Goal: Transaction & Acquisition: Download file/media

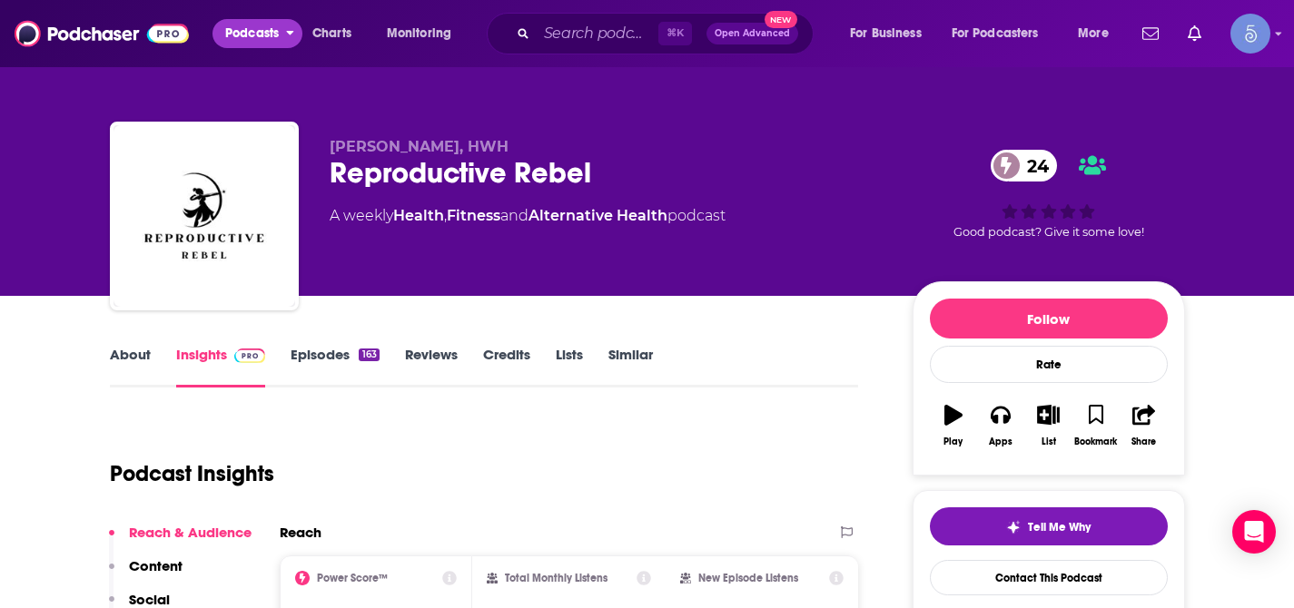
click at [247, 42] on span "Podcasts" at bounding box center [252, 33] width 54 height 25
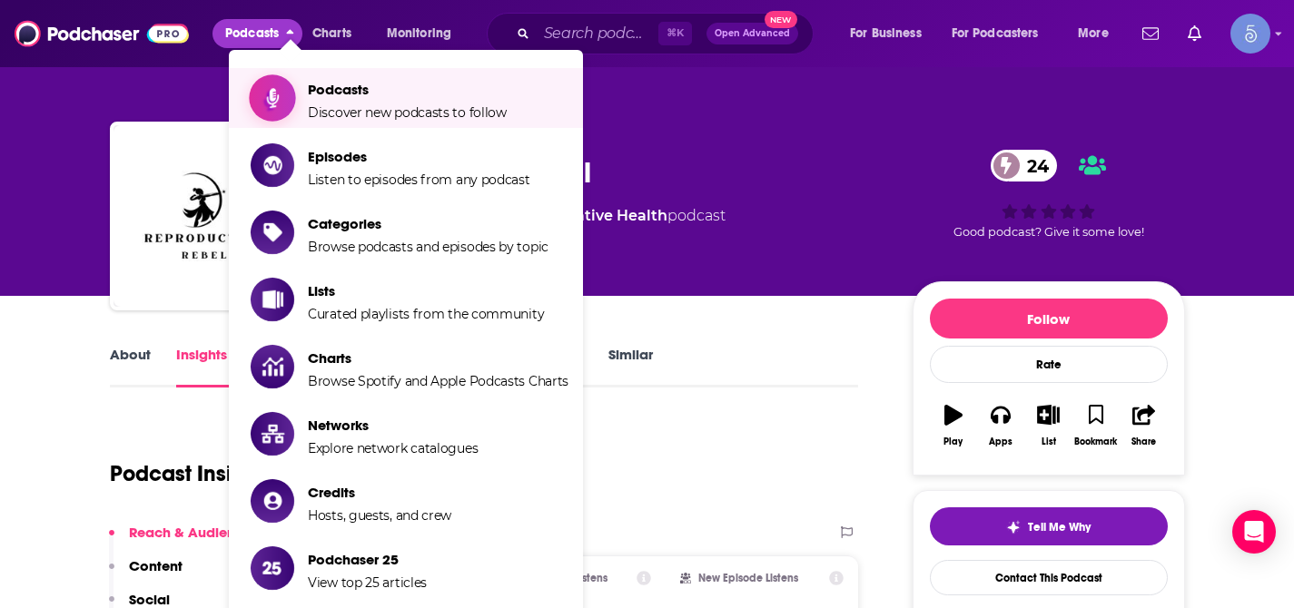
click at [339, 101] on span "Podcasts Discover new podcasts to follow" at bounding box center [407, 97] width 199 height 45
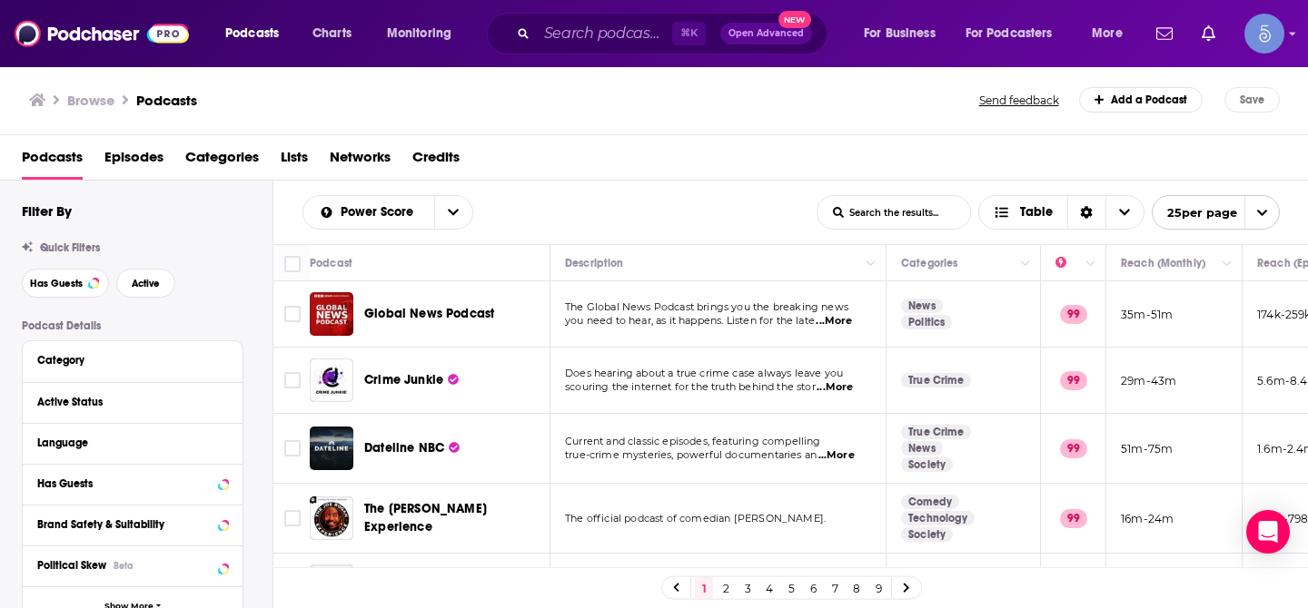
click at [885, 207] on input "List Search Input" at bounding box center [893, 212] width 153 height 33
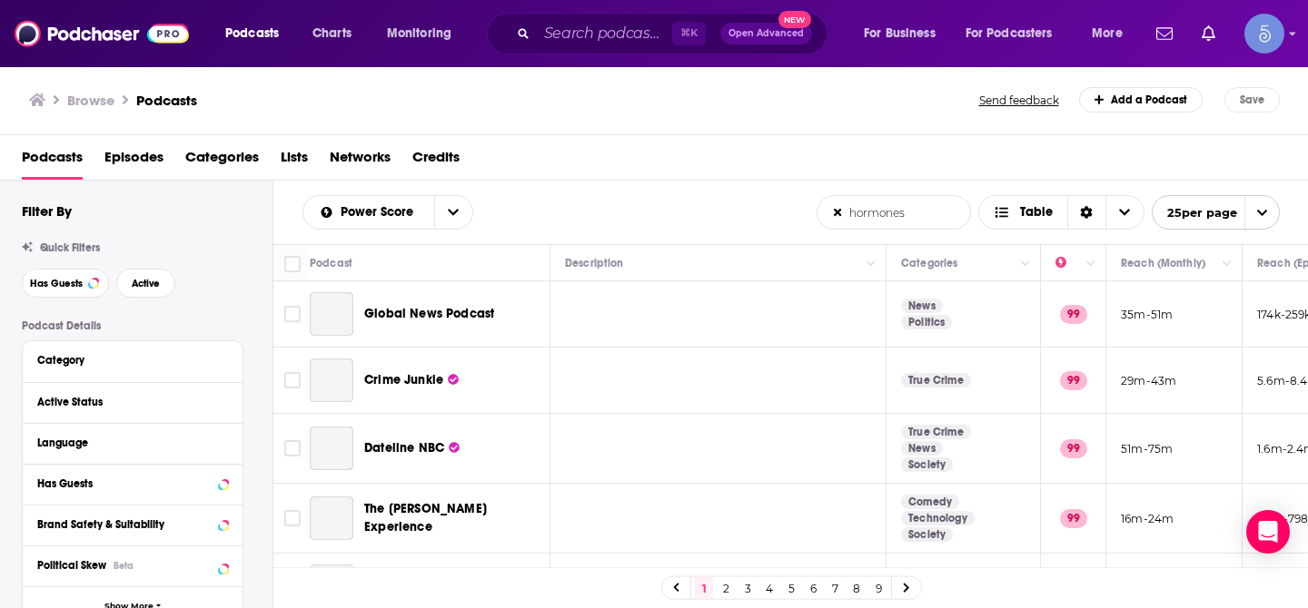
type input "hormones"
click at [896, 211] on input "hormones" at bounding box center [893, 212] width 153 height 33
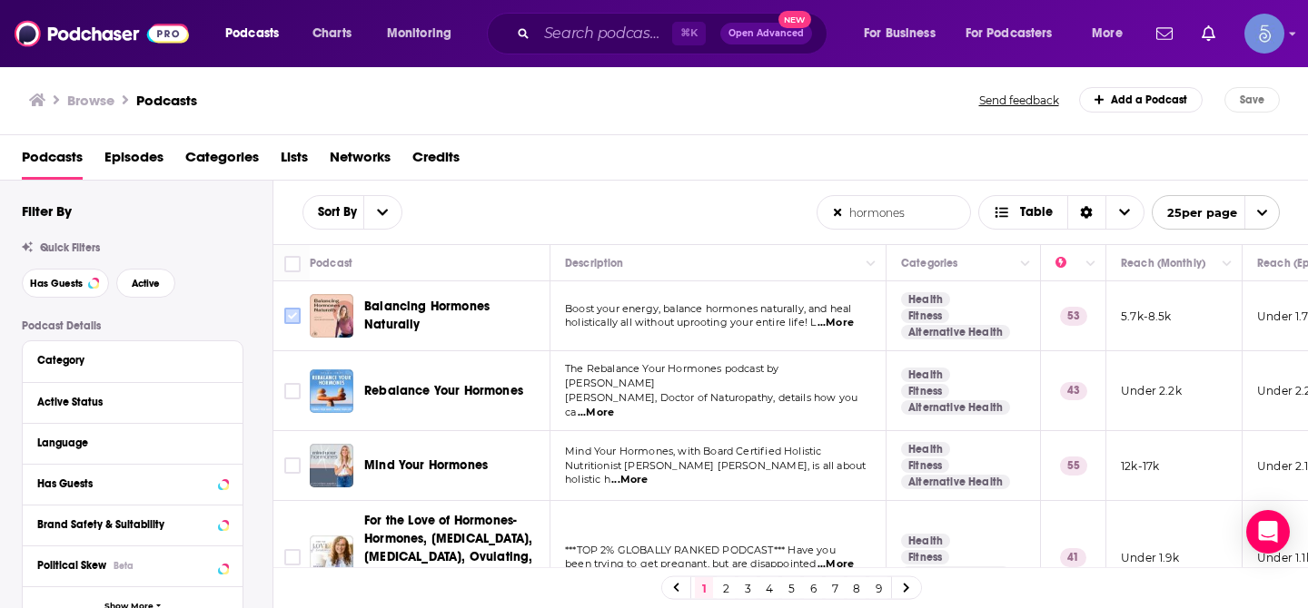
click at [288, 318] on input "Toggle select row" at bounding box center [292, 316] width 16 height 16
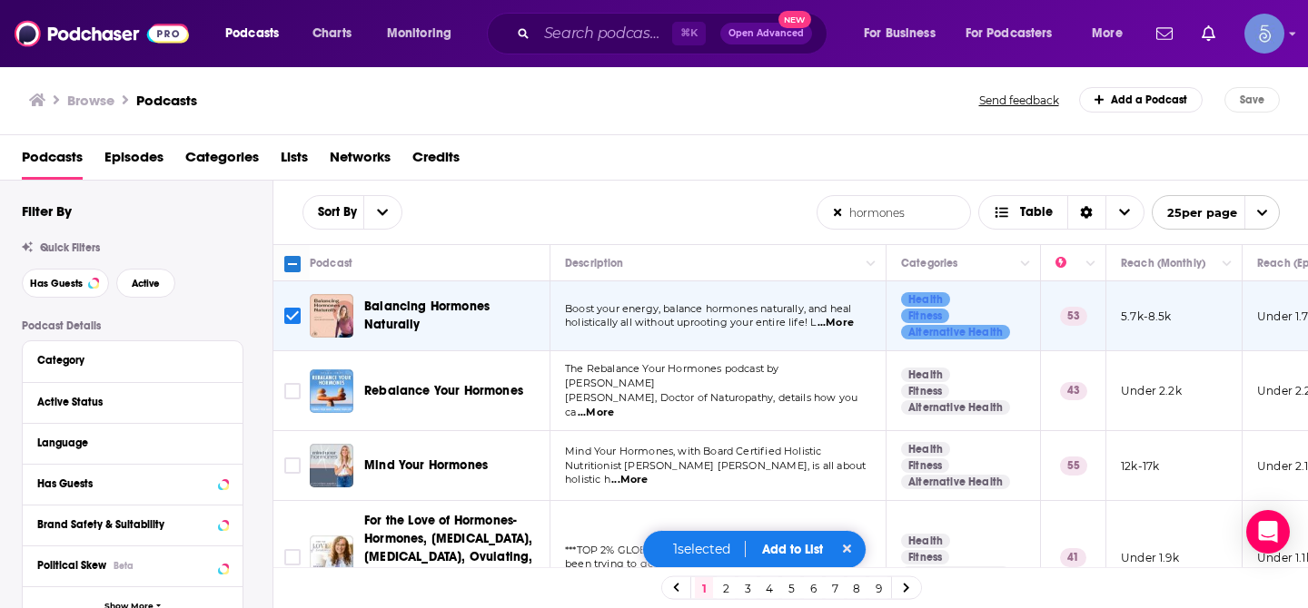
click at [792, 549] on button "Add to List" at bounding box center [792, 549] width 90 height 15
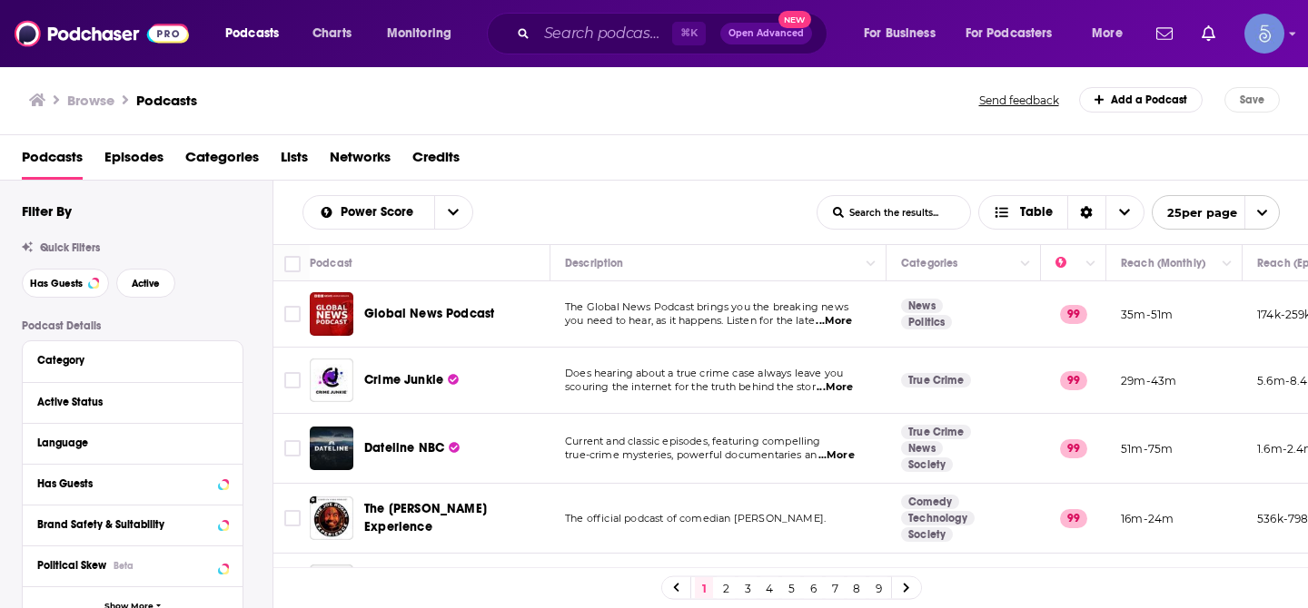
click at [870, 209] on input "List Search Input" at bounding box center [893, 212] width 153 height 33
type input "hormones"
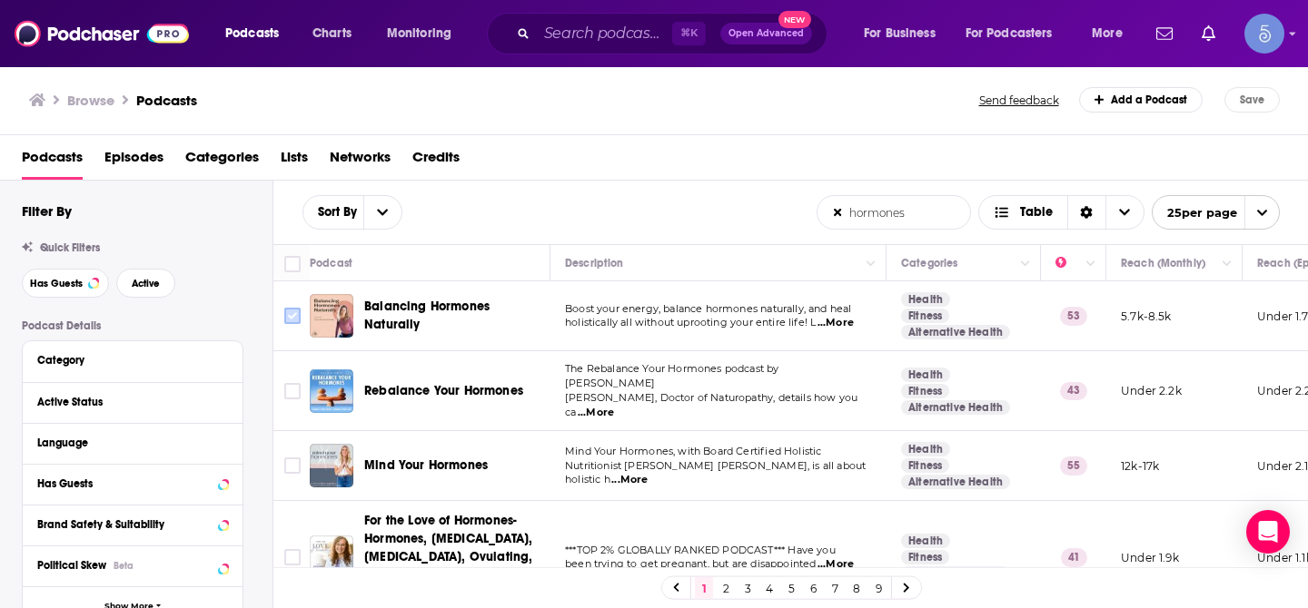
click at [290, 319] on input "Toggle select row" at bounding box center [292, 316] width 16 height 16
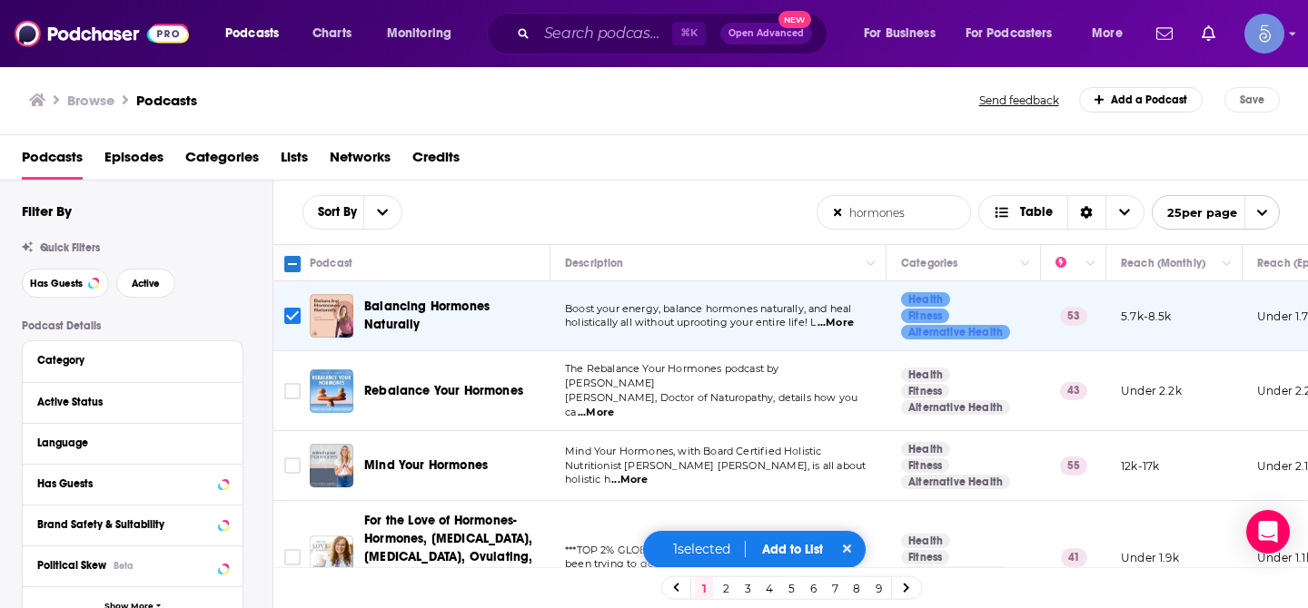
click at [788, 549] on button "Add to List" at bounding box center [792, 549] width 90 height 15
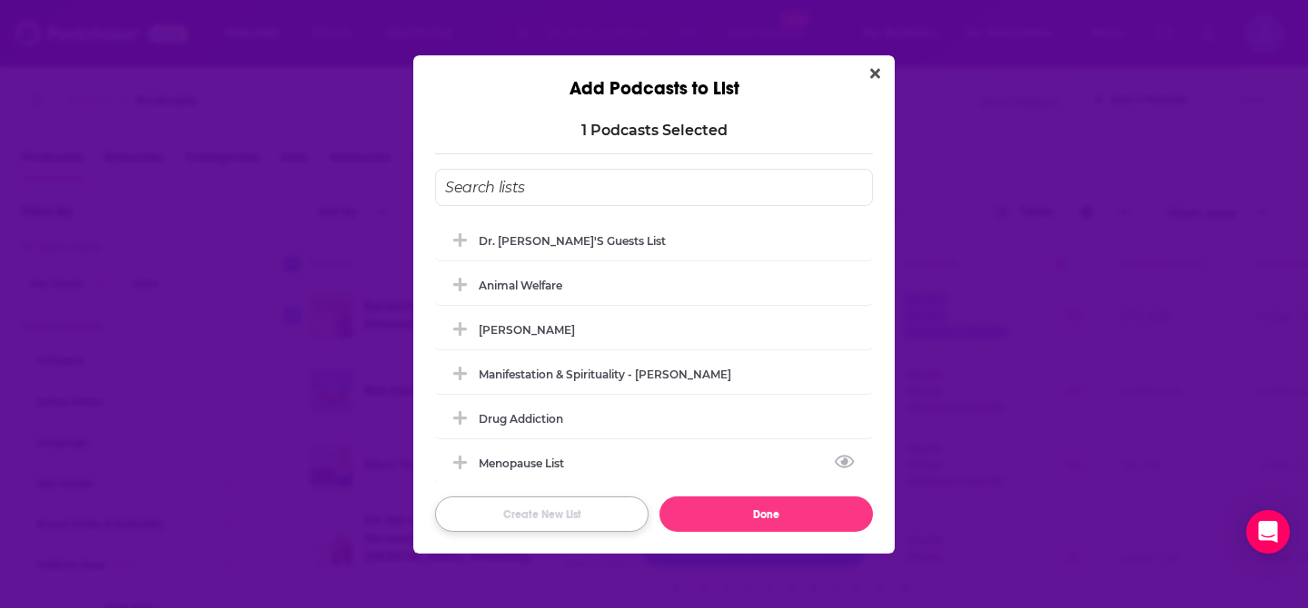
click at [558, 509] on button "Create New List" at bounding box center [541, 514] width 213 height 35
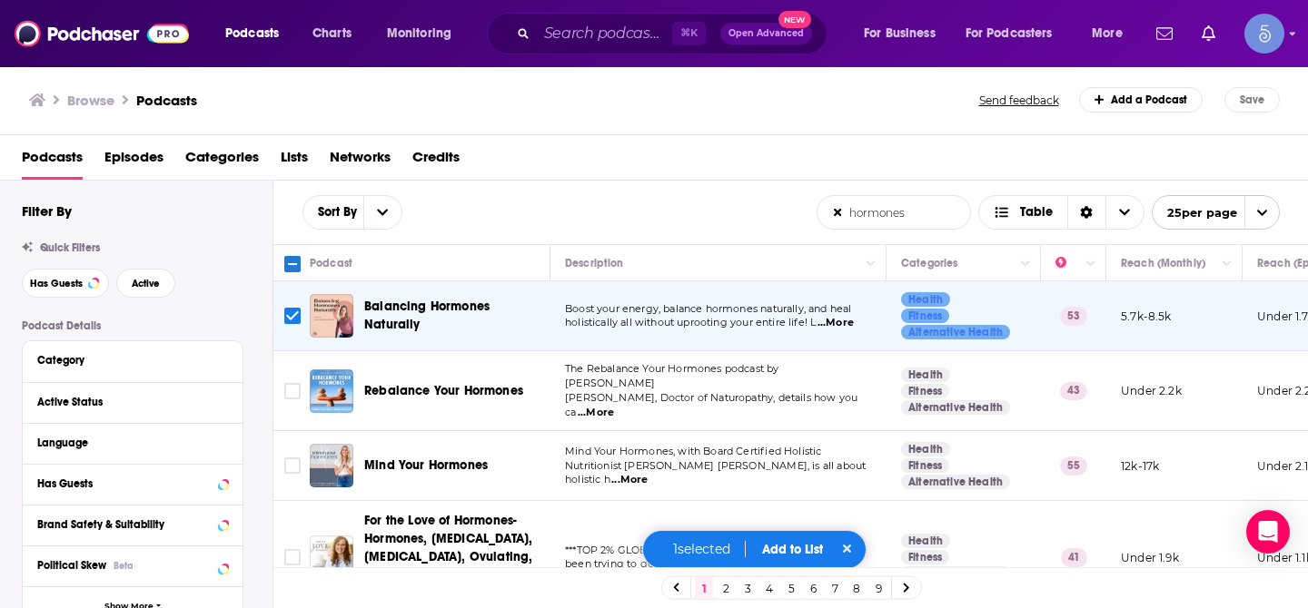
click at [793, 554] on button "Add to List" at bounding box center [792, 549] width 90 height 15
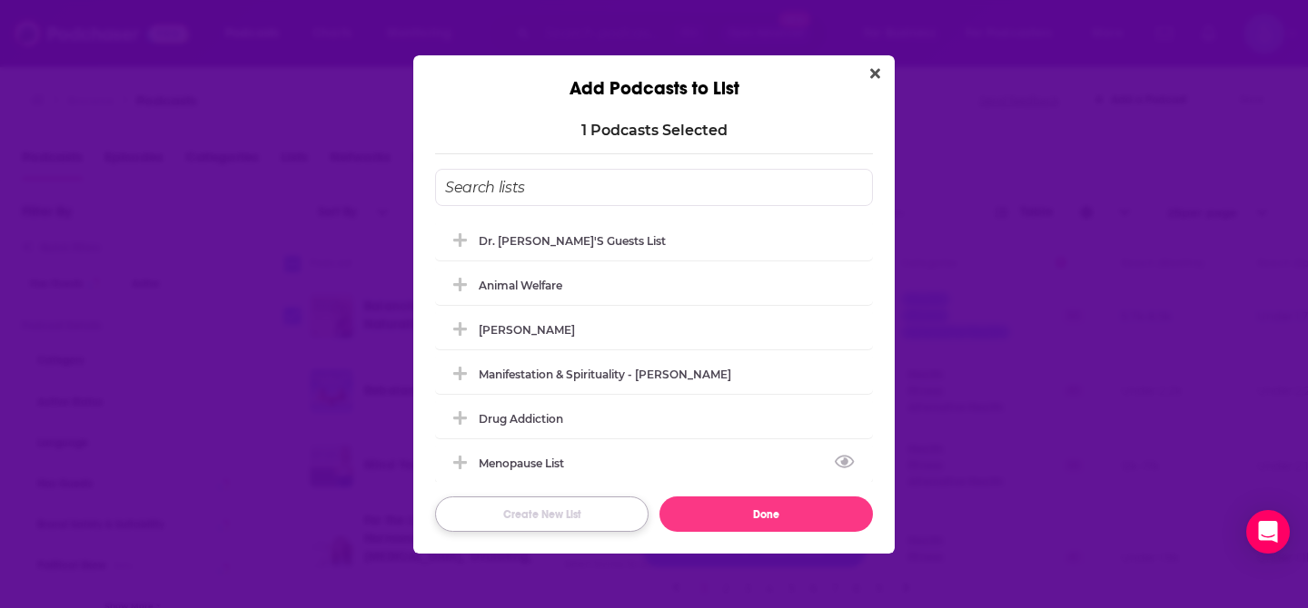
click at [527, 519] on button "Create New List" at bounding box center [541, 514] width 213 height 35
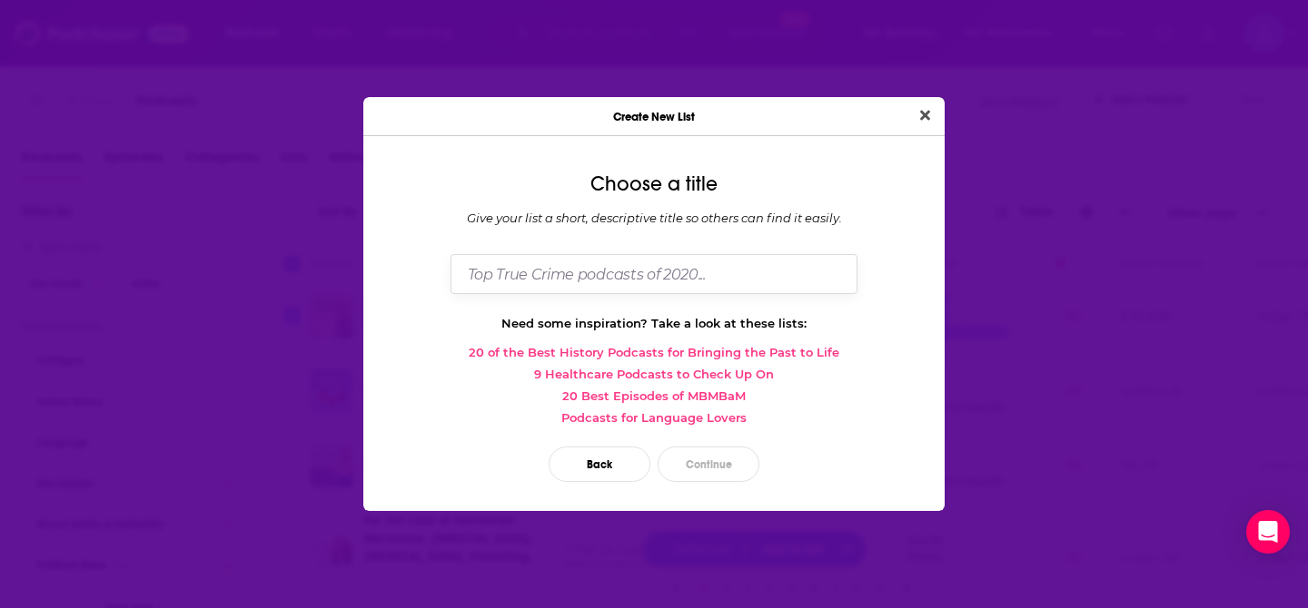
click at [571, 280] on input "Dialog" at bounding box center [653, 273] width 407 height 39
type input "[PERSON_NAME]"
click at [684, 460] on button "Continue" at bounding box center [709, 464] width 102 height 35
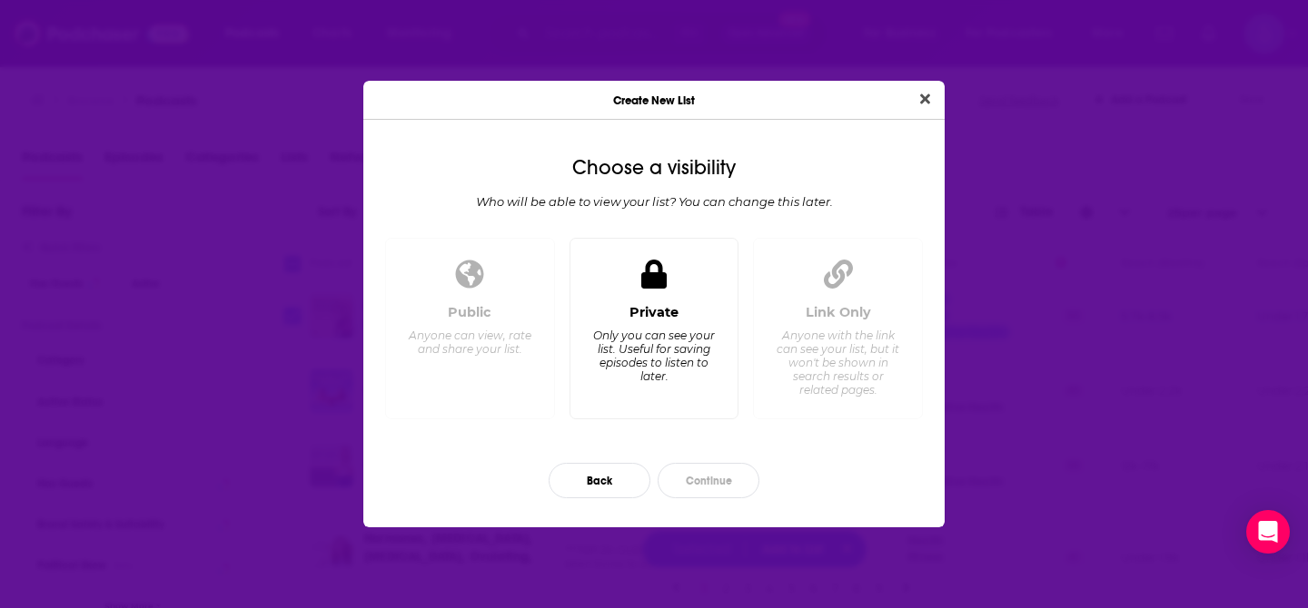
click at [683, 392] on div "Private Only you can see your list. Useful for saving episodes to listen to lat…" at bounding box center [654, 354] width 139 height 101
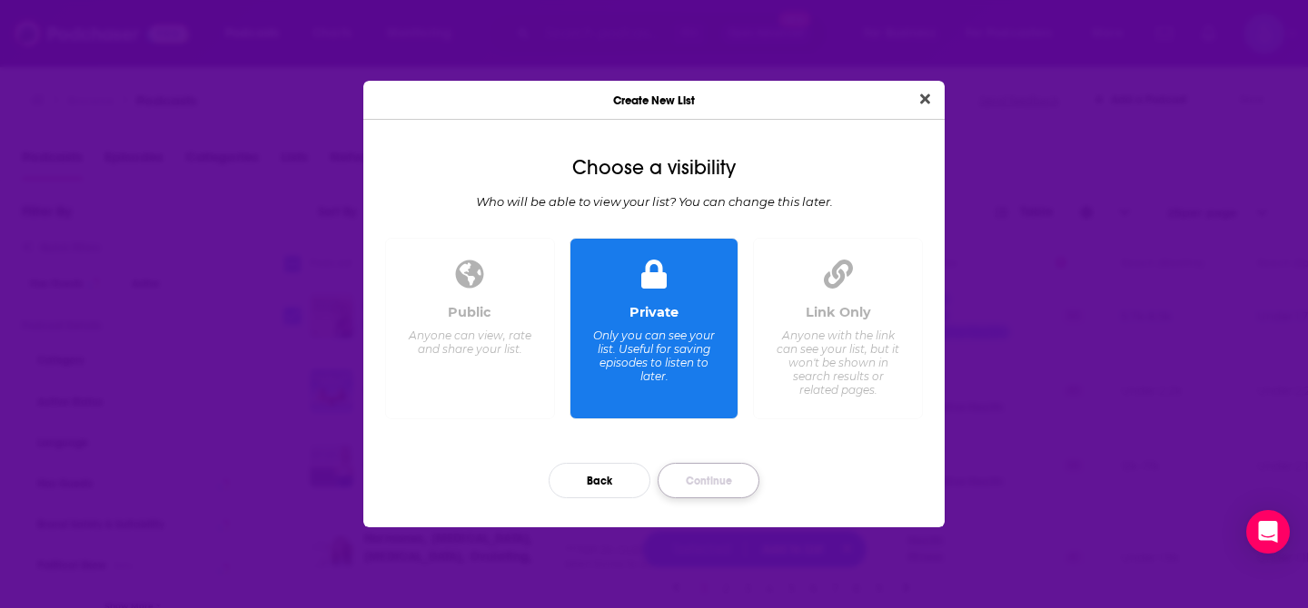
click at [697, 480] on button "Continue" at bounding box center [709, 480] width 102 height 35
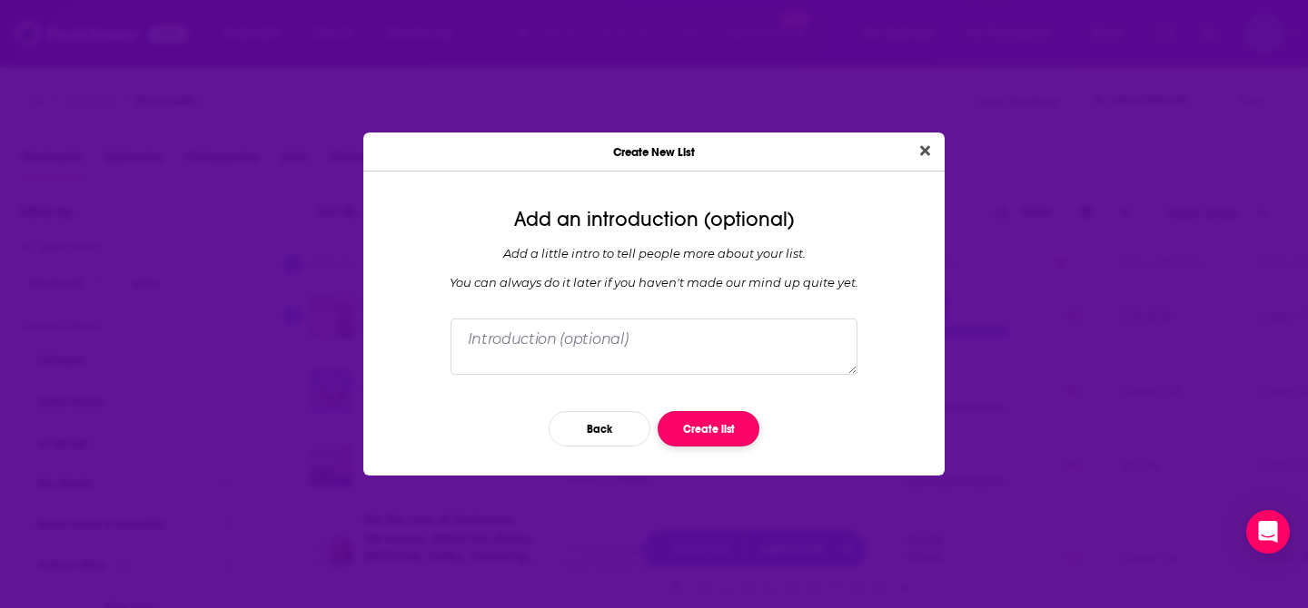
click at [686, 433] on button "Create list" at bounding box center [709, 428] width 102 height 35
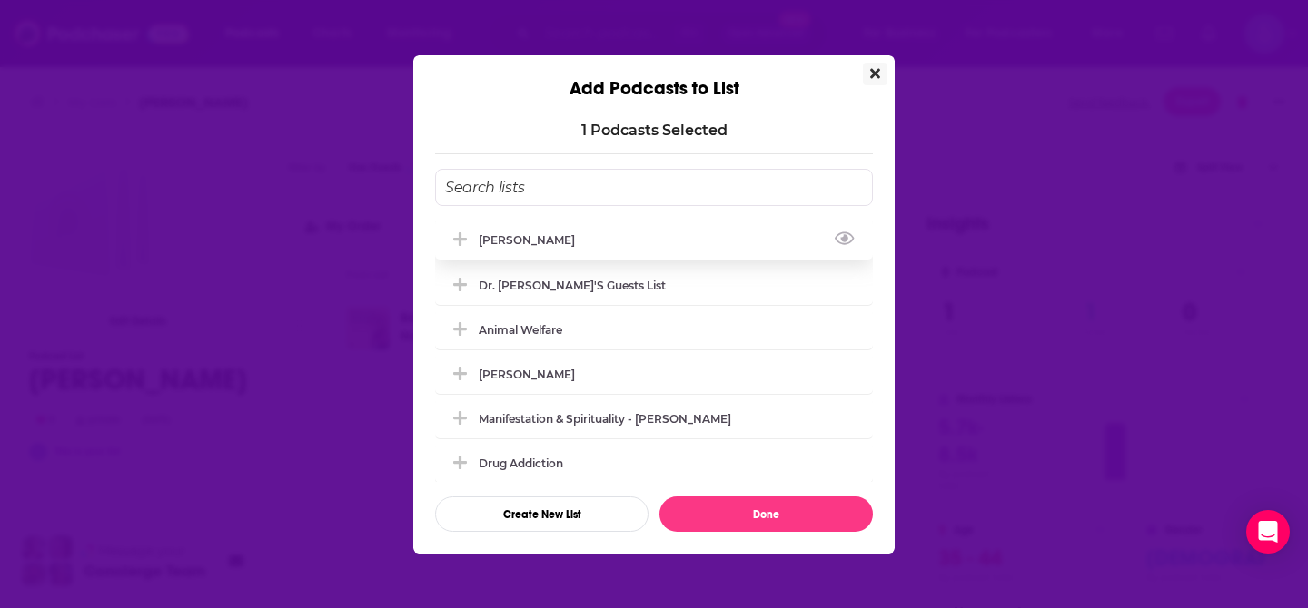
click at [569, 238] on div "[PERSON_NAME]" at bounding box center [654, 240] width 438 height 40
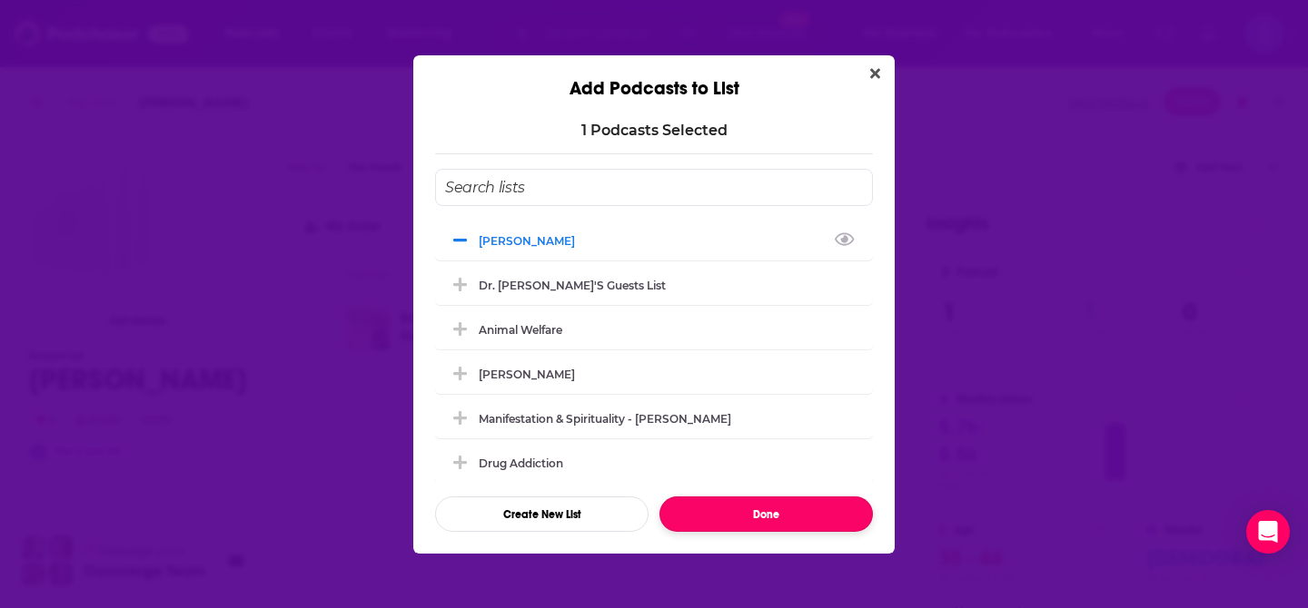
click at [700, 519] on button "Done" at bounding box center [765, 514] width 213 height 35
click at [736, 508] on button "Done" at bounding box center [765, 514] width 213 height 35
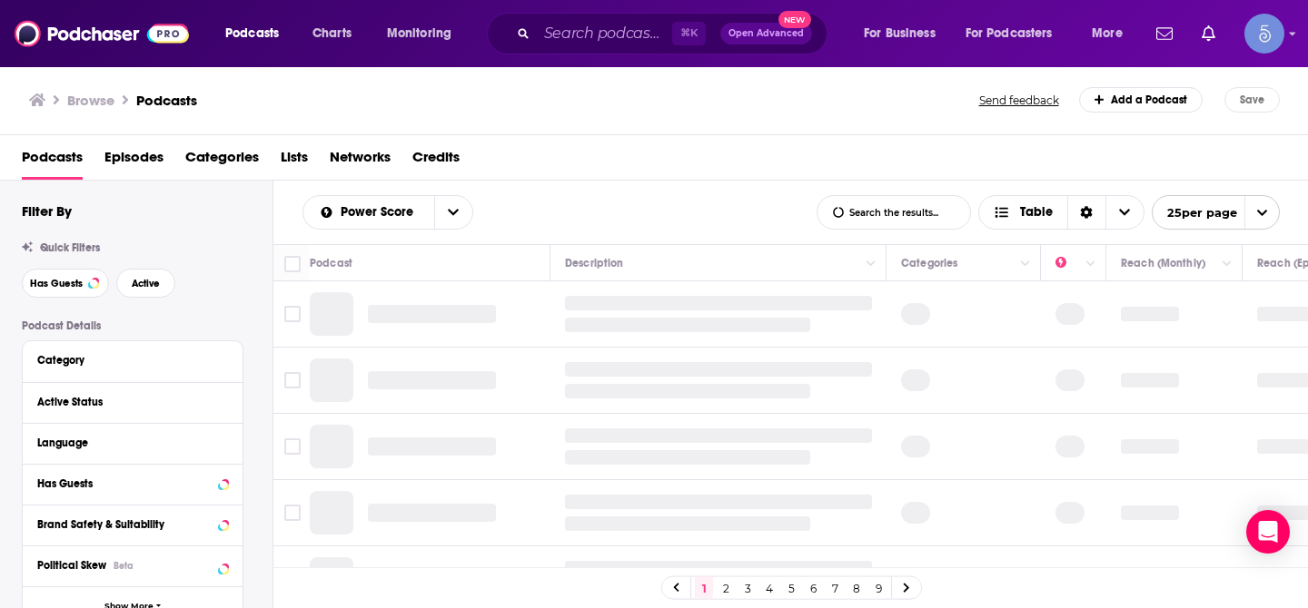
click at [893, 217] on input "List Search Input" at bounding box center [893, 212] width 153 height 33
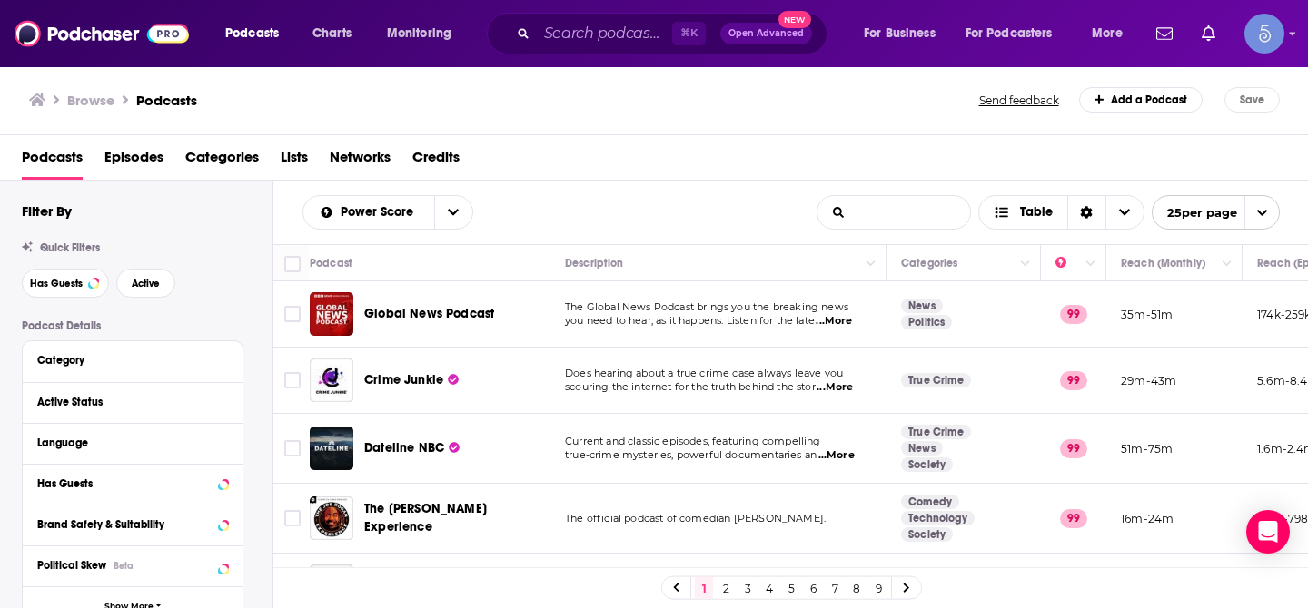
type input "hormones"
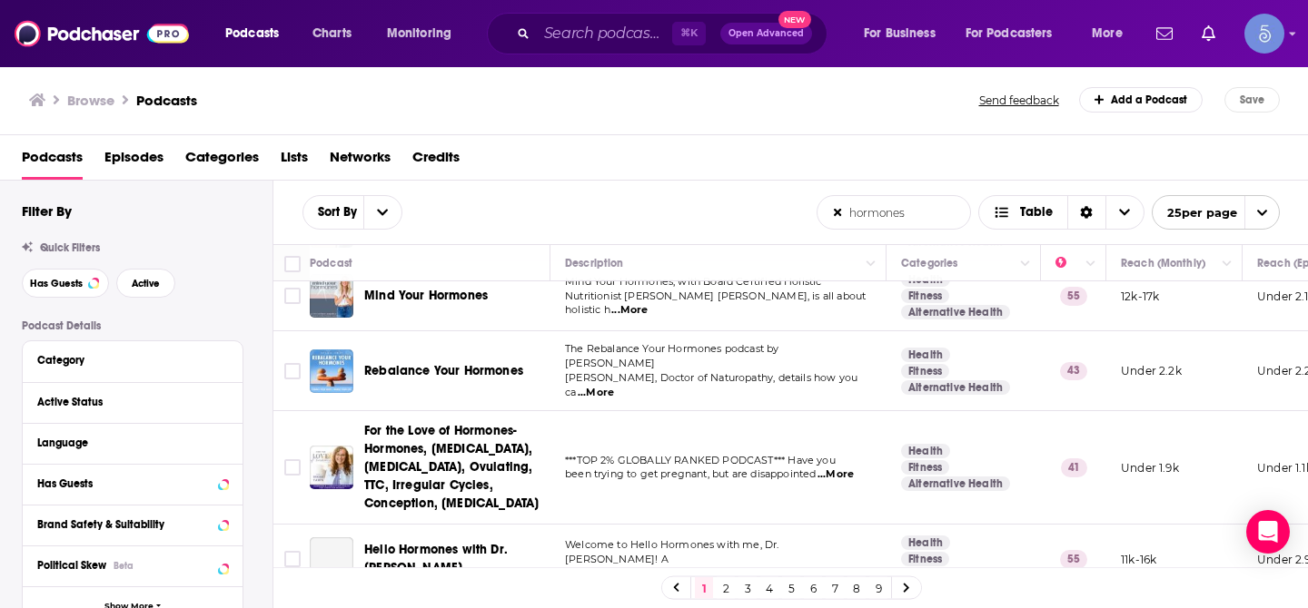
scroll to position [91, 0]
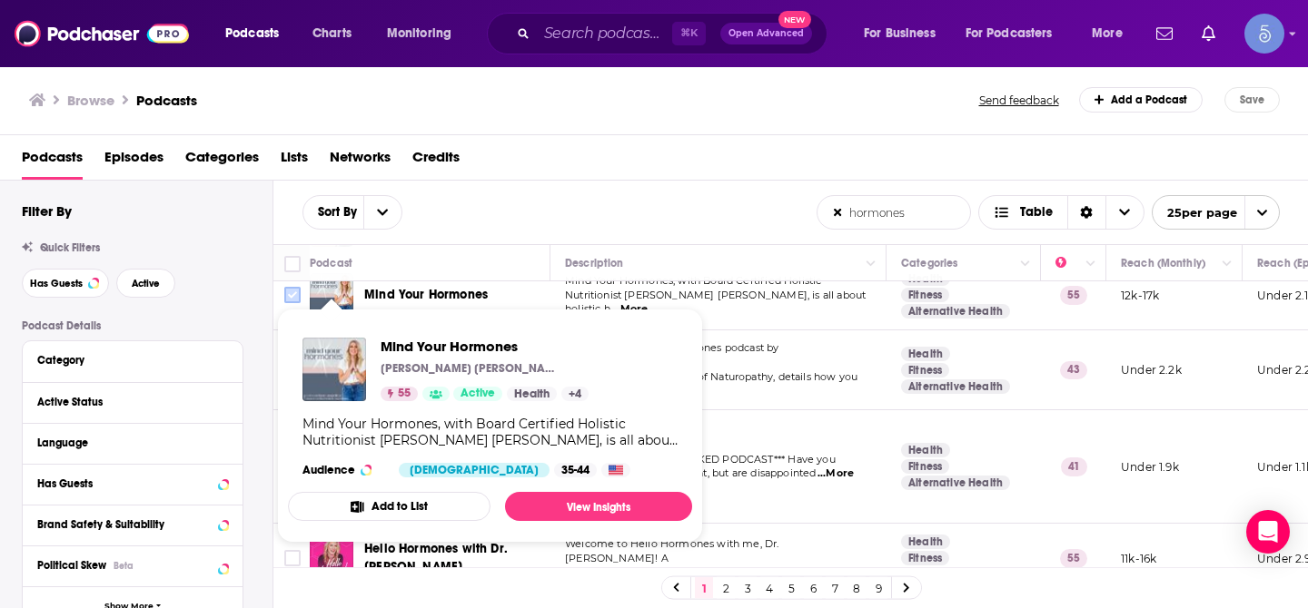
click at [295, 293] on input "Toggle select row" at bounding box center [292, 295] width 16 height 16
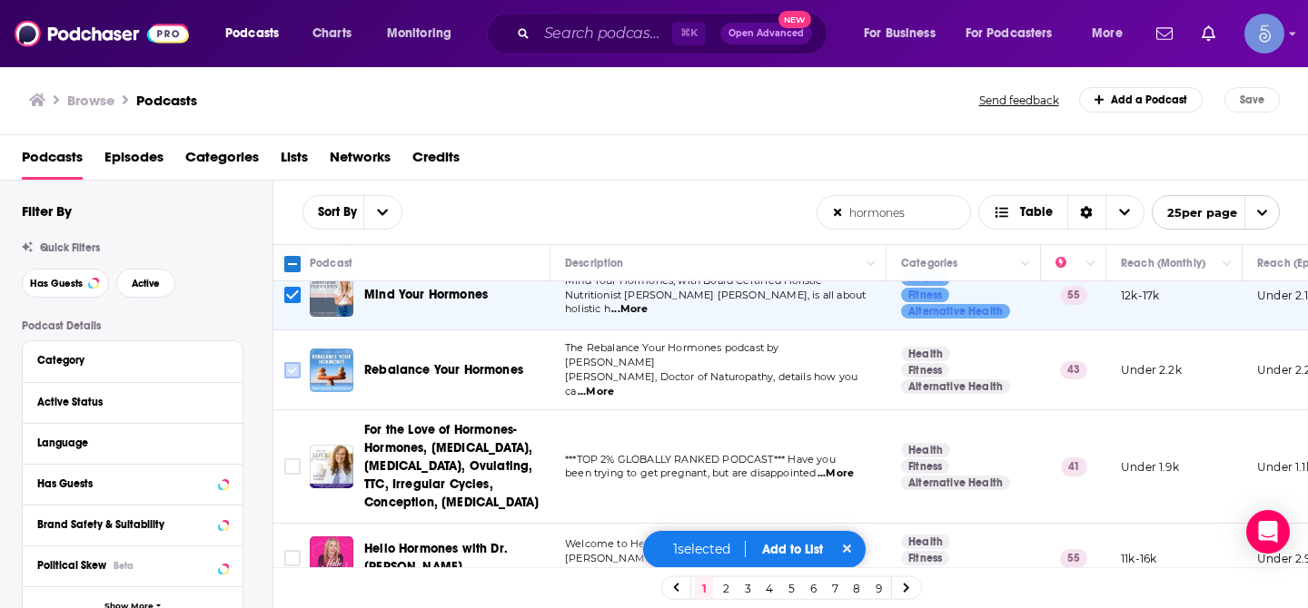
click at [287, 367] on input "Toggle select row" at bounding box center [292, 370] width 16 height 16
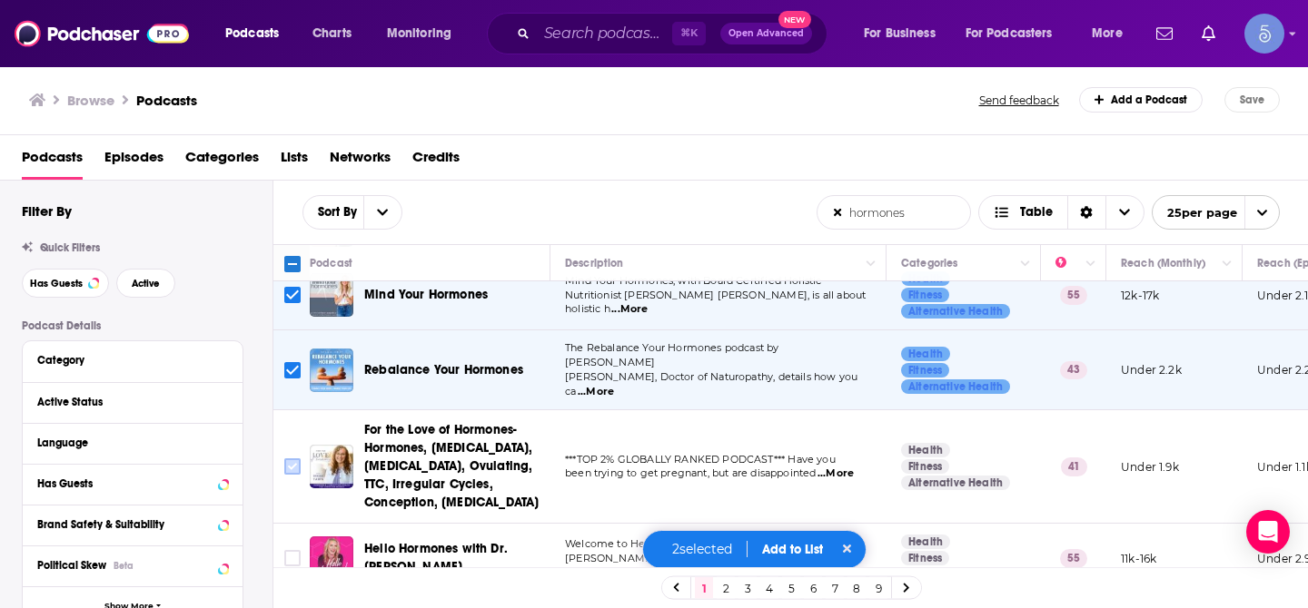
click at [292, 461] on input "Toggle select row" at bounding box center [292, 467] width 16 height 16
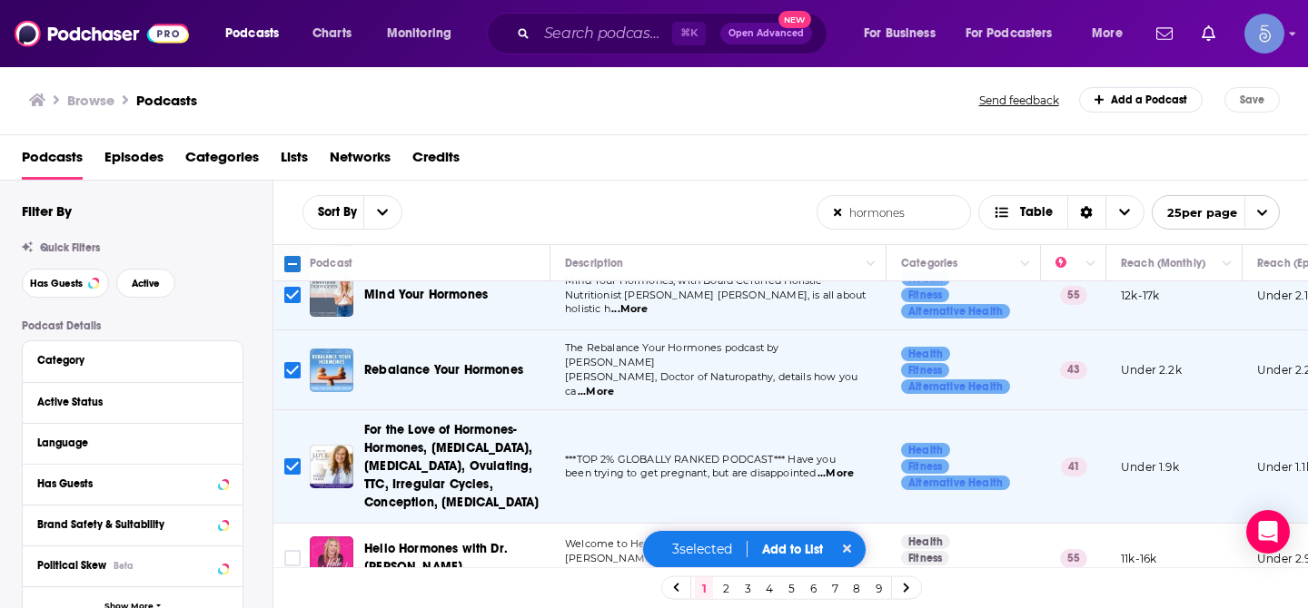
scroll to position [193, 0]
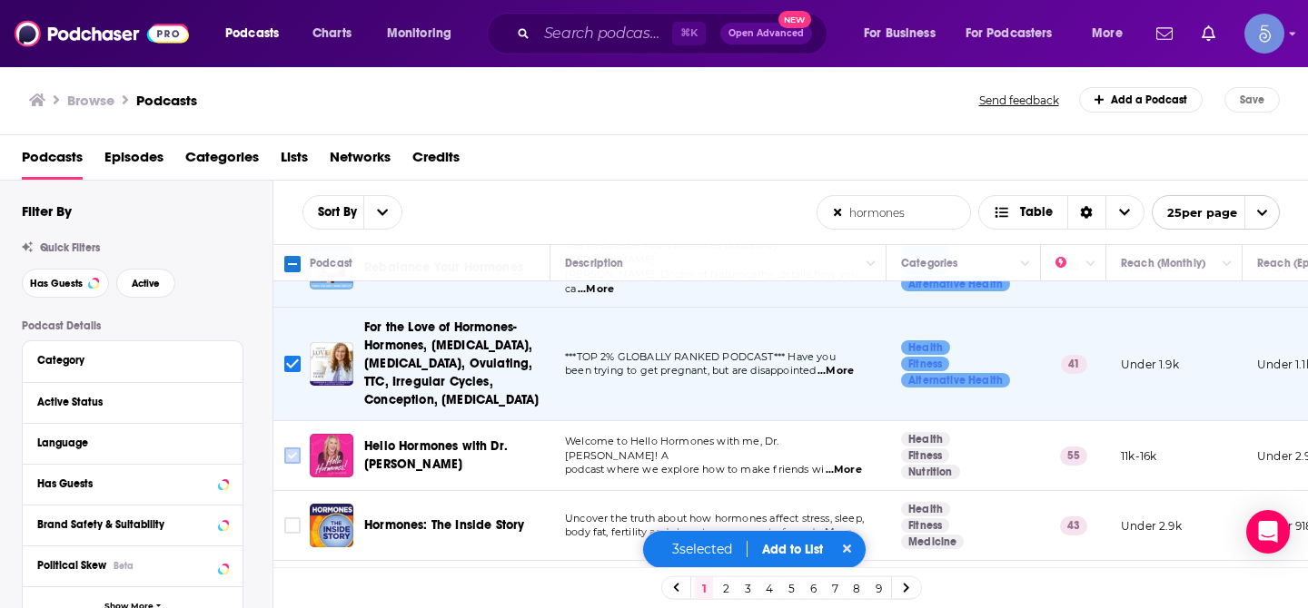
click at [293, 448] on input "Toggle select row" at bounding box center [292, 456] width 16 height 16
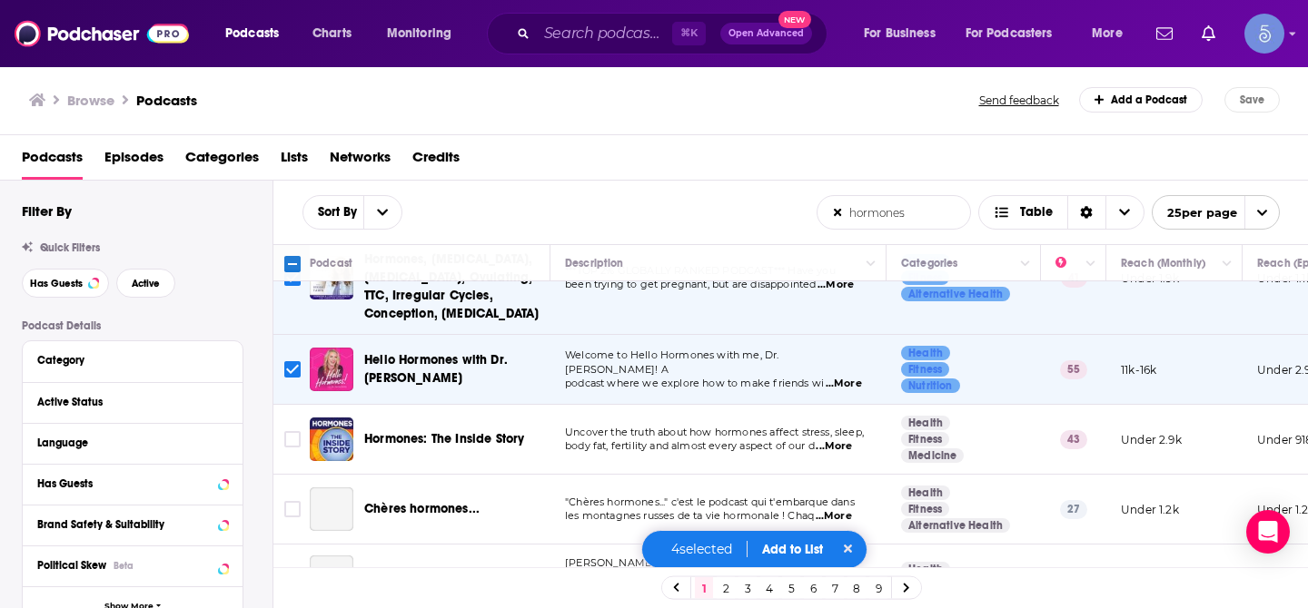
scroll to position [282, 0]
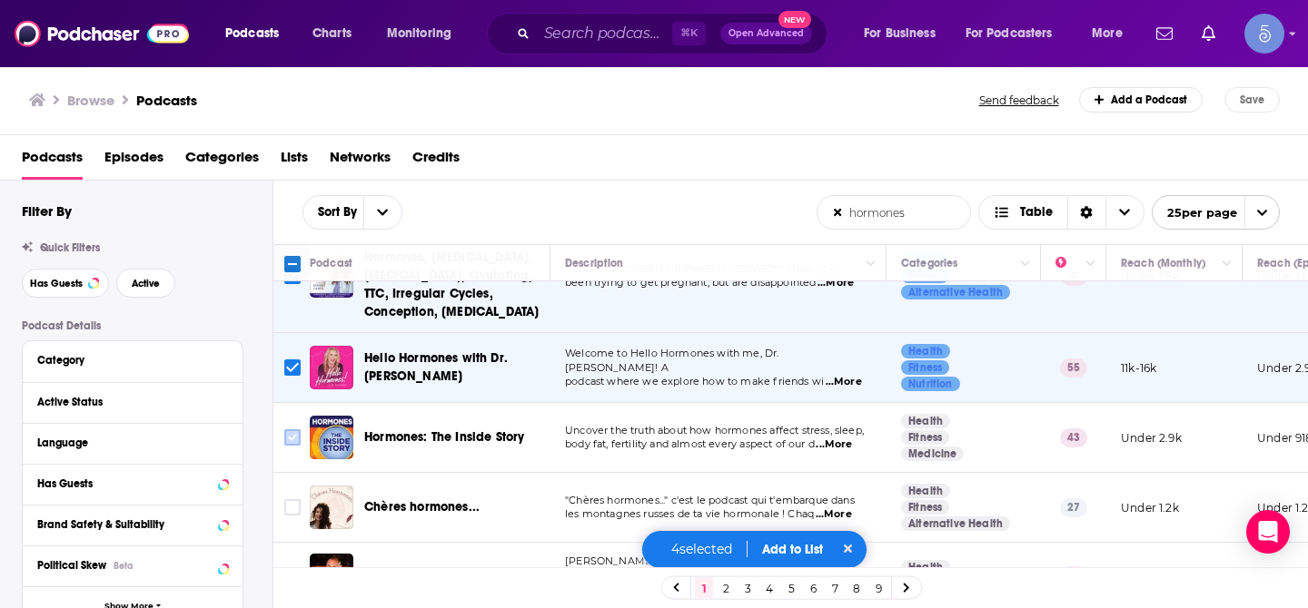
click at [293, 430] on input "Toggle select row" at bounding box center [292, 438] width 16 height 16
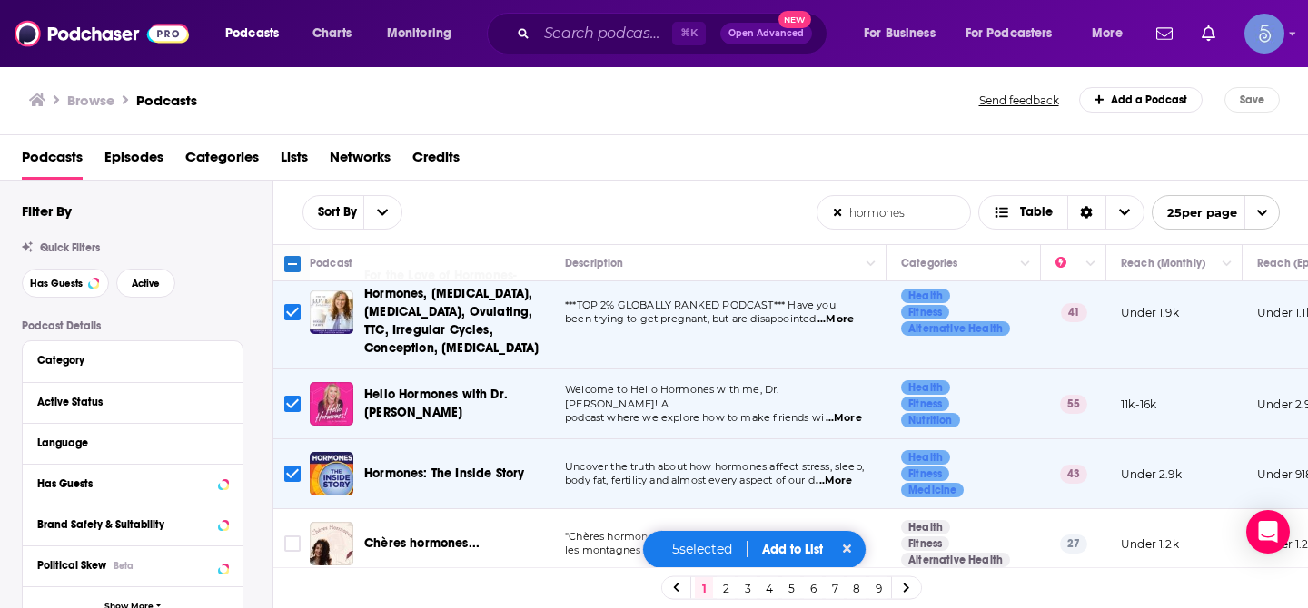
scroll to position [194, 0]
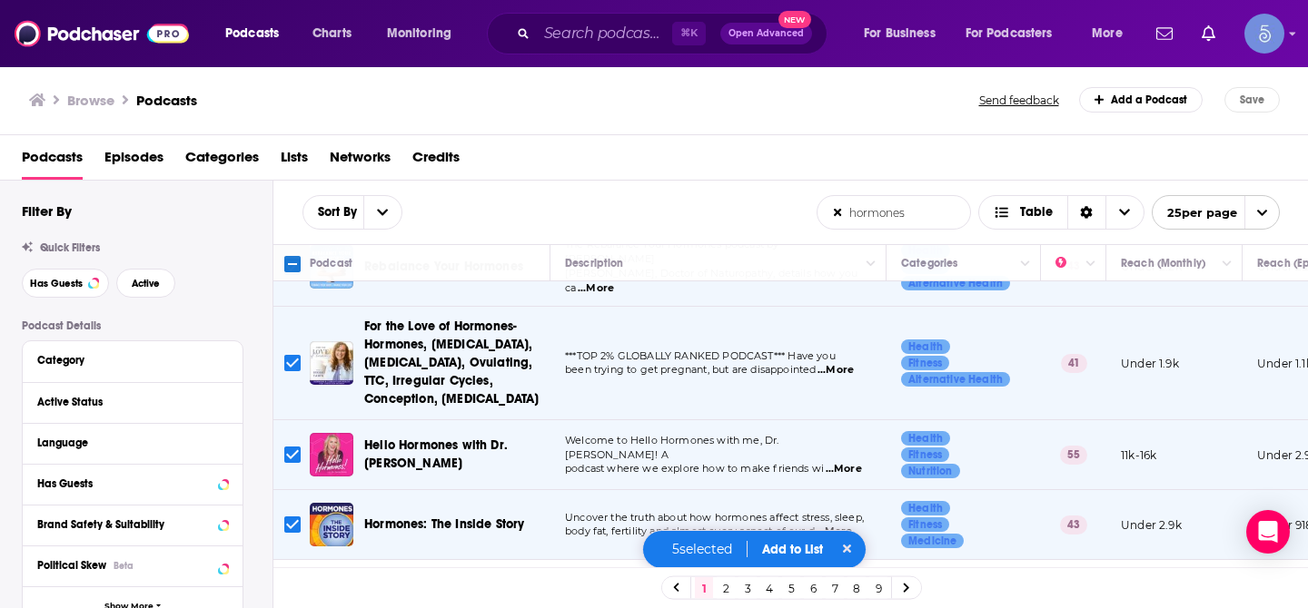
click at [289, 356] on input "Toggle select row" at bounding box center [292, 363] width 16 height 16
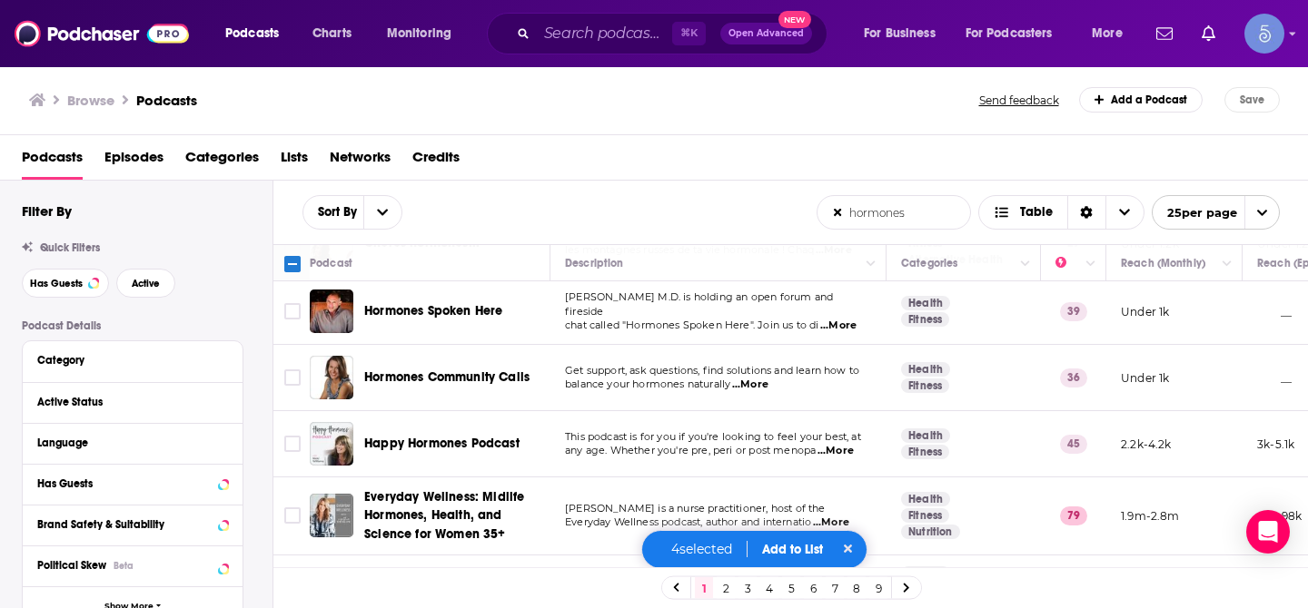
scroll to position [550, 0]
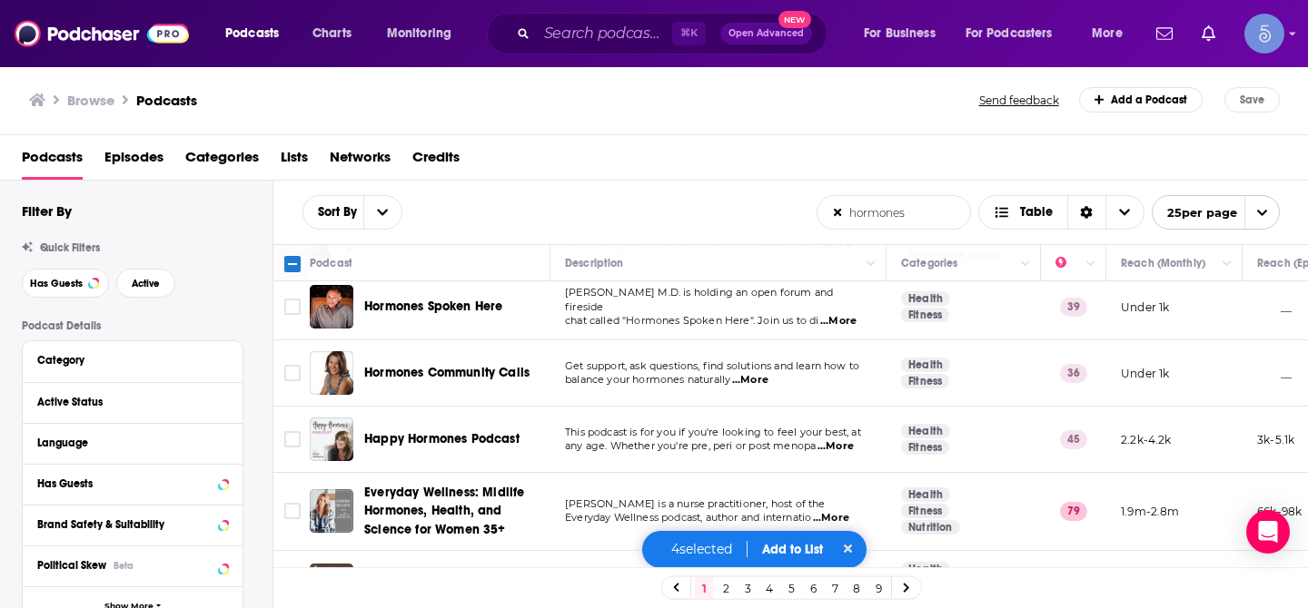
click at [284, 431] on input "Toggle select row" at bounding box center [292, 439] width 16 height 16
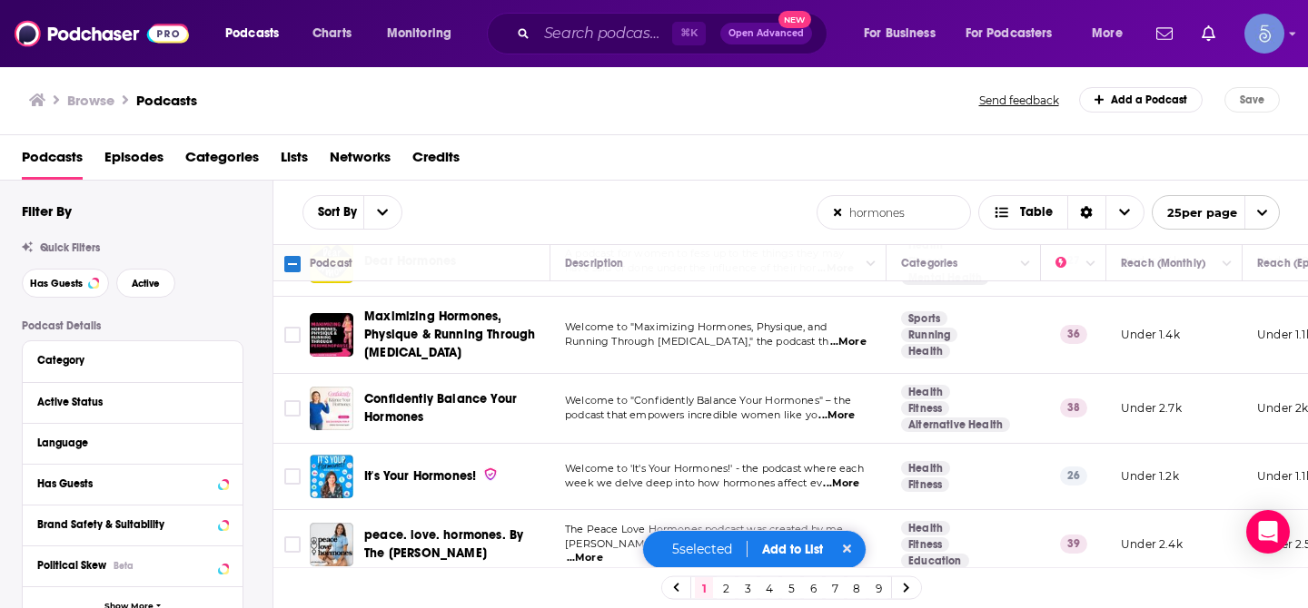
scroll to position [1032, 0]
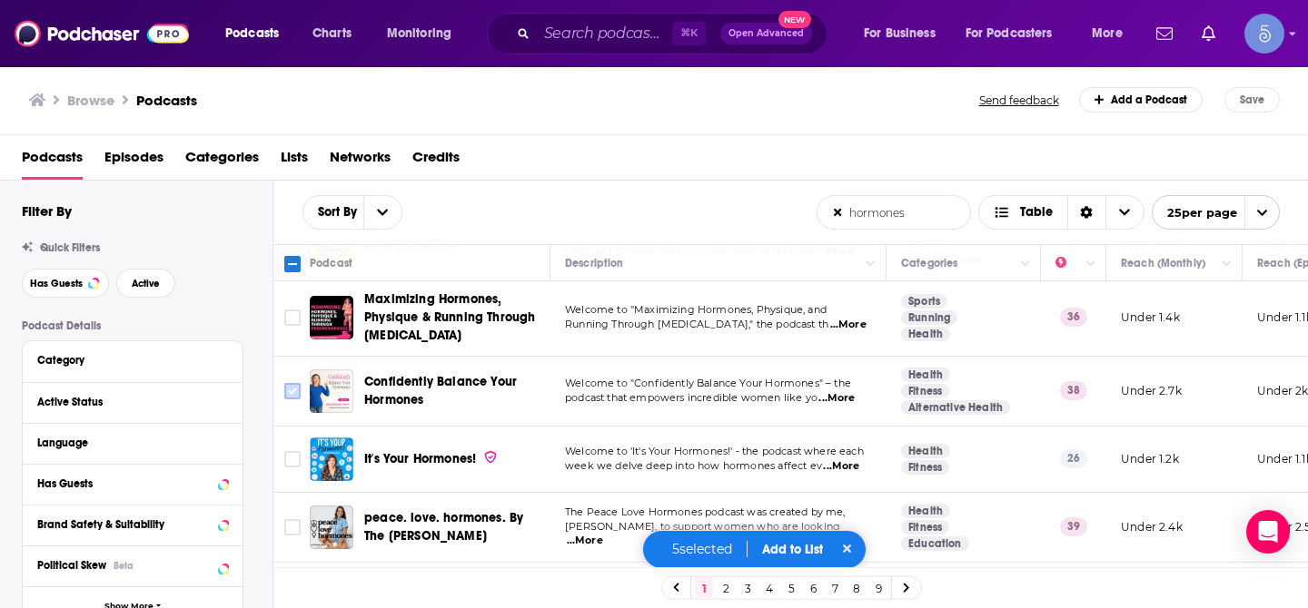
click at [290, 383] on input "Toggle select row" at bounding box center [292, 391] width 16 height 16
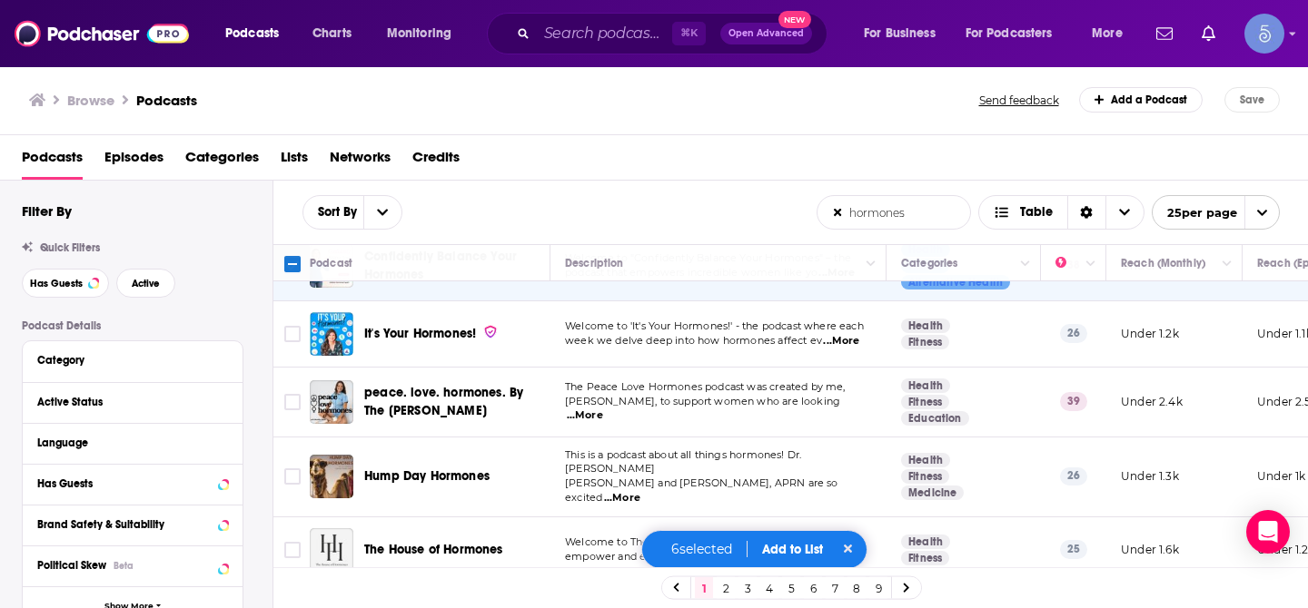
scroll to position [1159, 0]
click at [290, 392] on input "Toggle select row" at bounding box center [292, 400] width 16 height 16
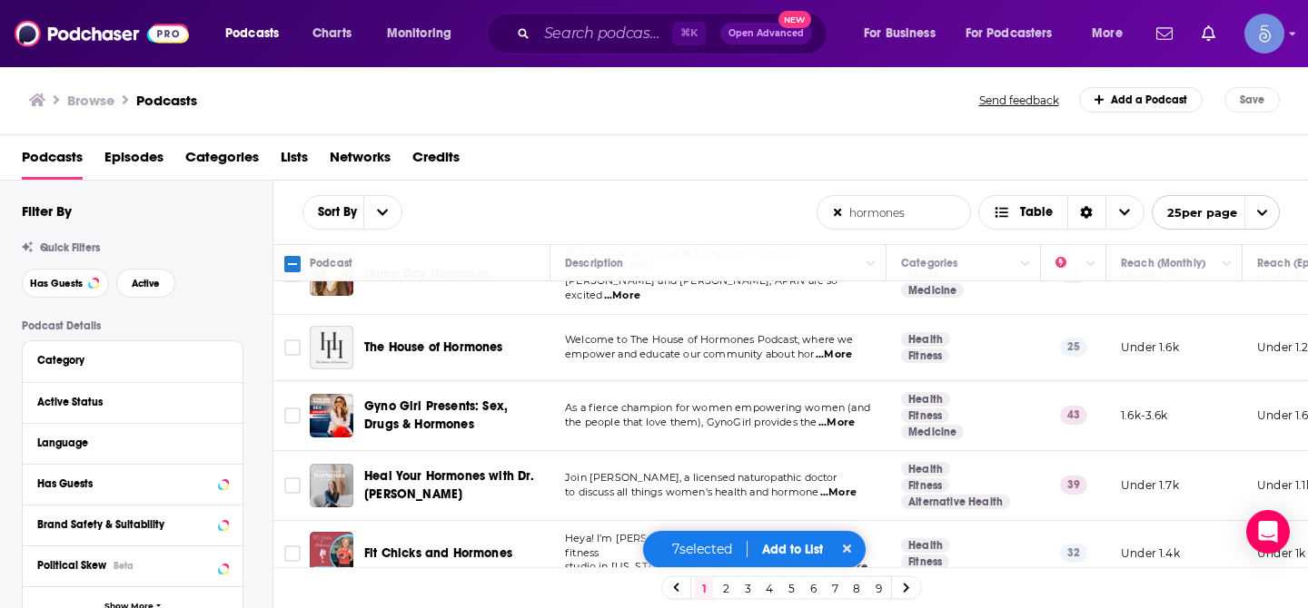
scroll to position [1362, 0]
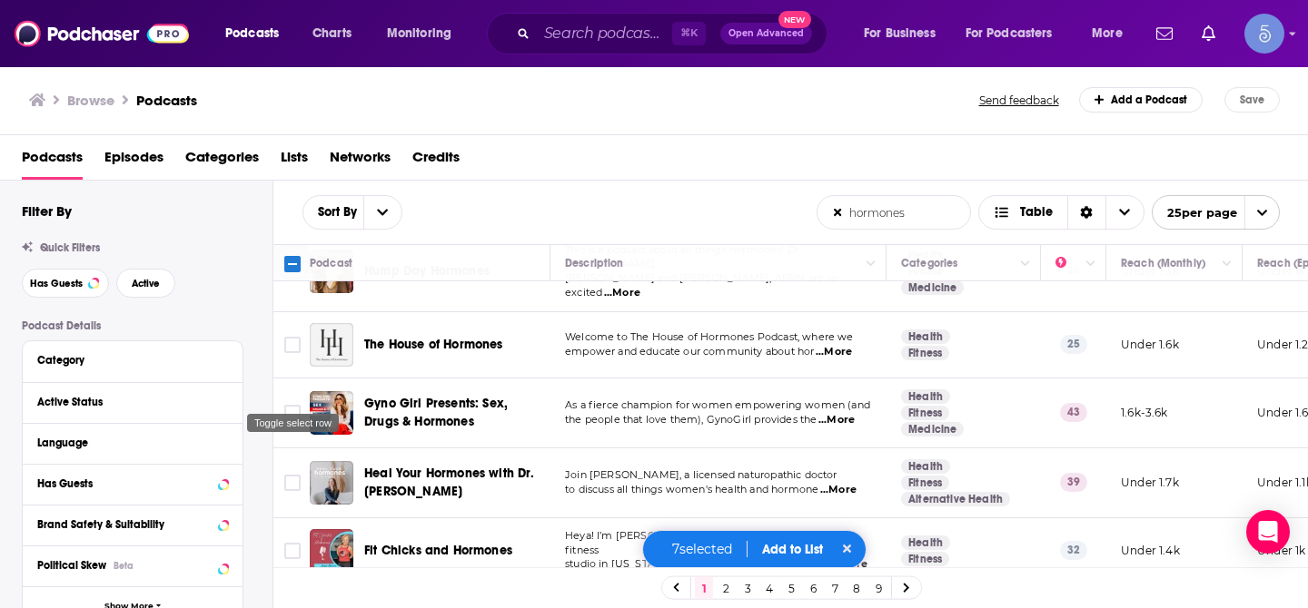
click at [290, 402] on icon "Toggle select row" at bounding box center [293, 413] width 22 height 22
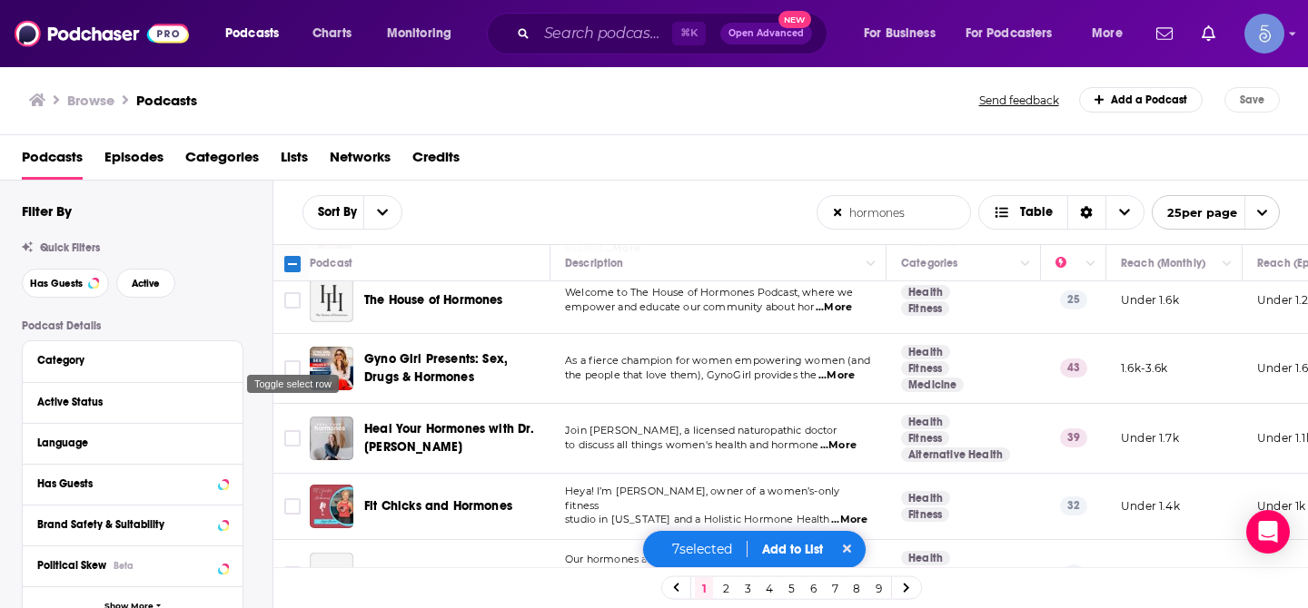
scroll to position [1428, 0]
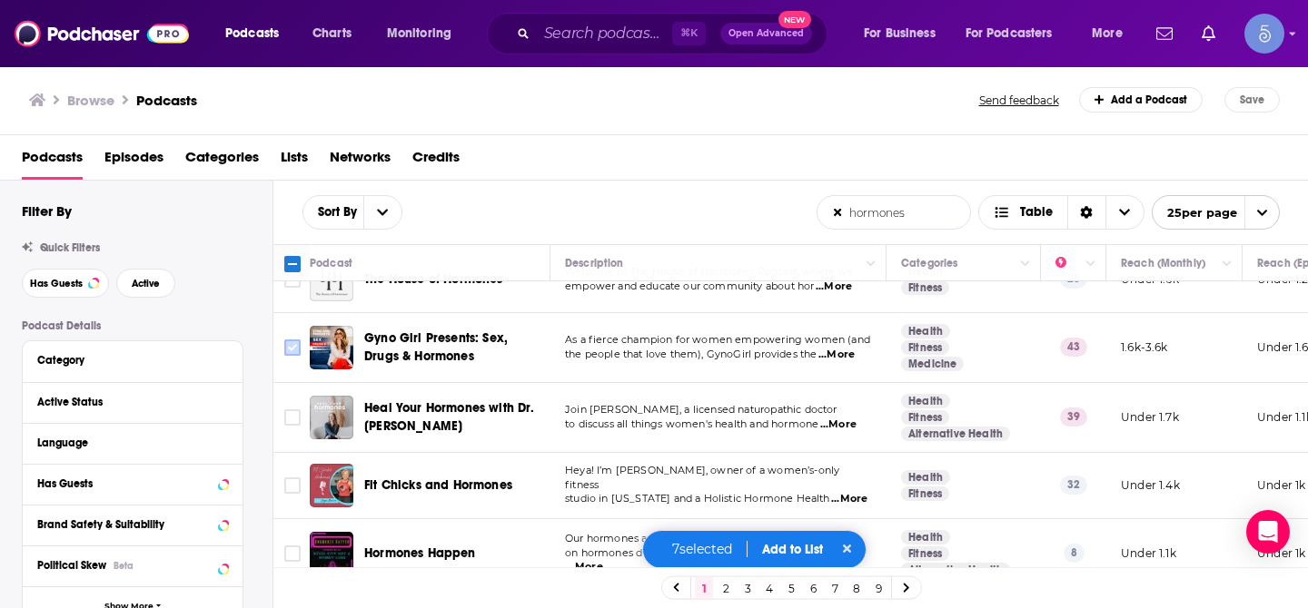
click at [292, 340] on input "Toggle select row" at bounding box center [292, 348] width 16 height 16
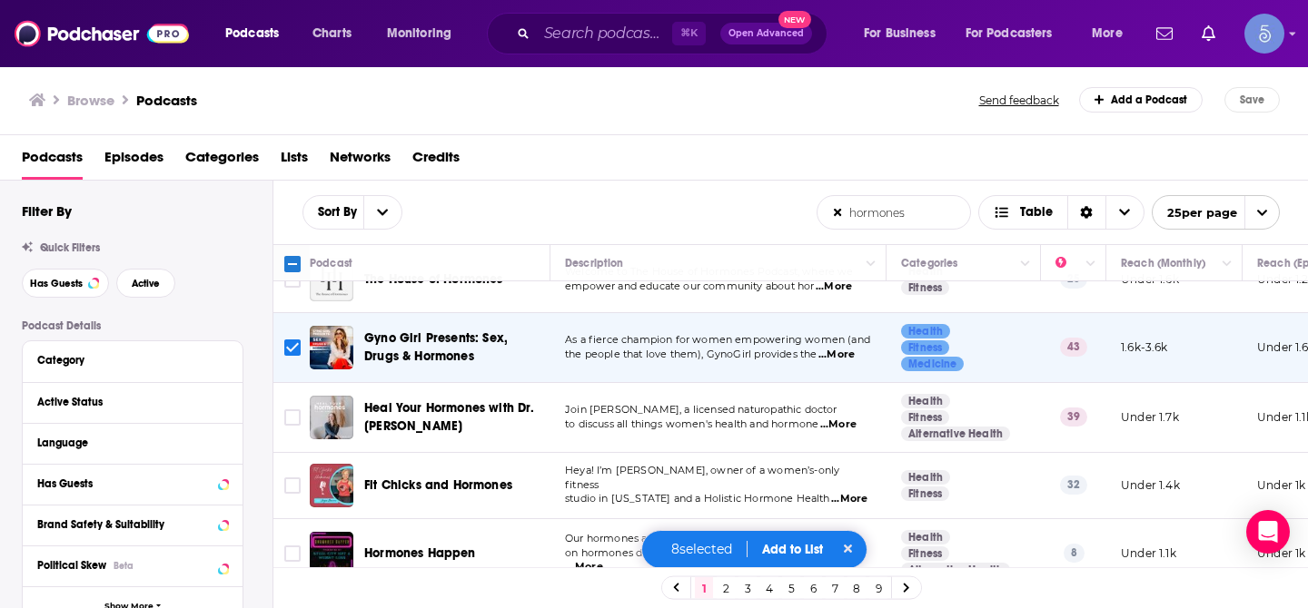
scroll to position [1508, 0]
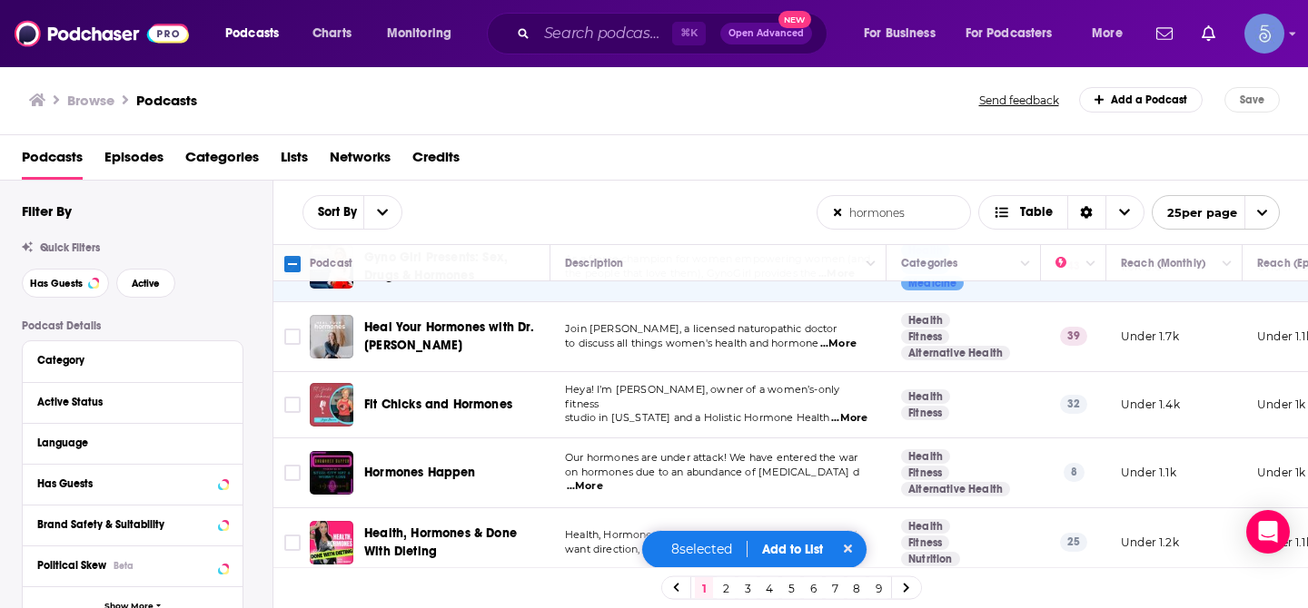
click at [724, 589] on link "2" at bounding box center [726, 589] width 18 height 22
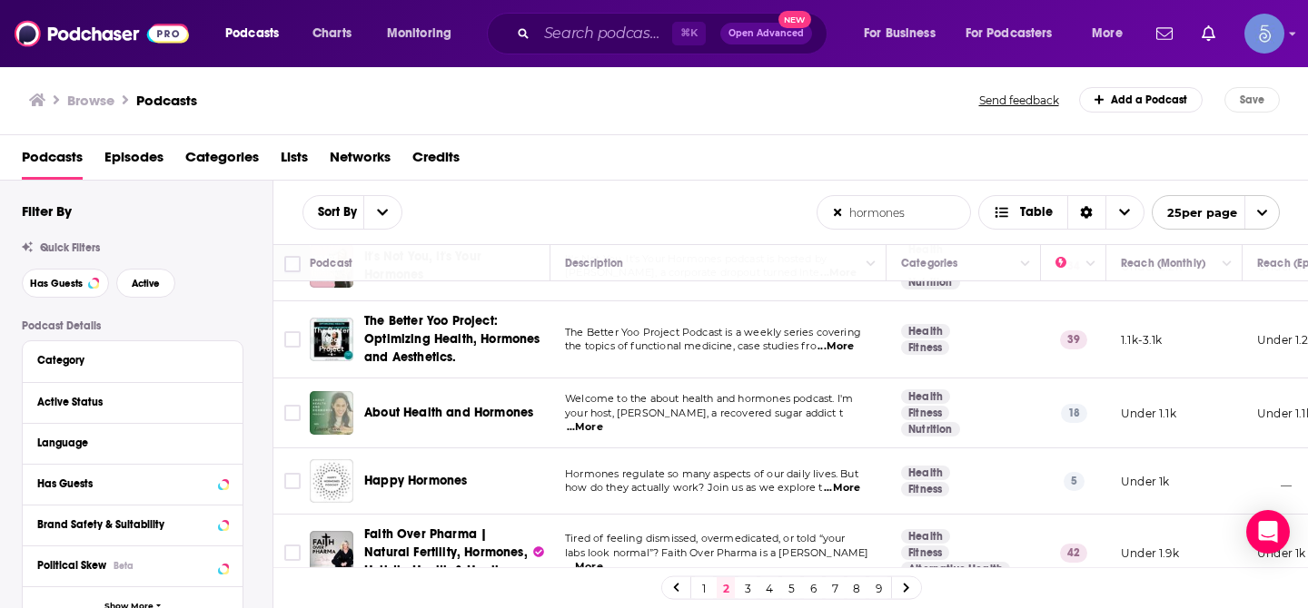
scroll to position [51, 0]
click at [292, 336] on input "Toggle select row" at bounding box center [292, 339] width 16 height 16
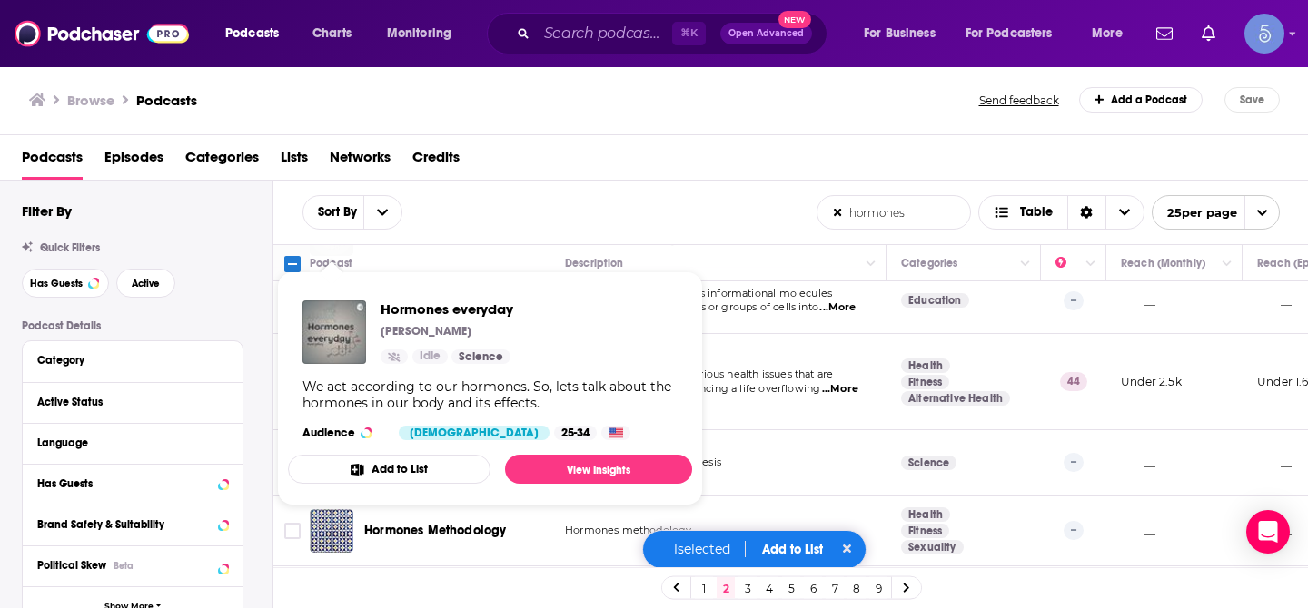
scroll to position [444, 0]
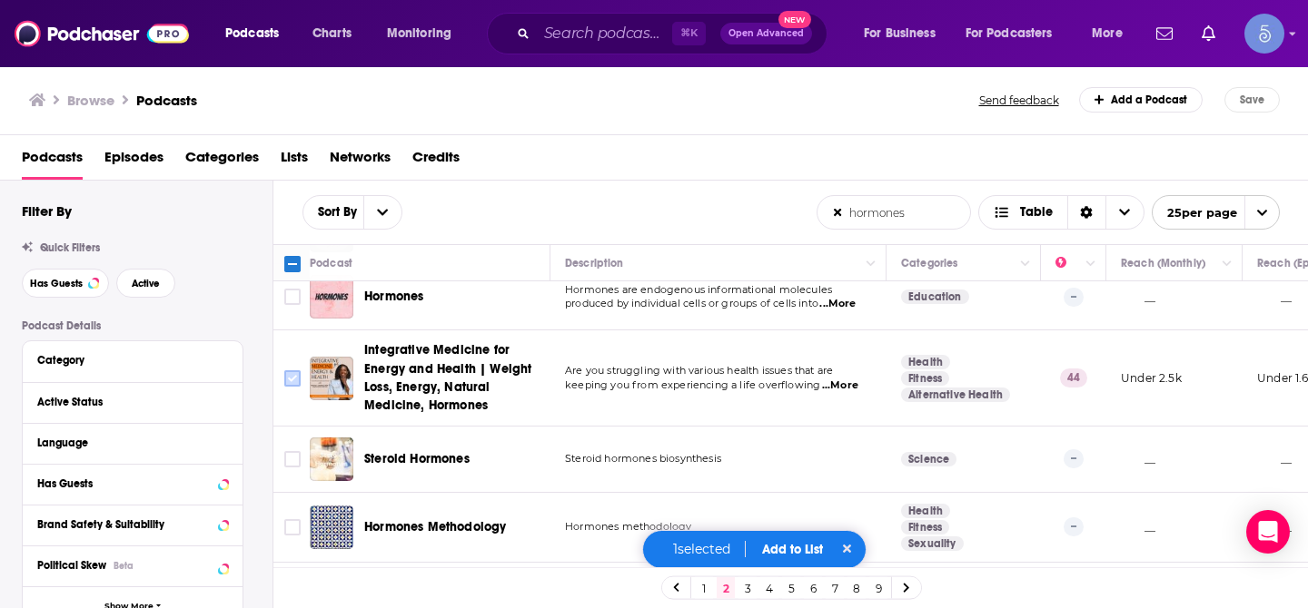
click at [292, 380] on input "Toggle select row" at bounding box center [292, 379] width 16 height 16
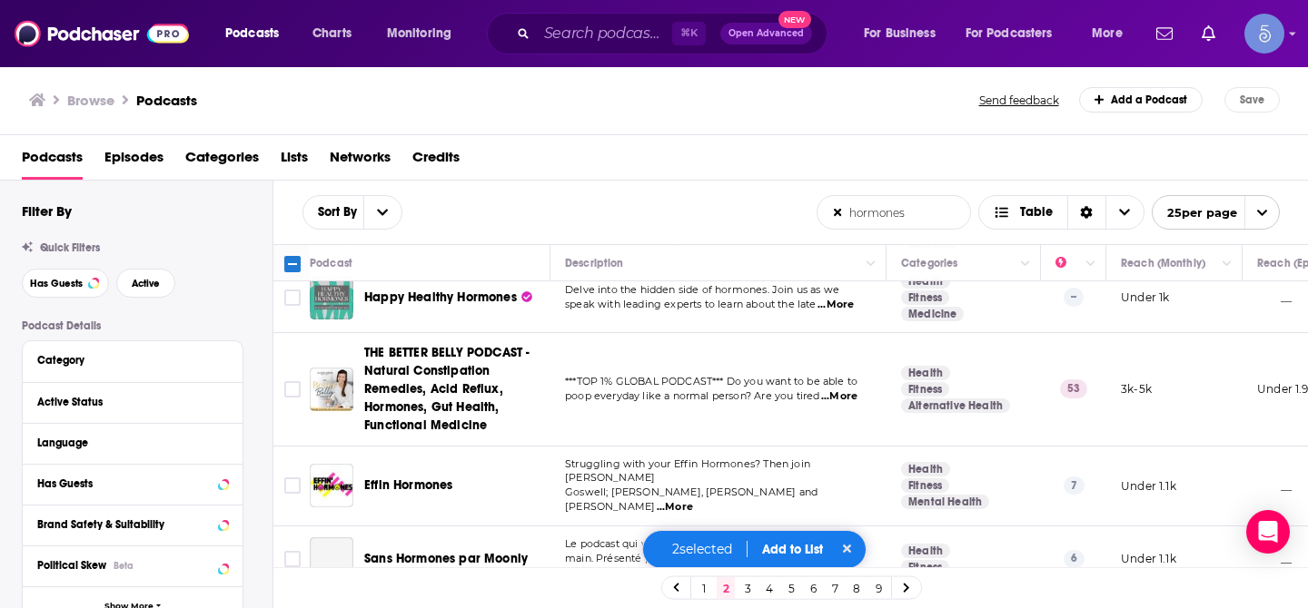
scroll to position [1166, 0]
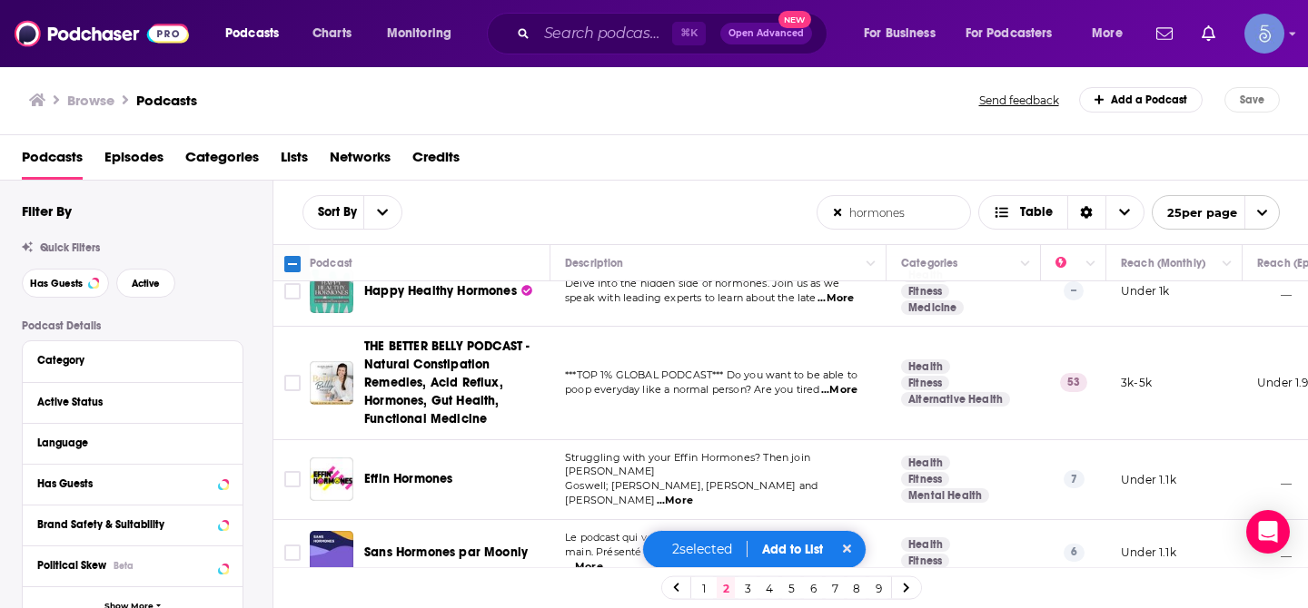
click at [292, 380] on input "Toggle select row" at bounding box center [292, 383] width 16 height 16
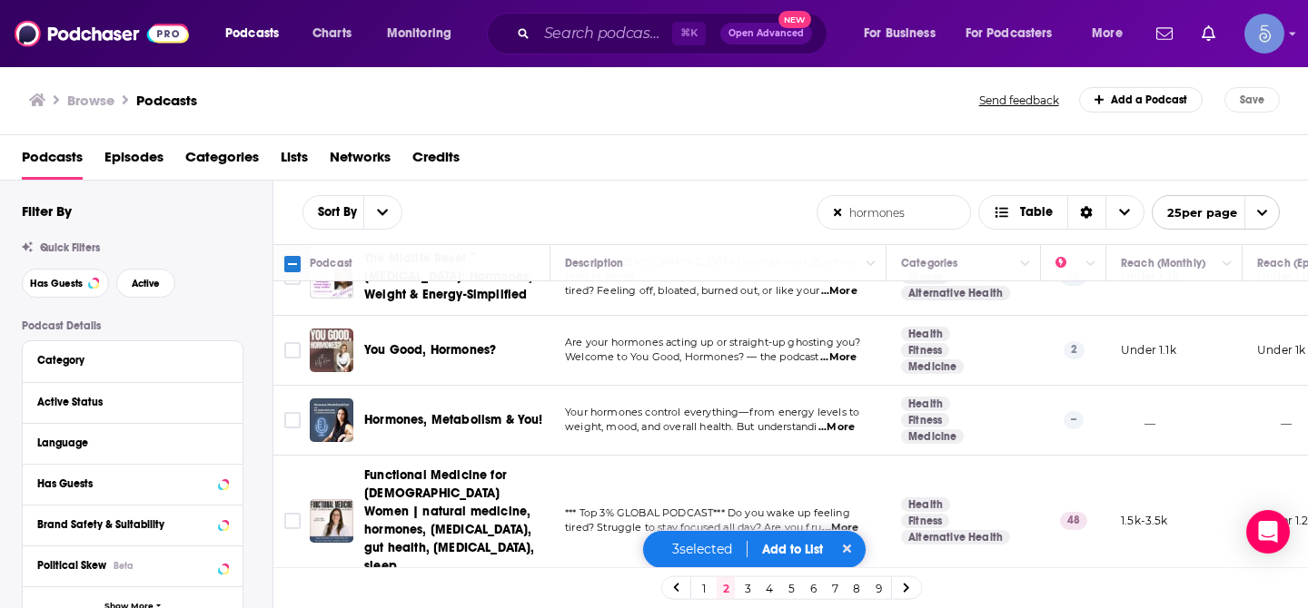
scroll to position [1585, 0]
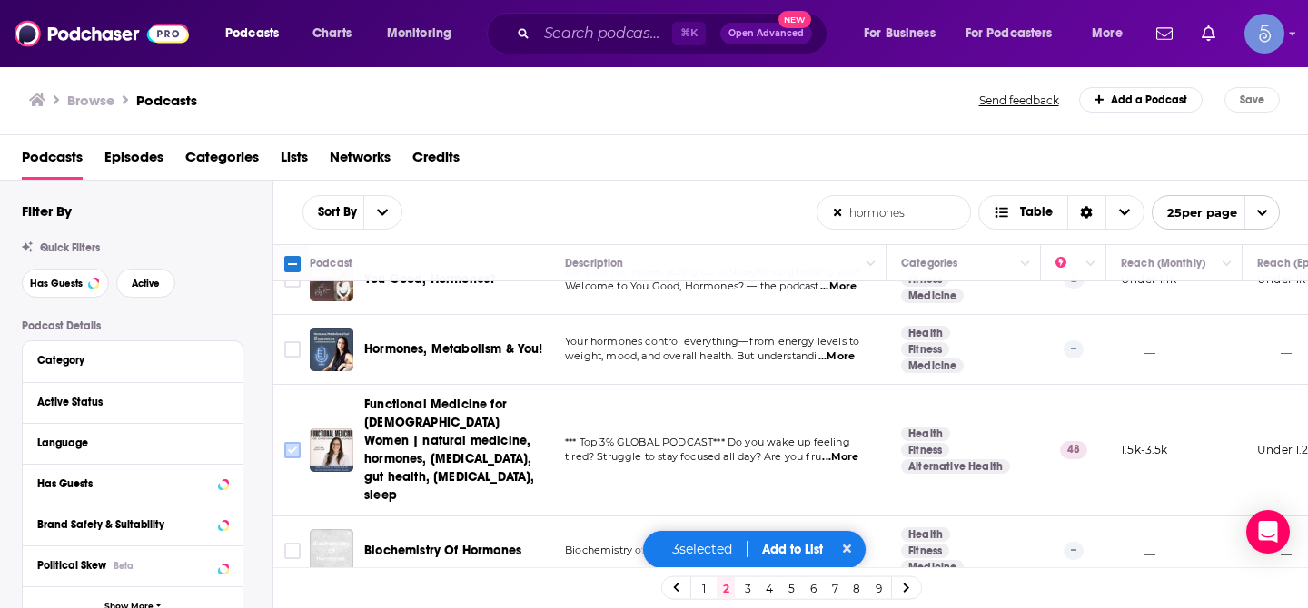
click at [293, 442] on input "Toggle select row" at bounding box center [292, 450] width 16 height 16
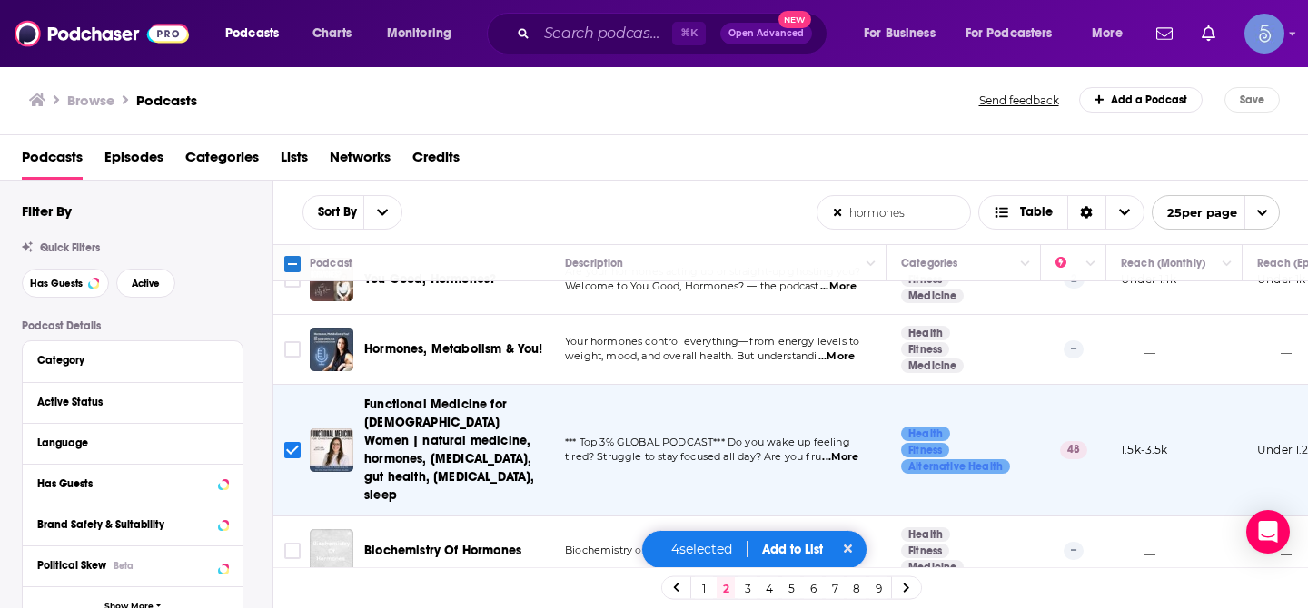
click at [747, 587] on link "3" at bounding box center [747, 589] width 18 height 22
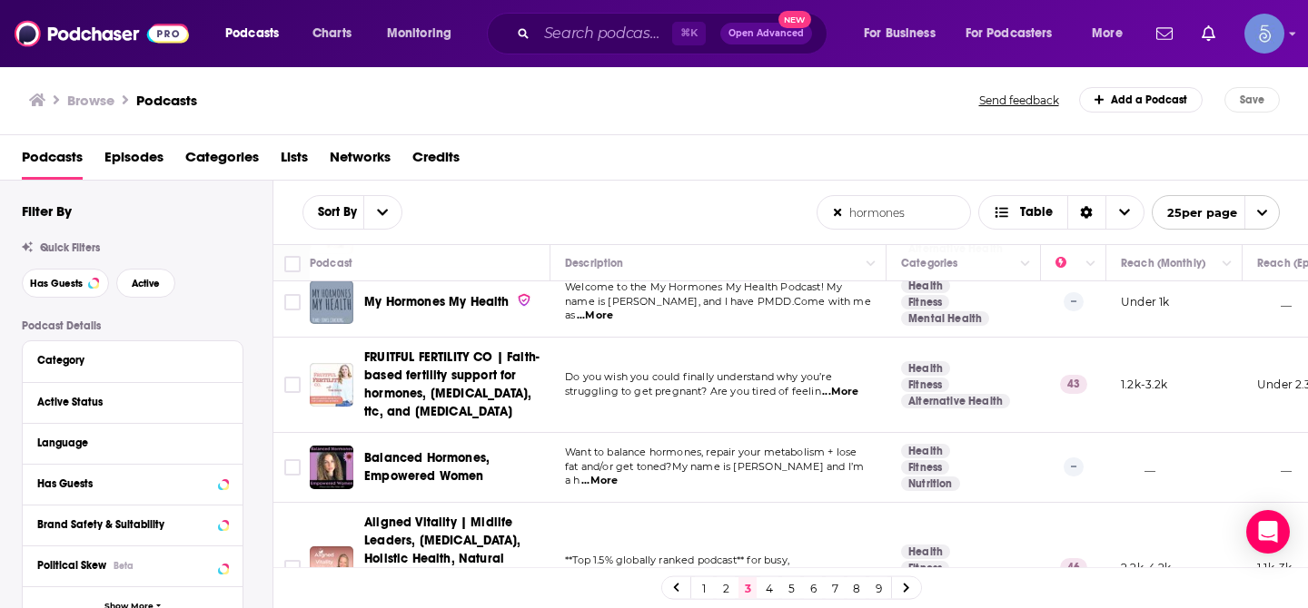
scroll to position [867, 0]
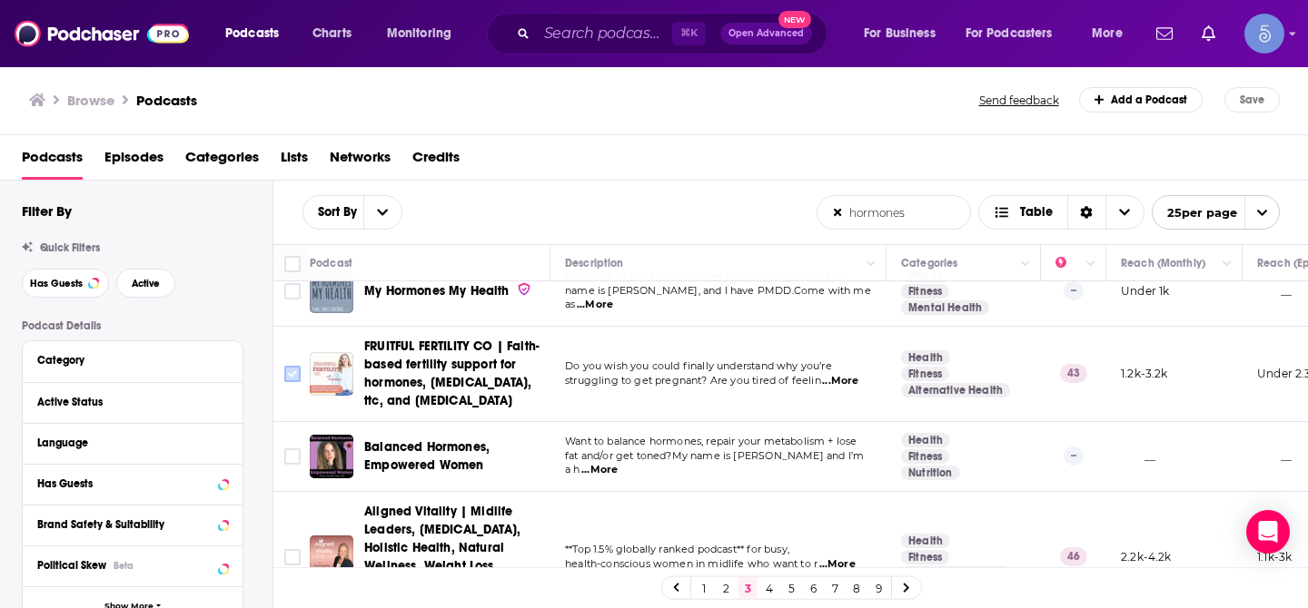
click at [292, 366] on input "Toggle select row" at bounding box center [292, 374] width 16 height 16
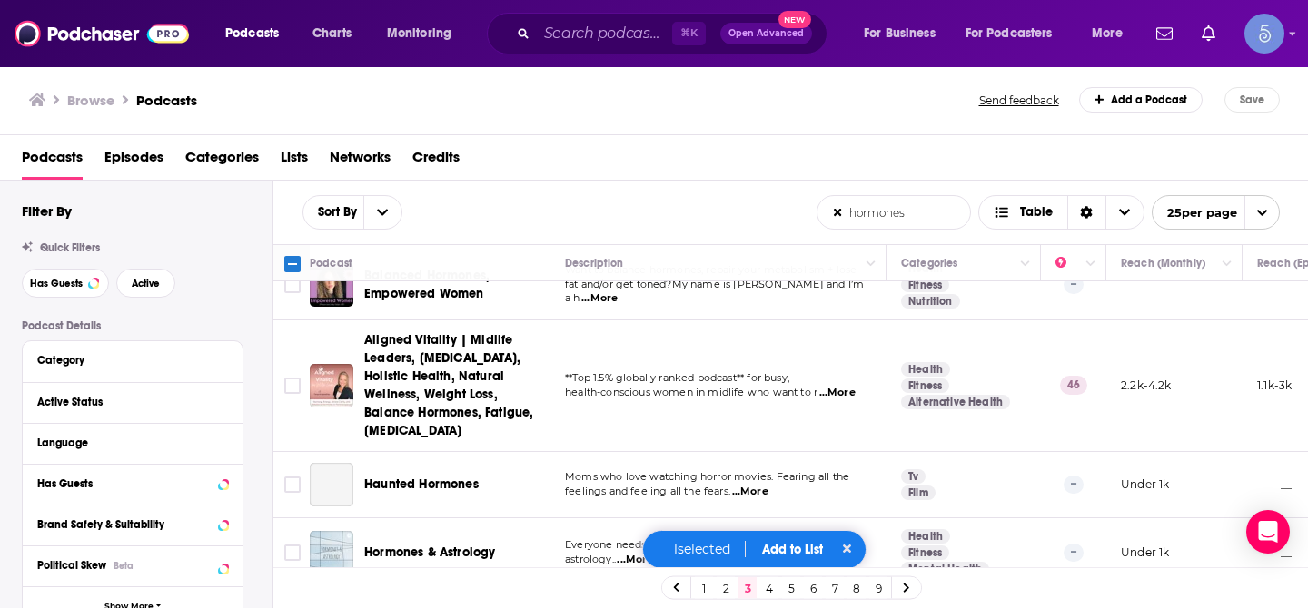
scroll to position [1042, 0]
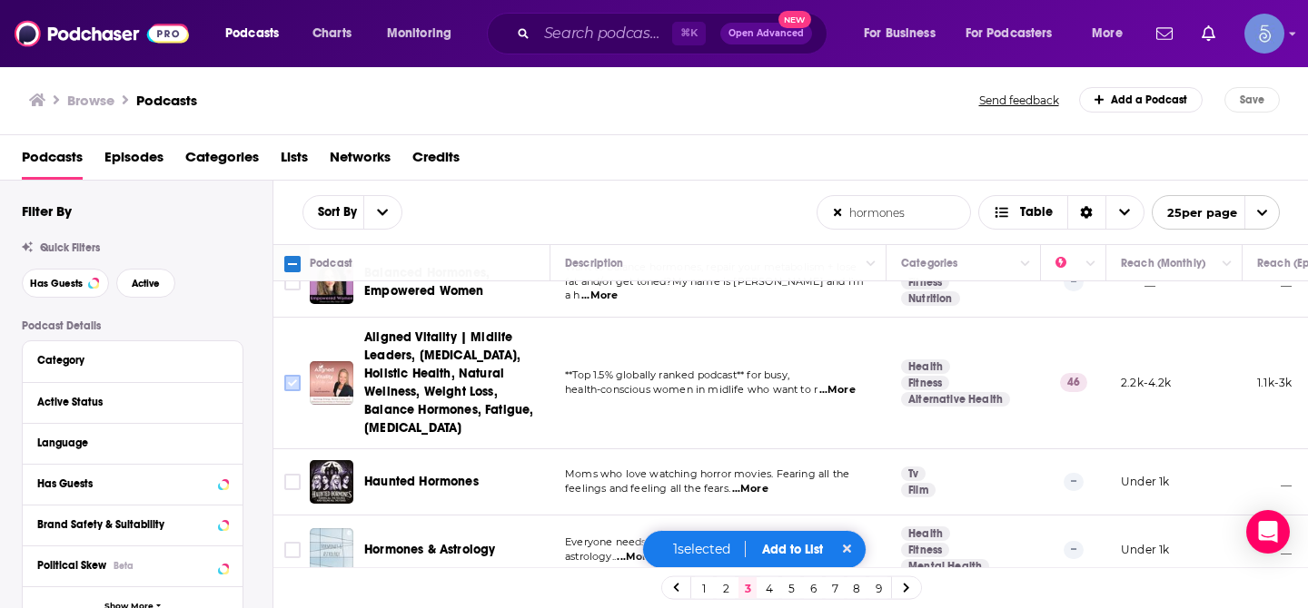
click at [291, 375] on input "Toggle select row" at bounding box center [292, 383] width 16 height 16
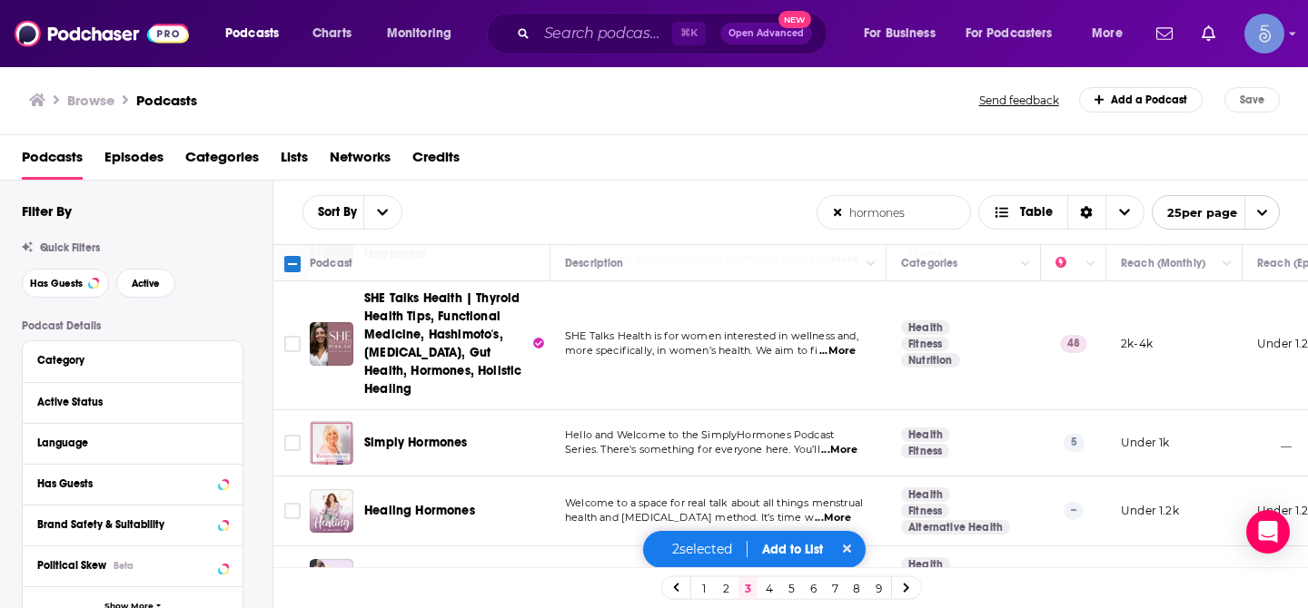
scroll to position [1479, 0]
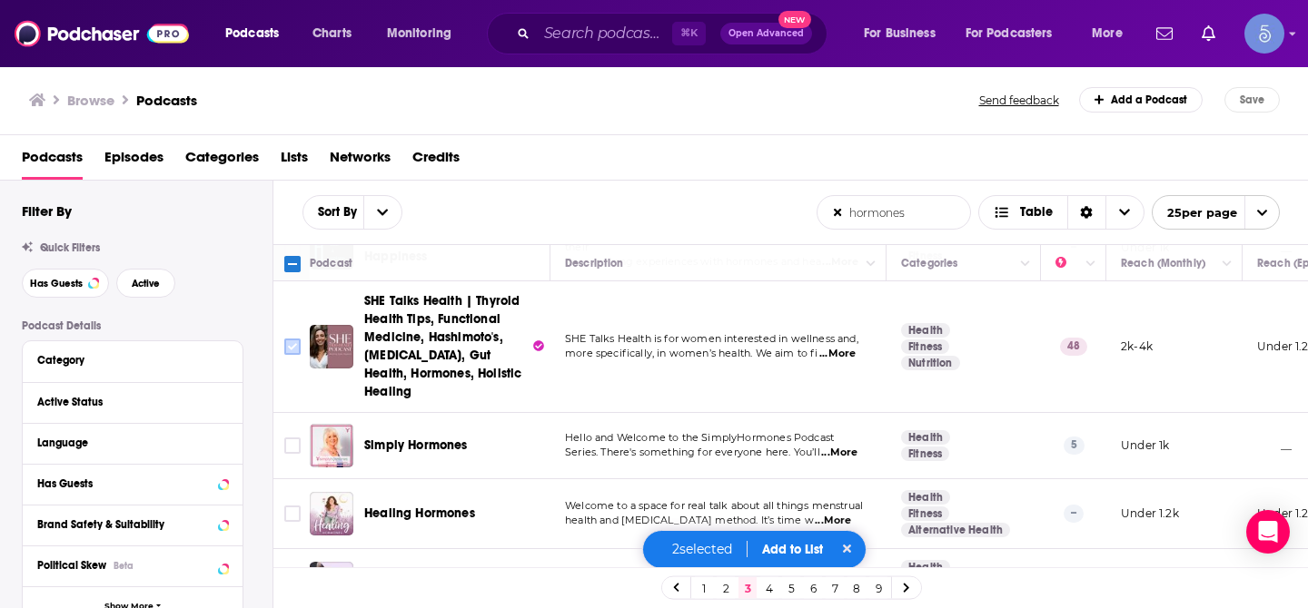
click at [289, 339] on input "Toggle select row" at bounding box center [292, 347] width 16 height 16
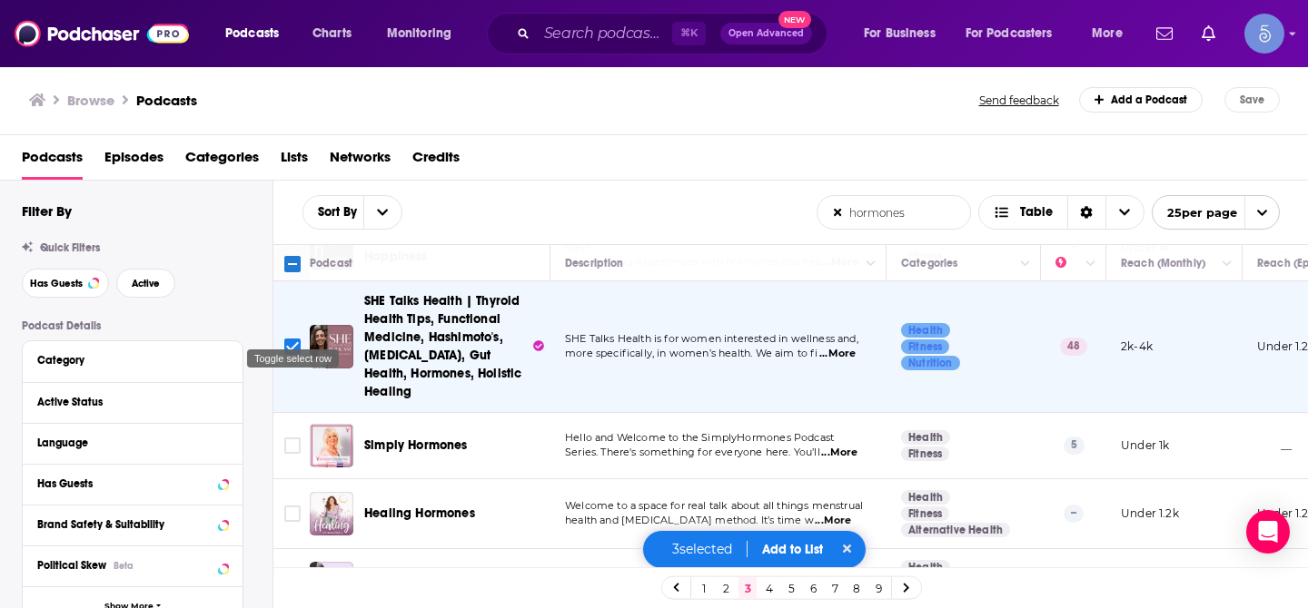
click at [289, 339] on input "Toggle select row" at bounding box center [292, 347] width 16 height 16
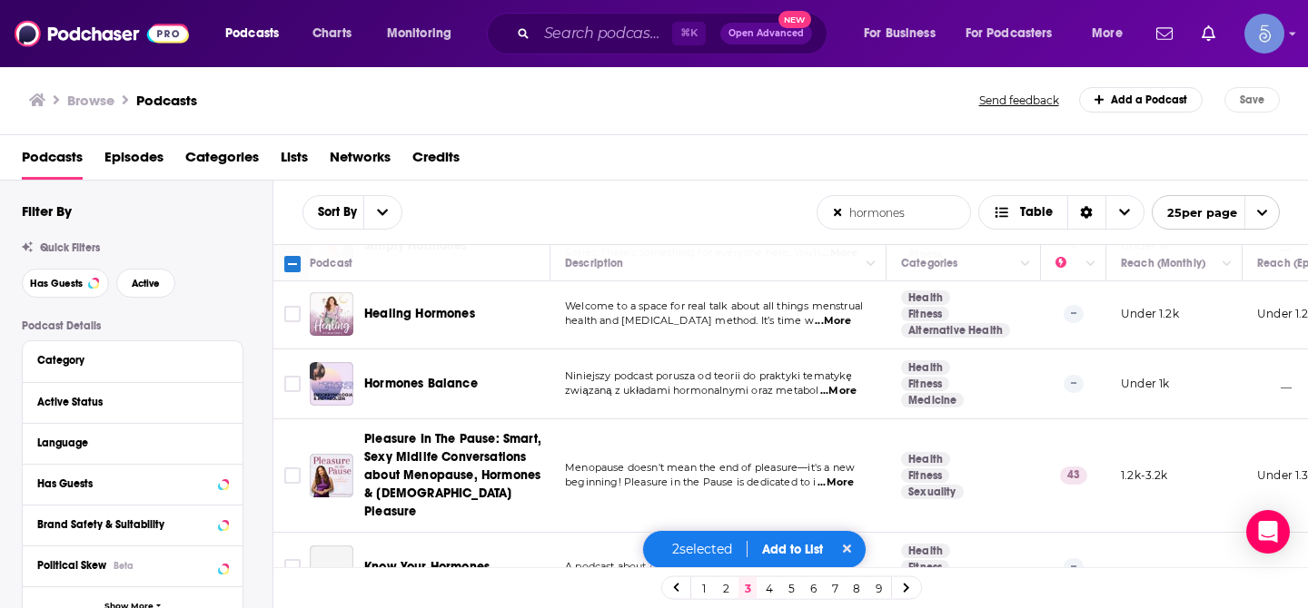
scroll to position [1686, 0]
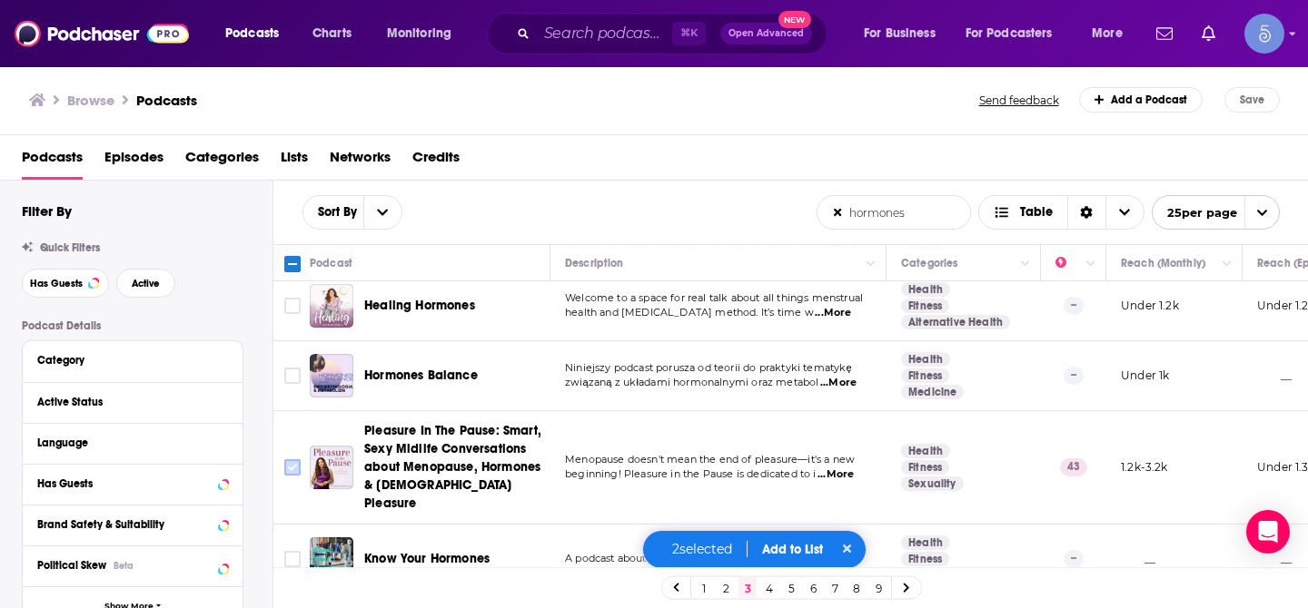
click at [299, 460] on input "Toggle select row" at bounding box center [292, 468] width 16 height 16
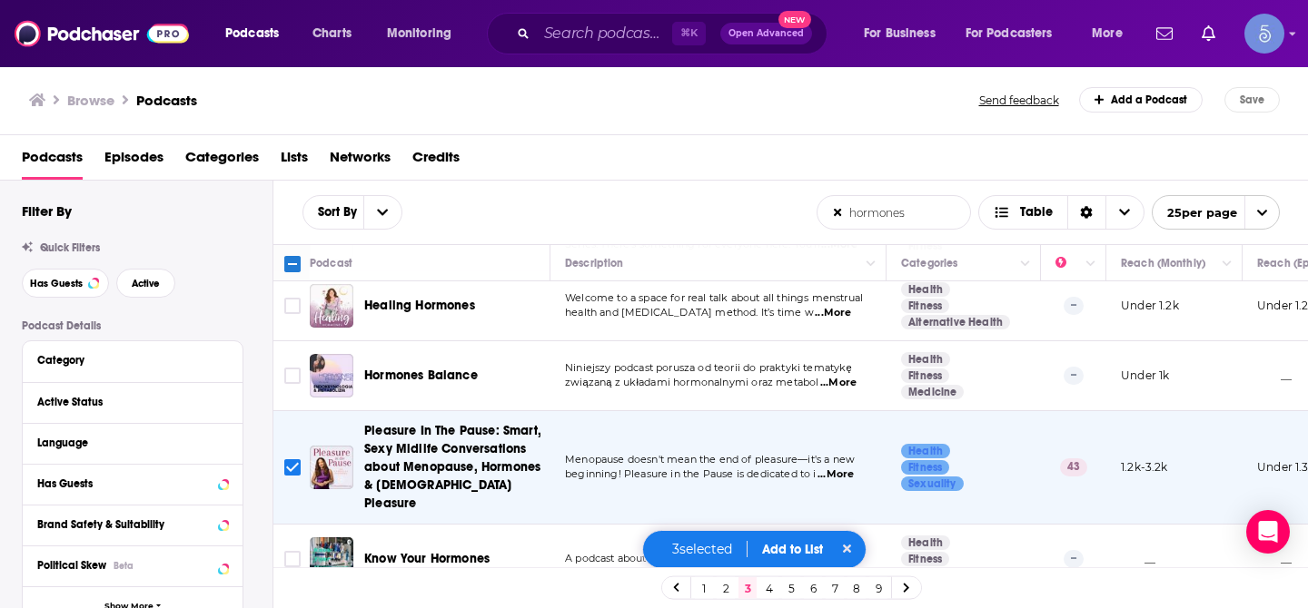
click at [765, 589] on link "4" at bounding box center [769, 589] width 18 height 22
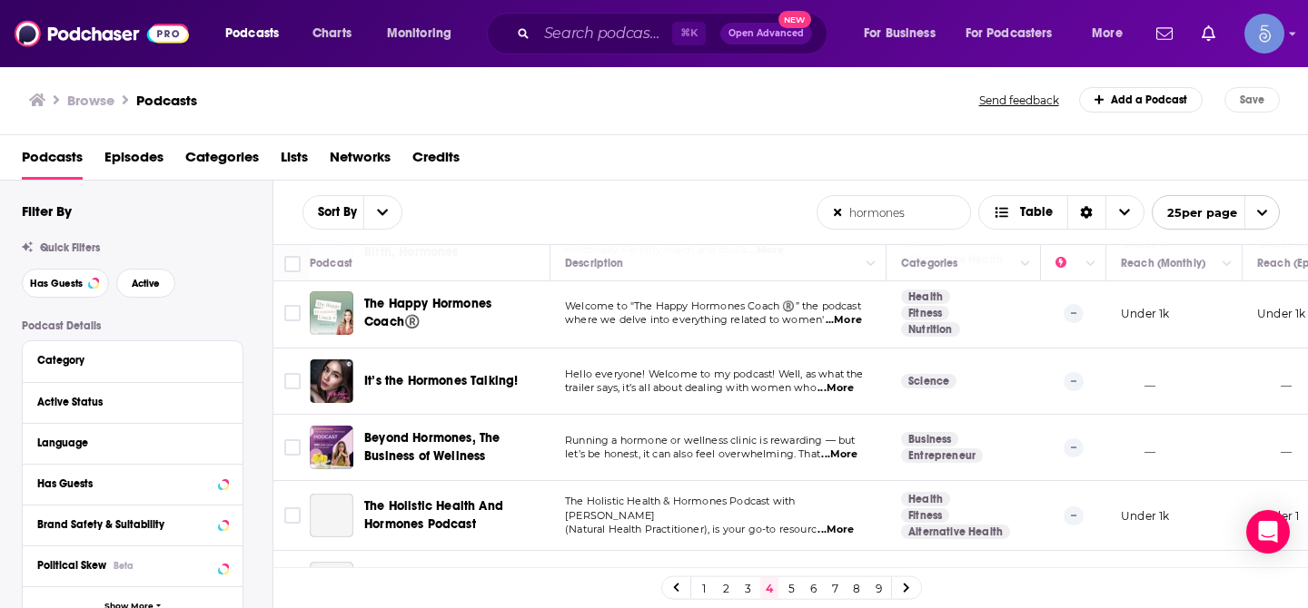
scroll to position [1450, 0]
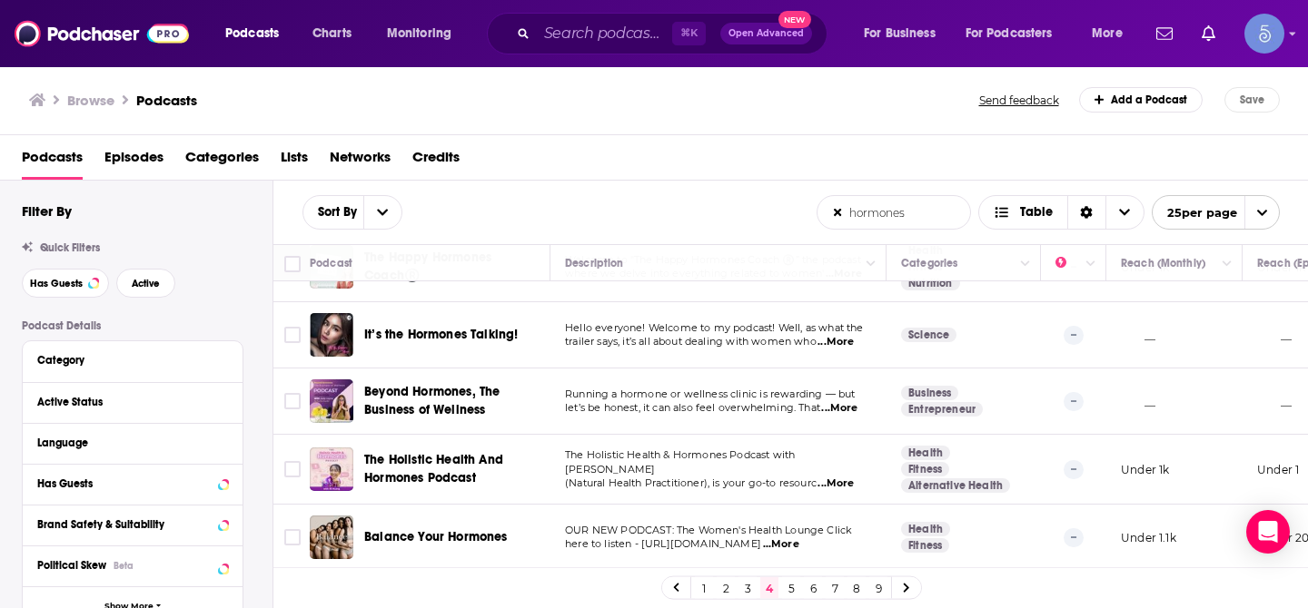
click at [786, 596] on link "5" at bounding box center [791, 589] width 18 height 22
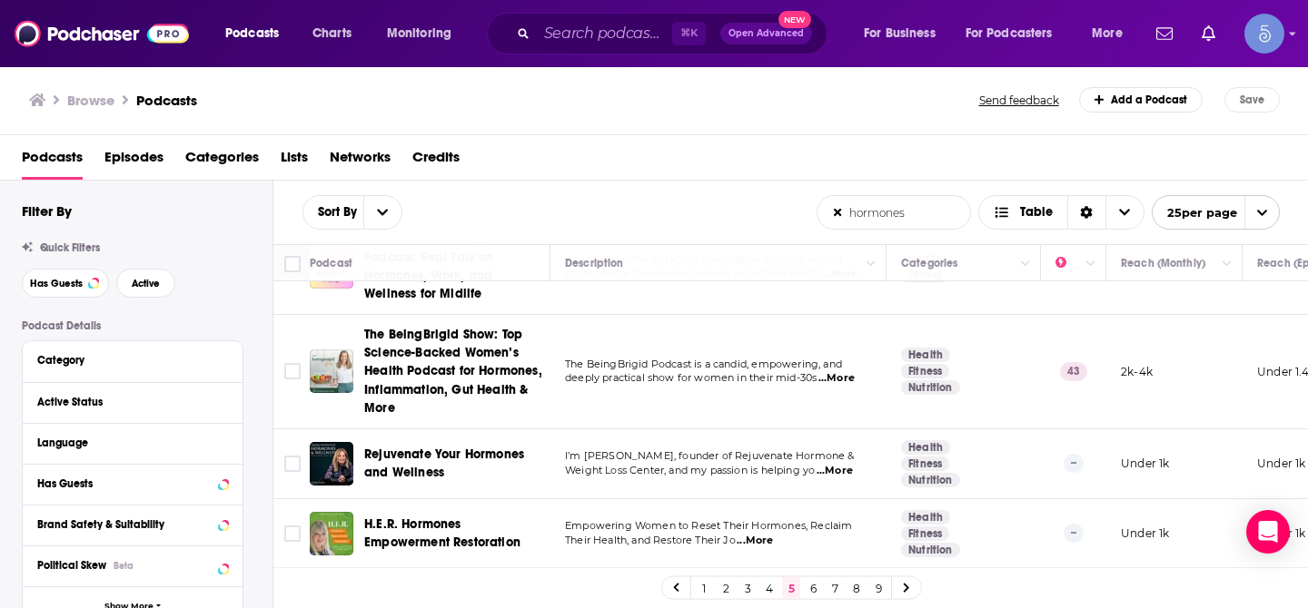
scroll to position [213, 0]
click at [294, 362] on input "Toggle select row" at bounding box center [292, 370] width 16 height 16
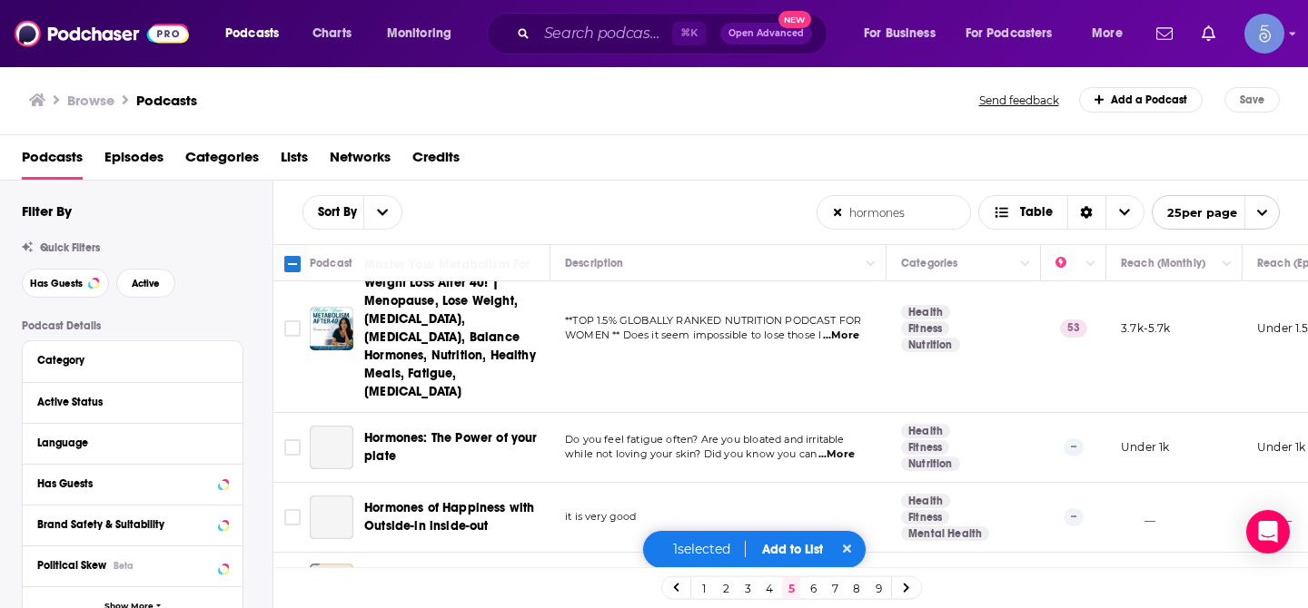
scroll to position [1241, 0]
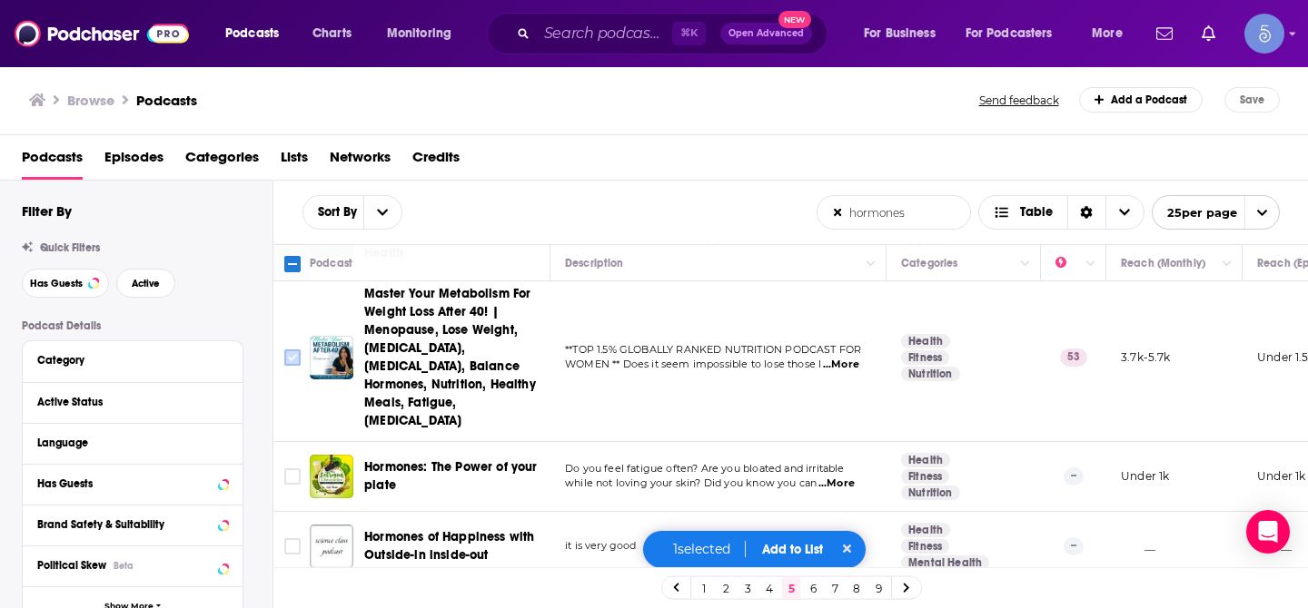
click at [299, 350] on input "Toggle select row" at bounding box center [292, 358] width 16 height 16
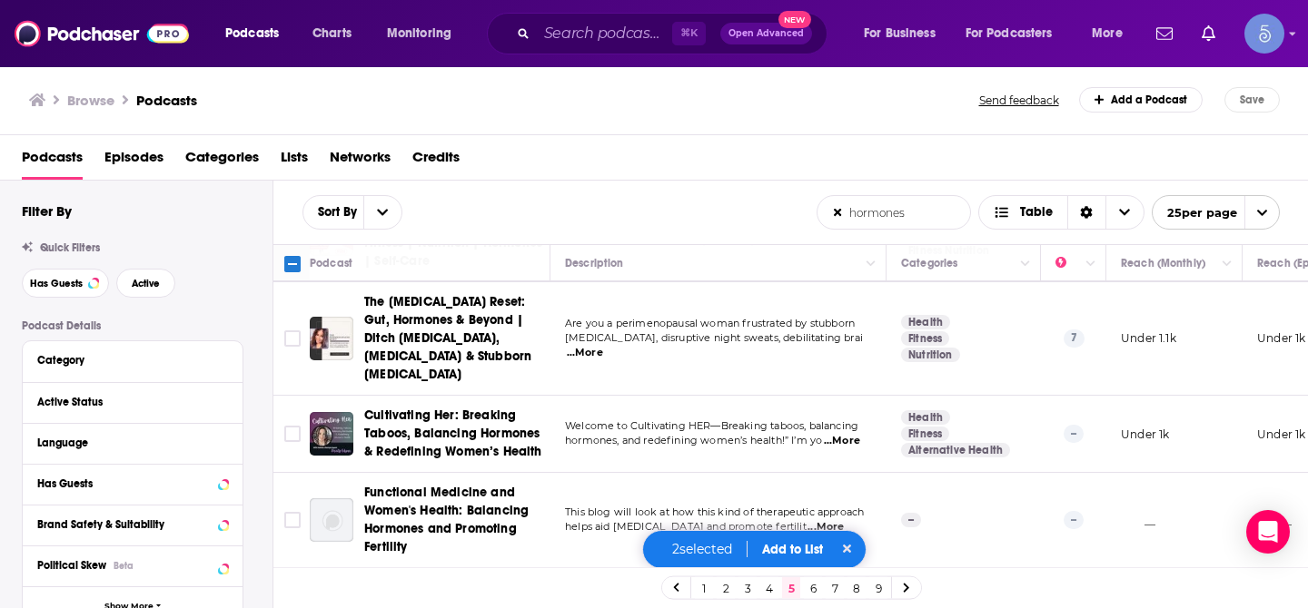
scroll to position [1785, 0]
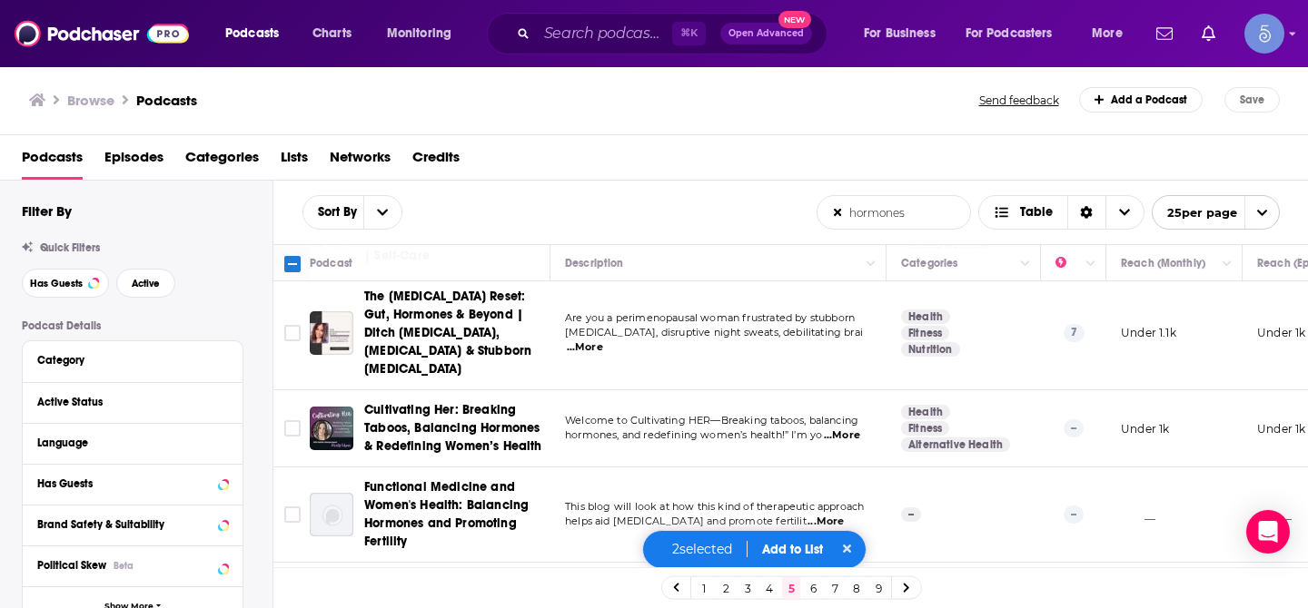
click at [795, 558] on div "2 selected Add to List" at bounding box center [754, 549] width 225 height 39
click at [793, 556] on button "Add to List" at bounding box center [792, 549] width 90 height 15
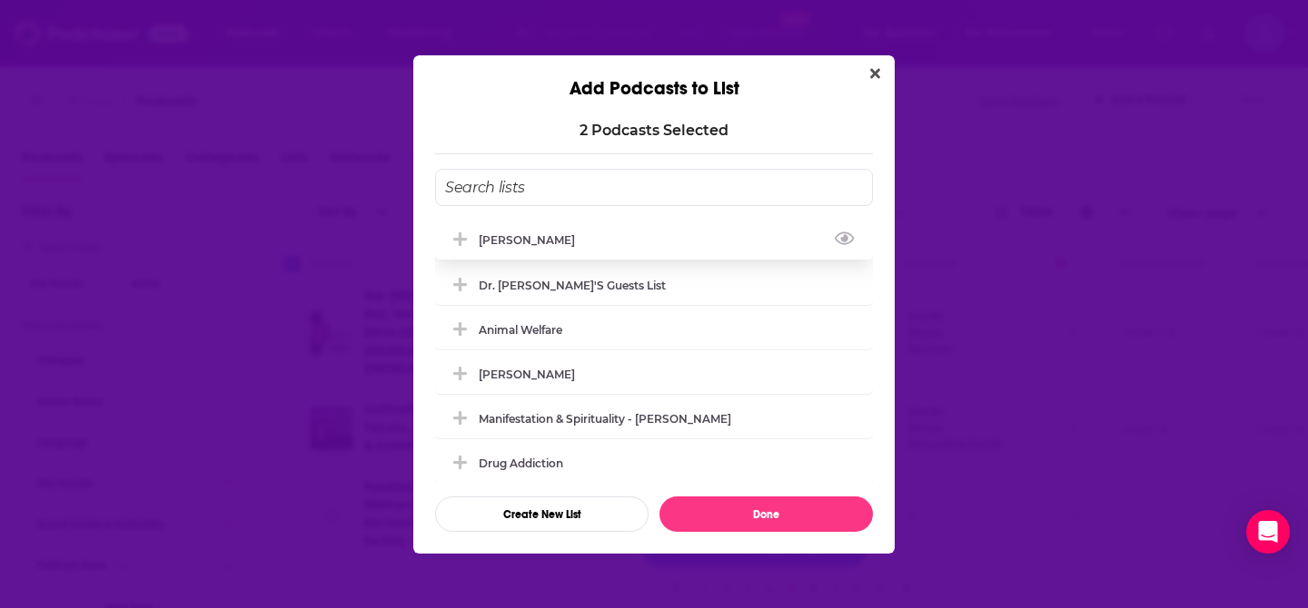
click at [804, 231] on div "[PERSON_NAME]" at bounding box center [654, 240] width 438 height 40
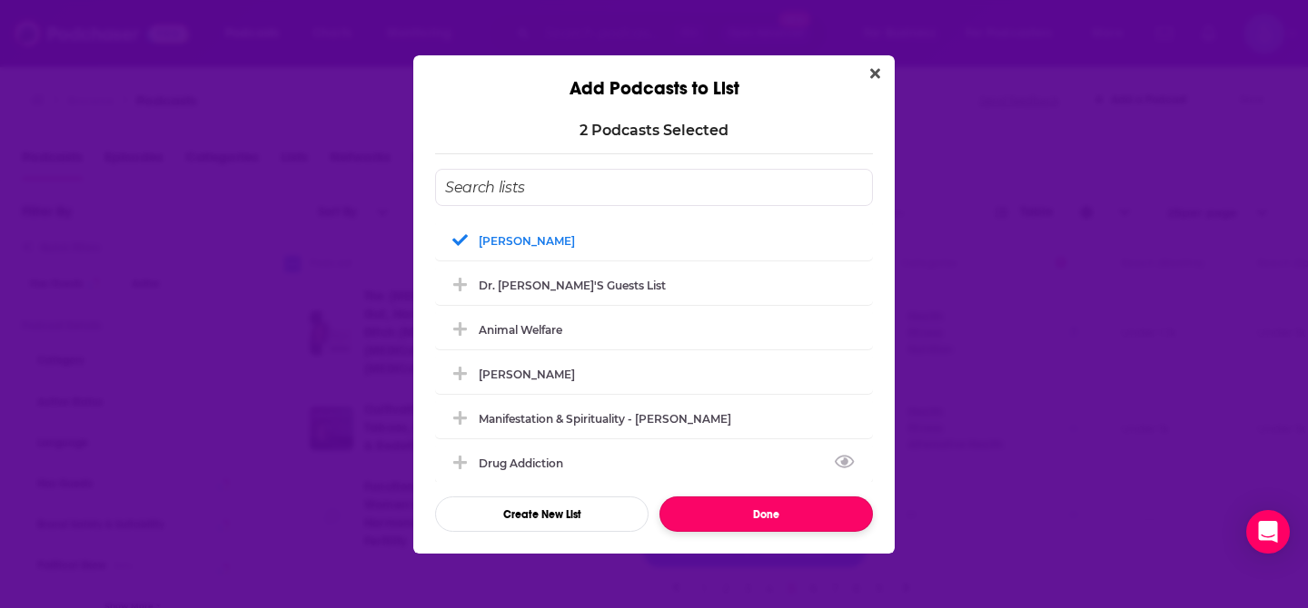
click at [723, 512] on button "Done" at bounding box center [765, 514] width 213 height 35
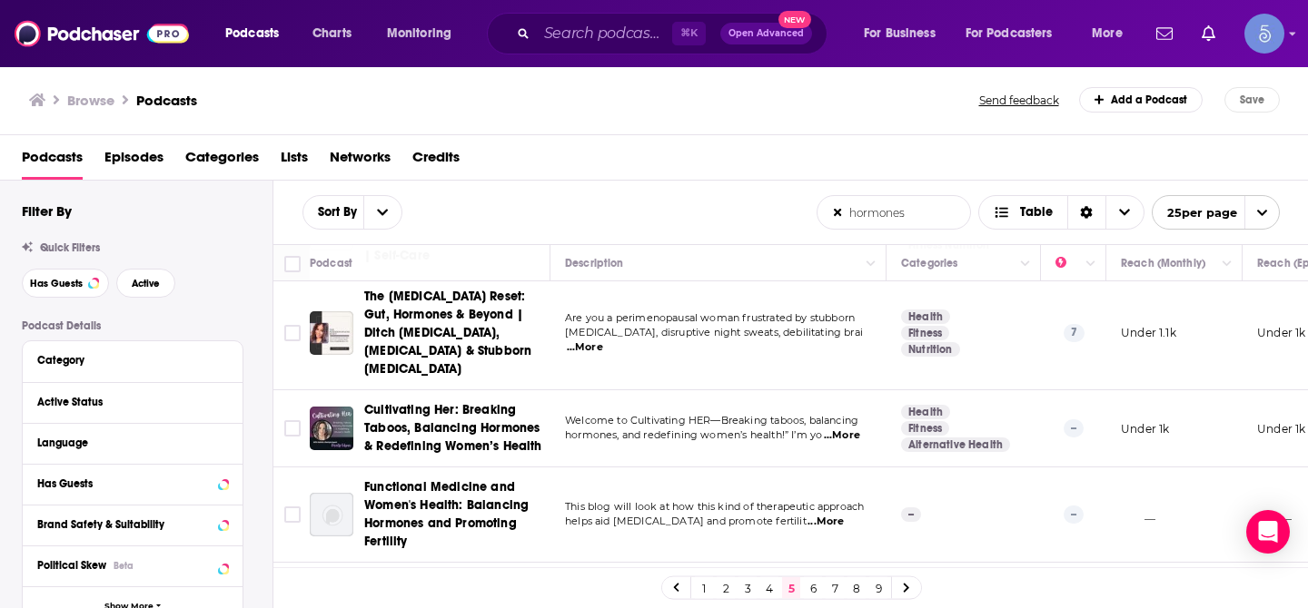
click at [698, 586] on link "1" at bounding box center [704, 589] width 18 height 22
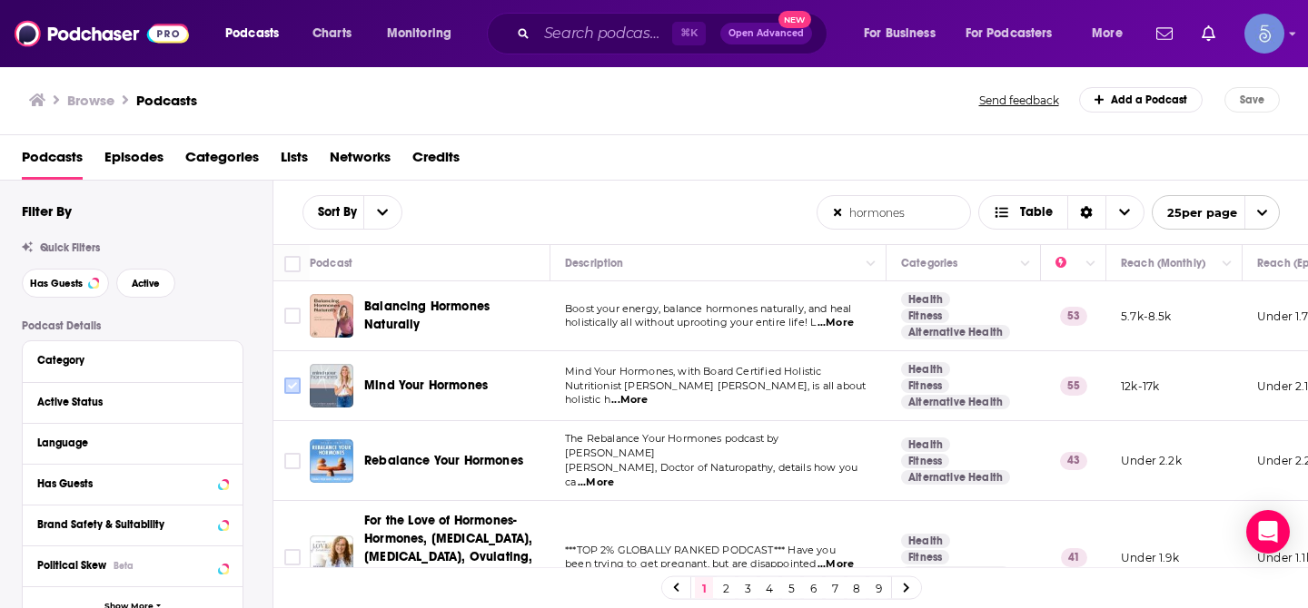
click at [288, 384] on input "Toggle select row" at bounding box center [292, 386] width 16 height 16
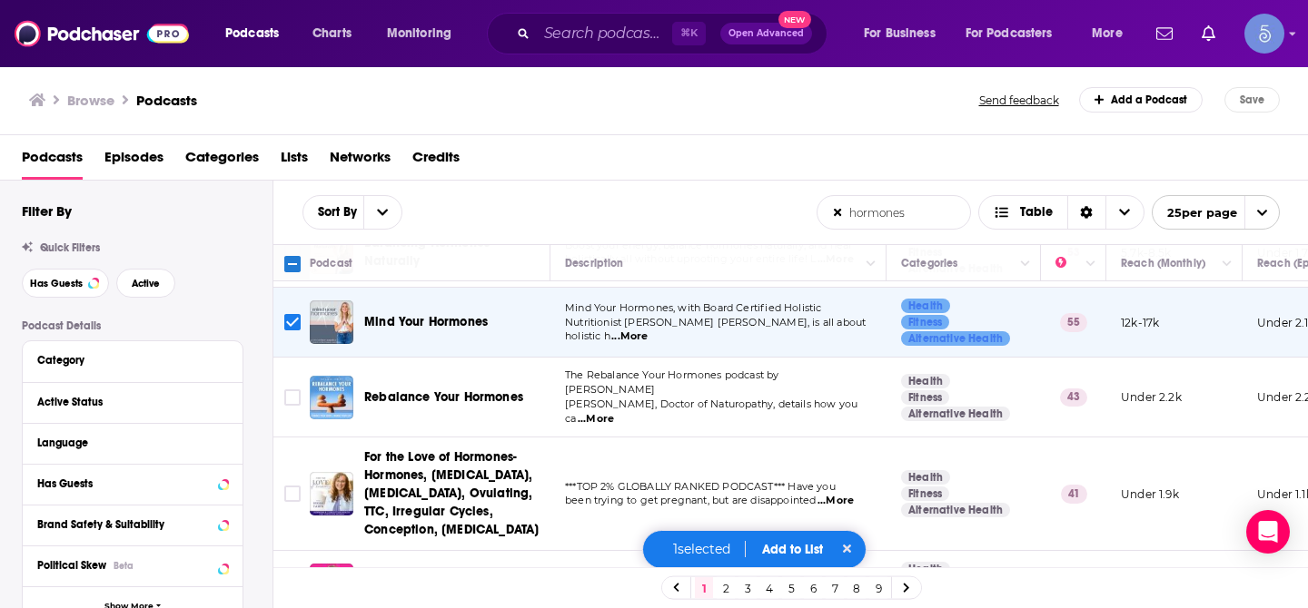
scroll to position [73, 0]
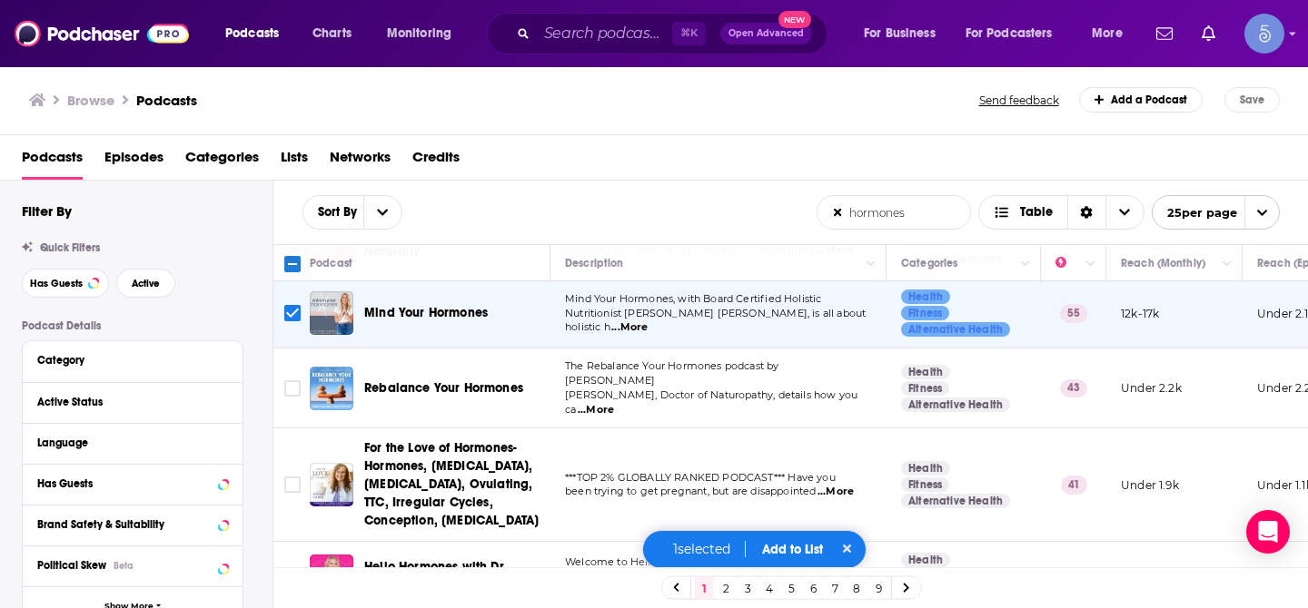
click at [288, 384] on input "Toggle select row" at bounding box center [292, 389] width 16 height 16
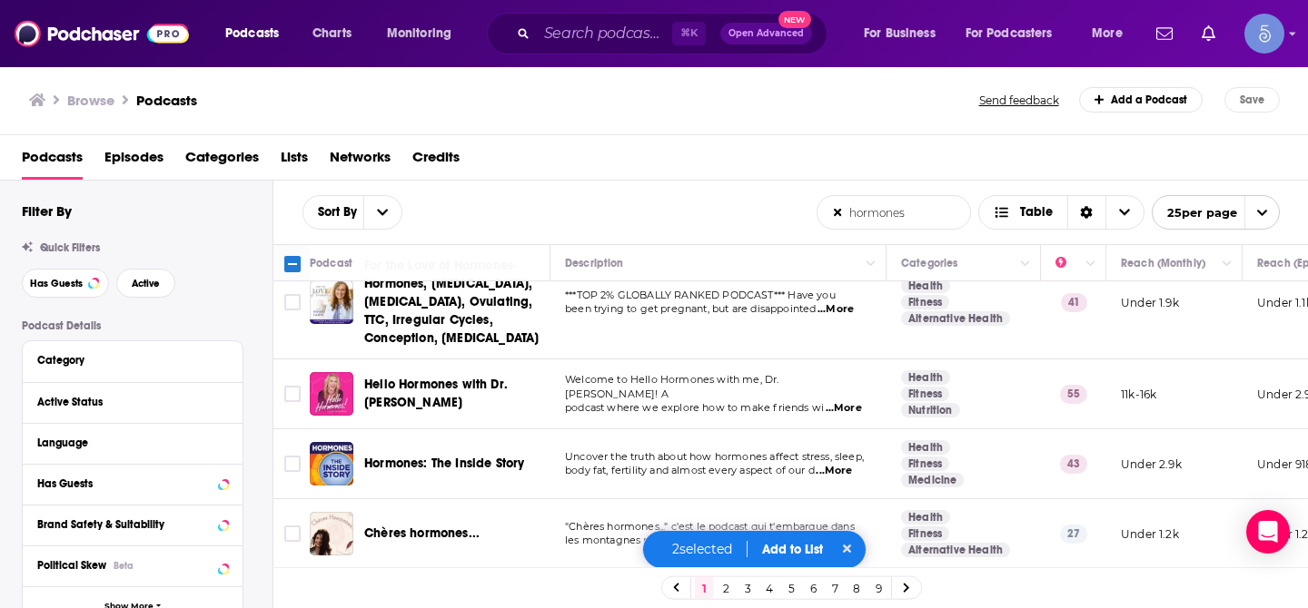
scroll to position [258, 0]
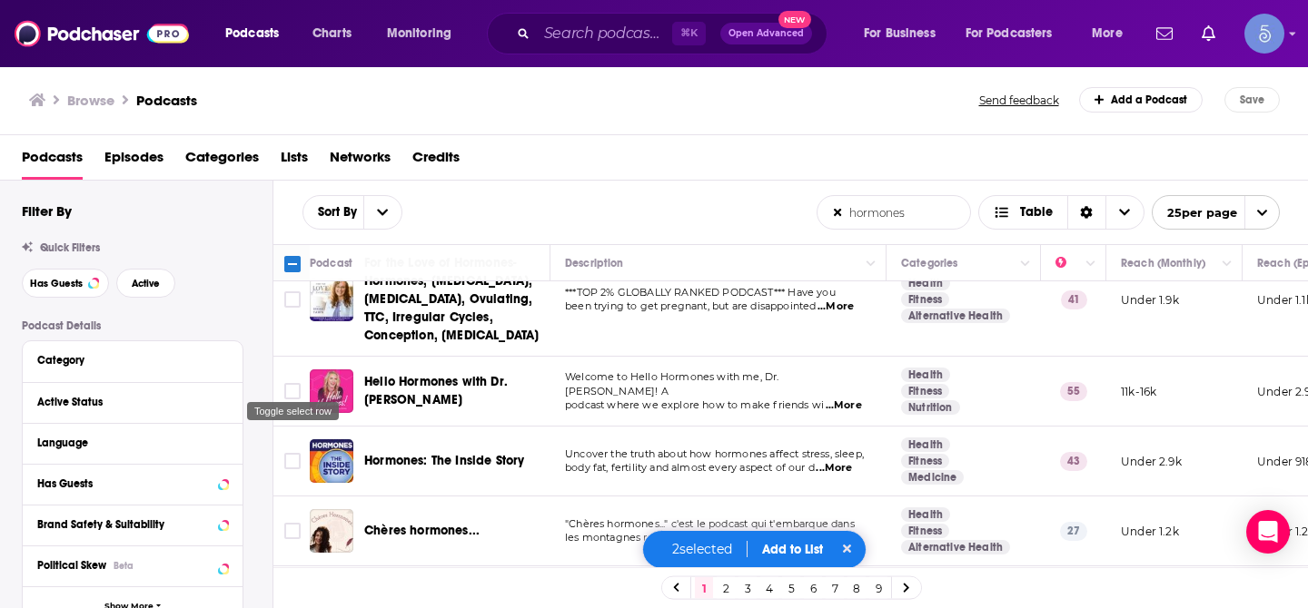
click at [288, 384] on input "Toggle select row" at bounding box center [292, 391] width 16 height 16
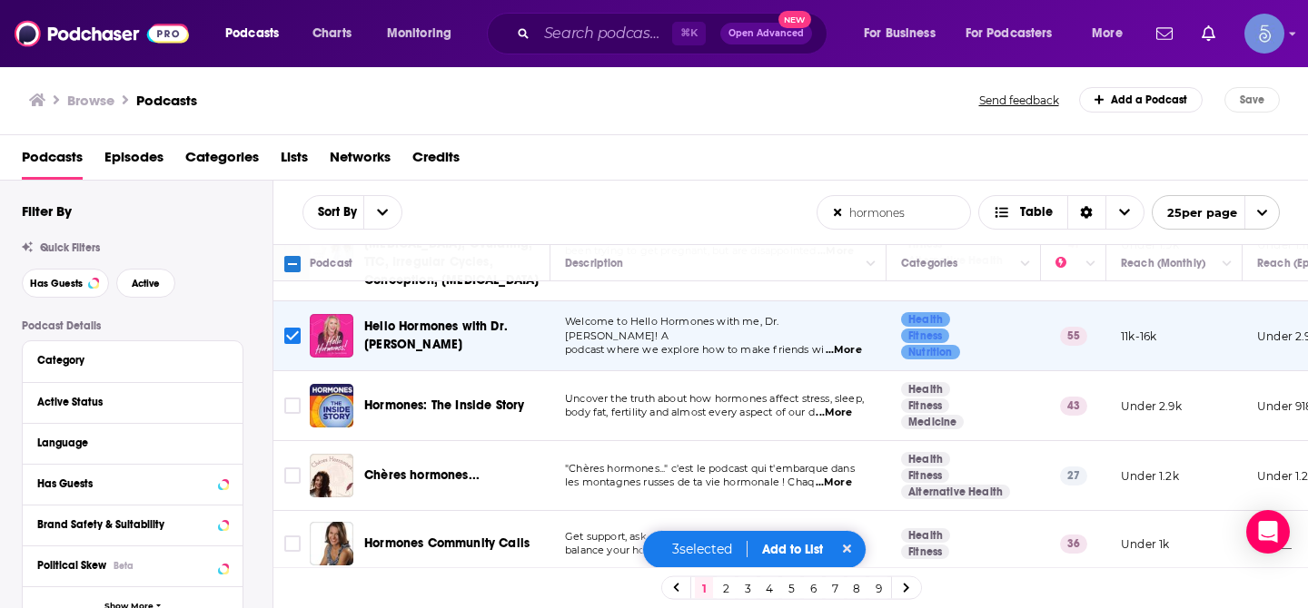
scroll to position [316, 0]
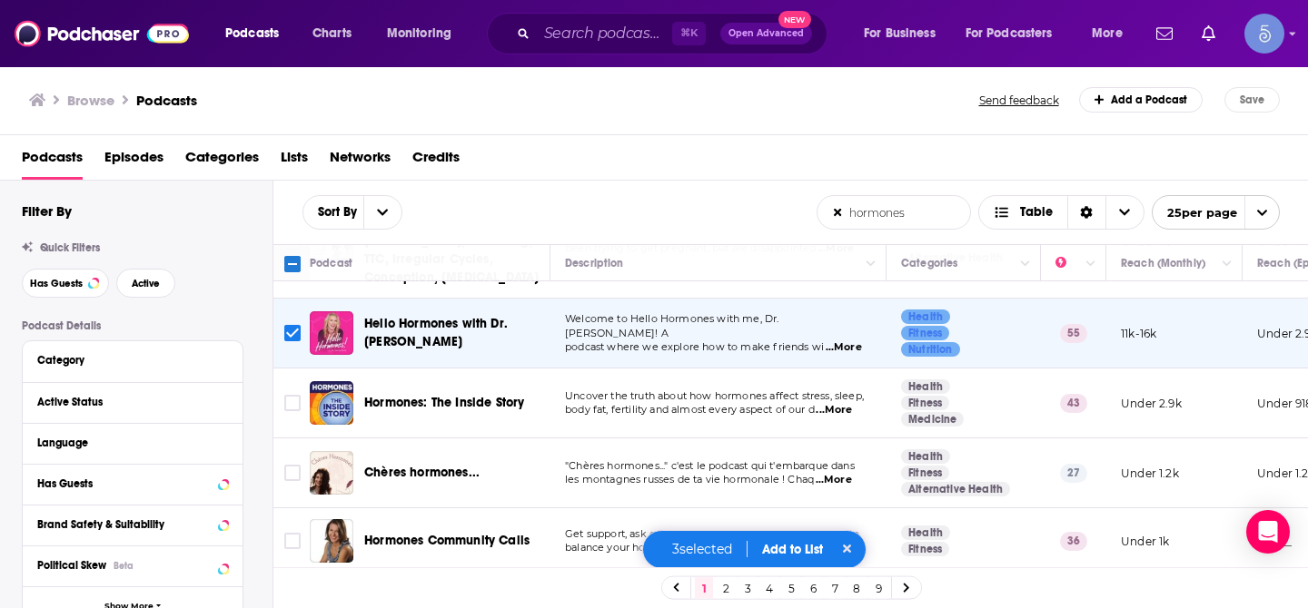
click at [288, 392] on icon "Toggle select row" at bounding box center [293, 403] width 22 height 22
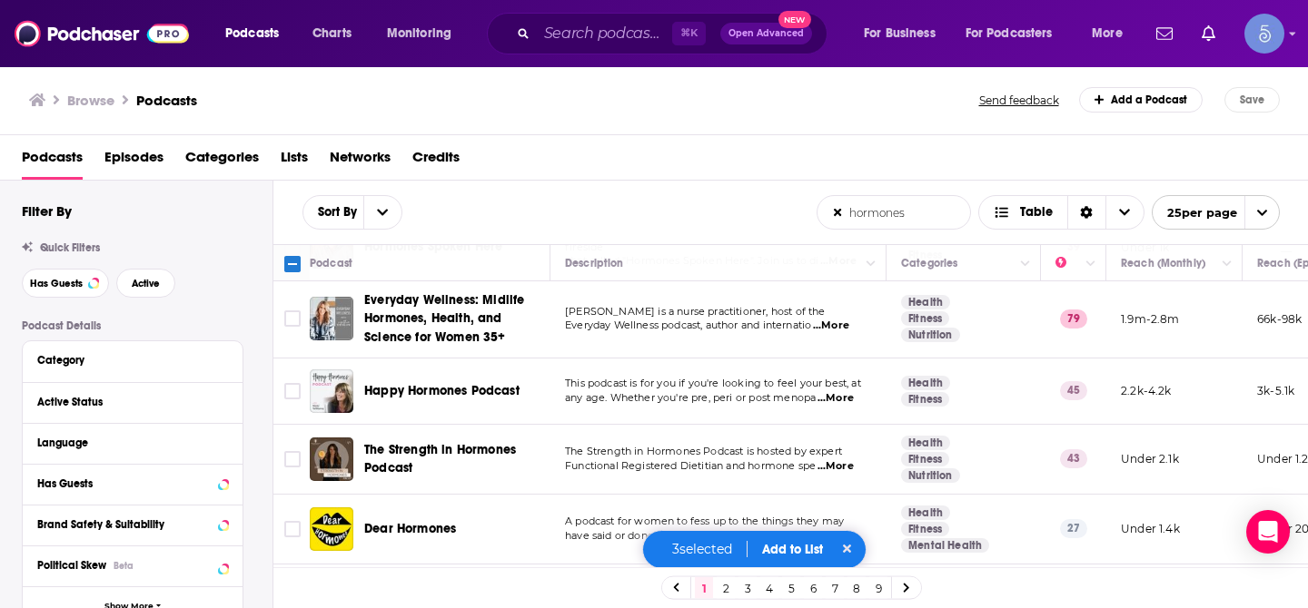
scroll to position [676, 0]
click at [288, 384] on input "Toggle select row" at bounding box center [292, 392] width 16 height 16
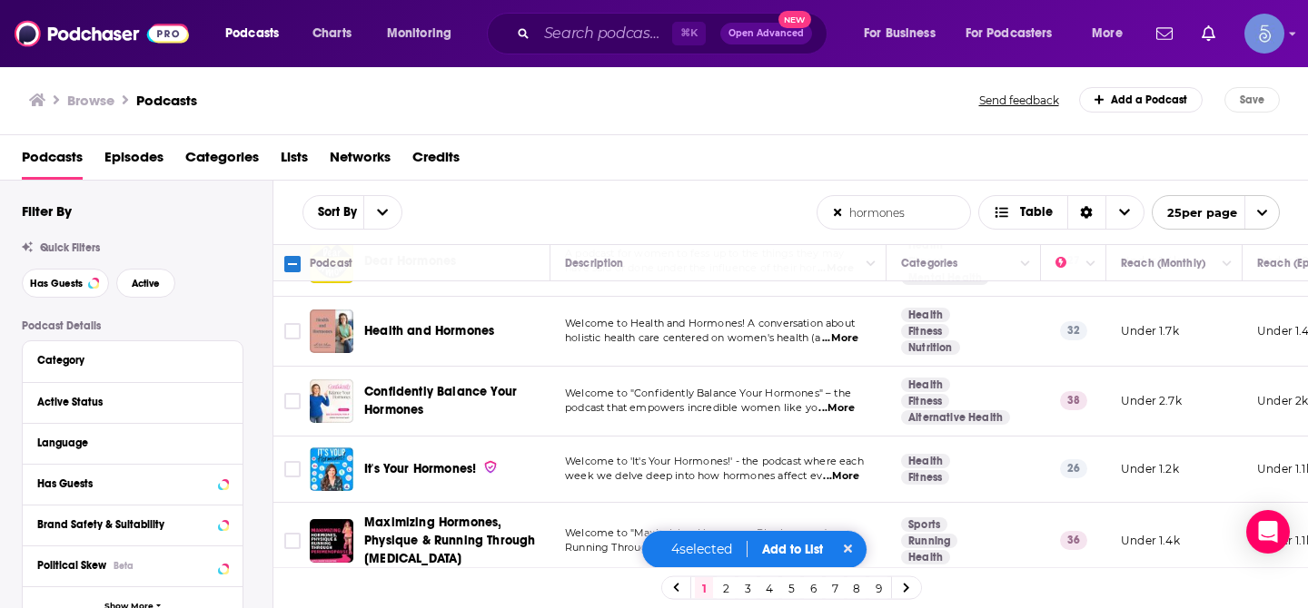
scroll to position [940, 0]
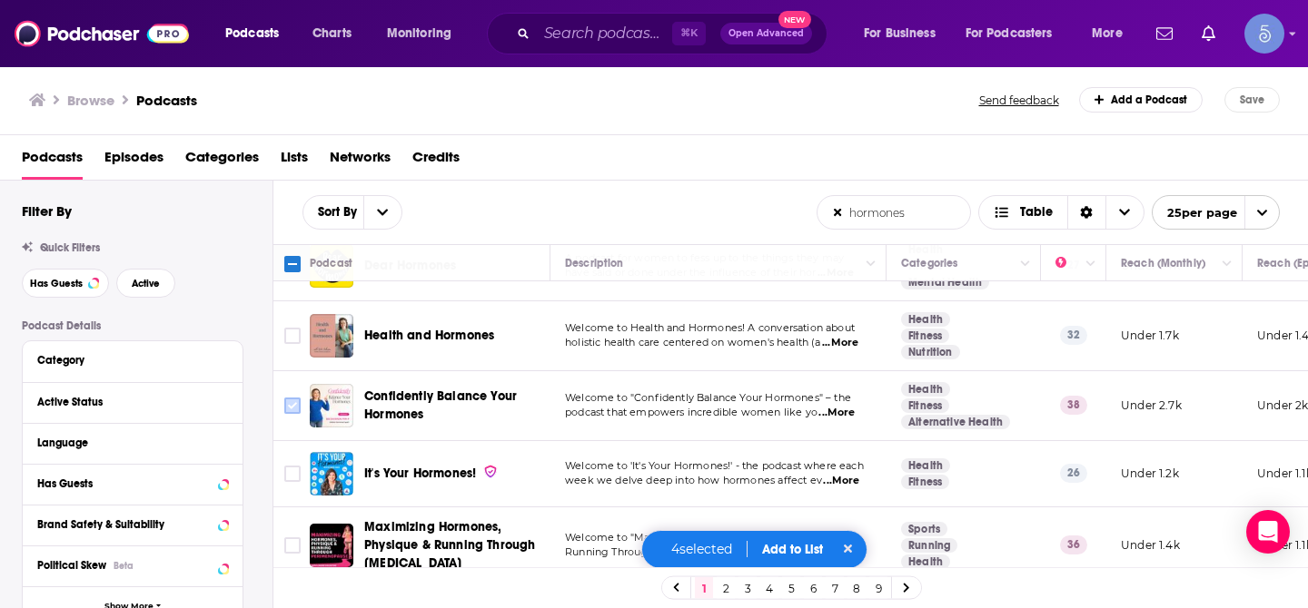
click at [286, 398] on input "Toggle select row" at bounding box center [292, 406] width 16 height 16
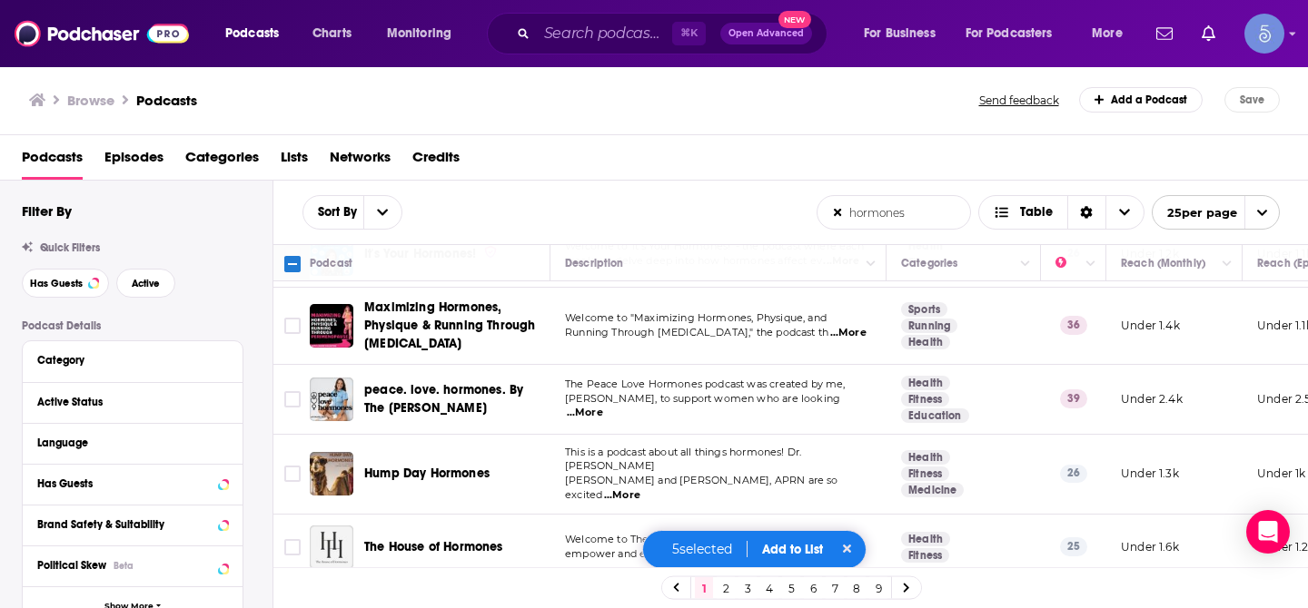
scroll to position [1160, 5]
click at [286, 391] on input "Toggle select row" at bounding box center [292, 399] width 16 height 16
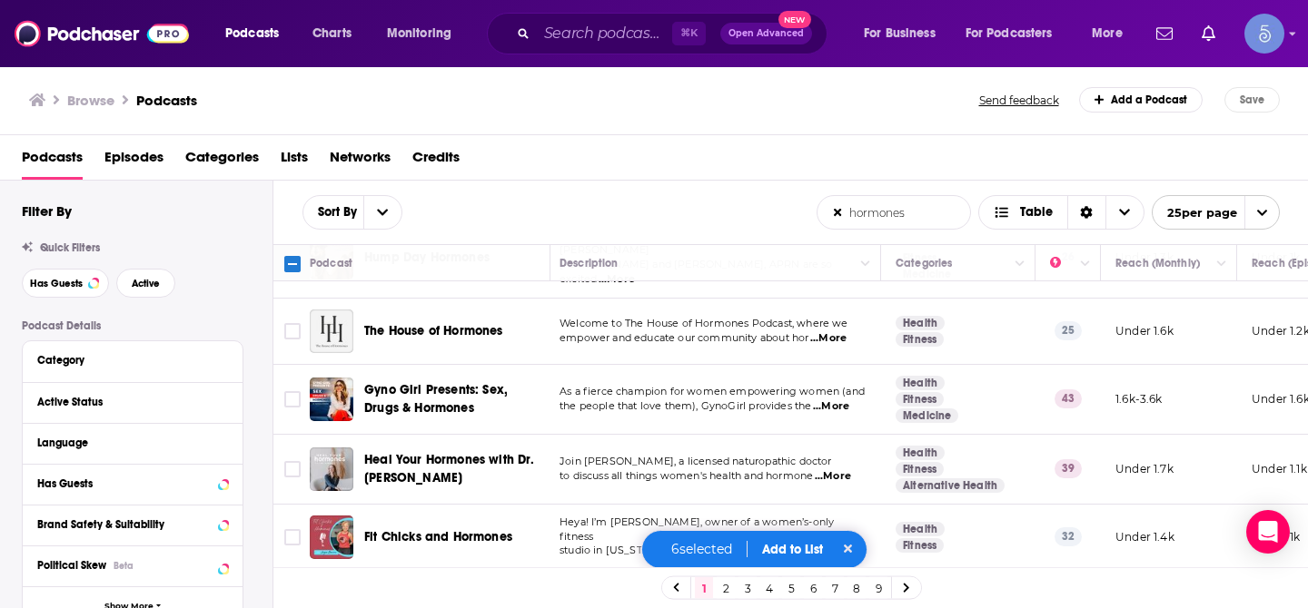
scroll to position [1374, 6]
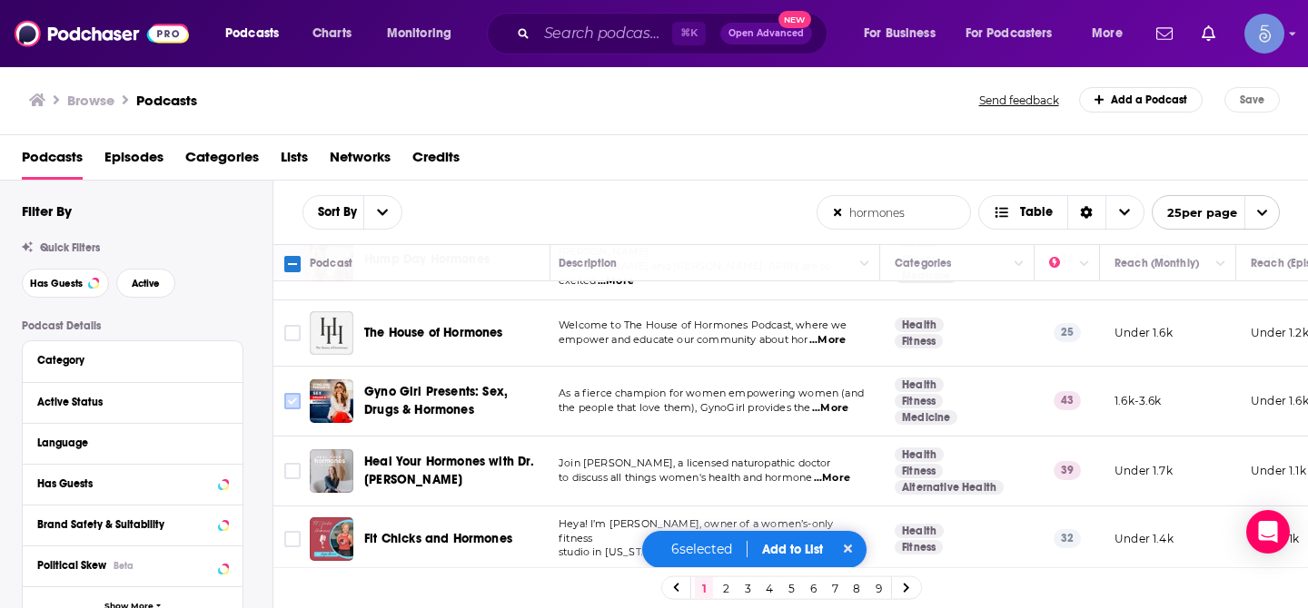
click at [291, 393] on input "Toggle select row" at bounding box center [292, 401] width 16 height 16
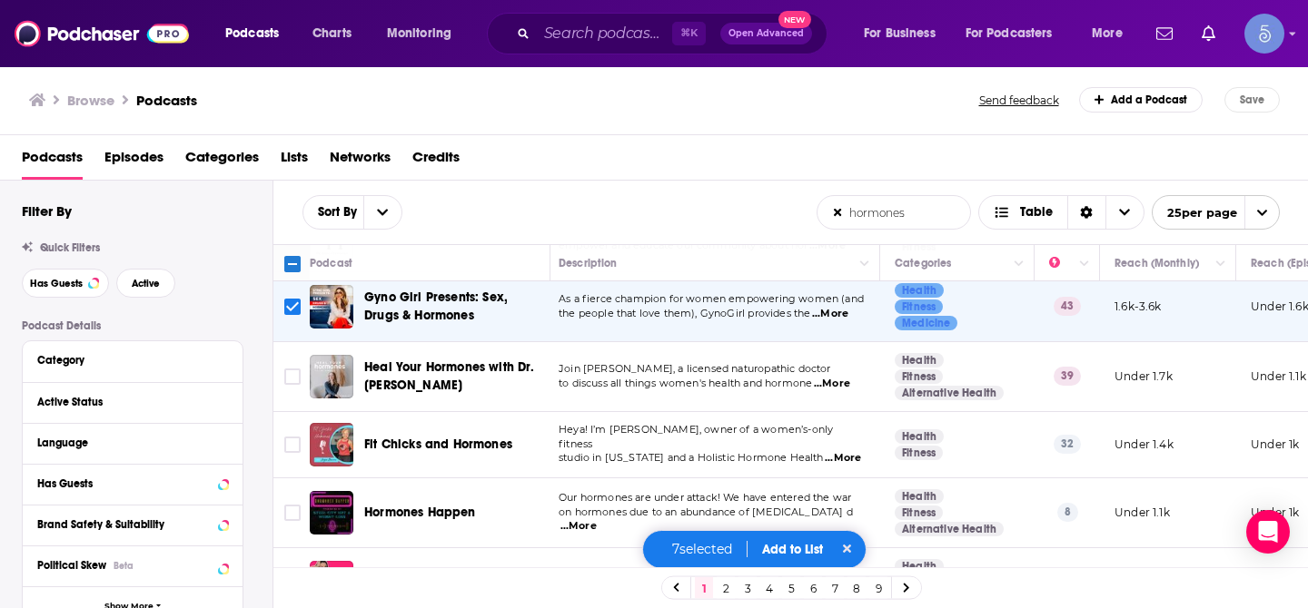
scroll to position [1508, 6]
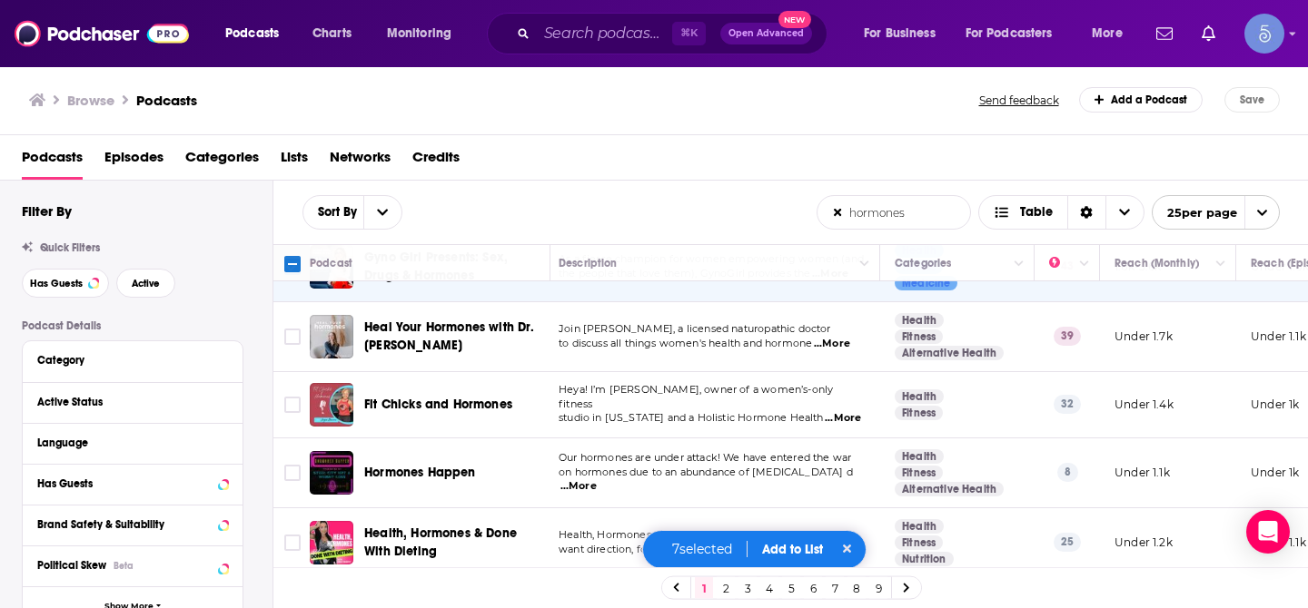
click at [779, 551] on button "Add to List" at bounding box center [792, 549] width 90 height 15
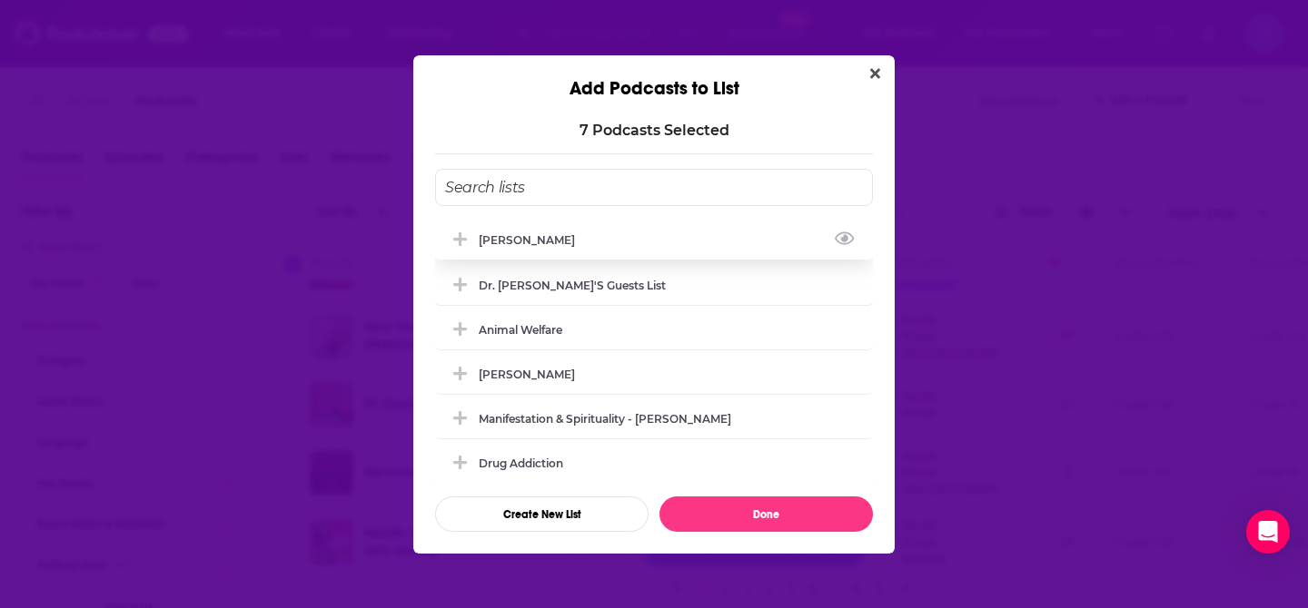
click at [753, 249] on div "[PERSON_NAME]" at bounding box center [654, 240] width 438 height 40
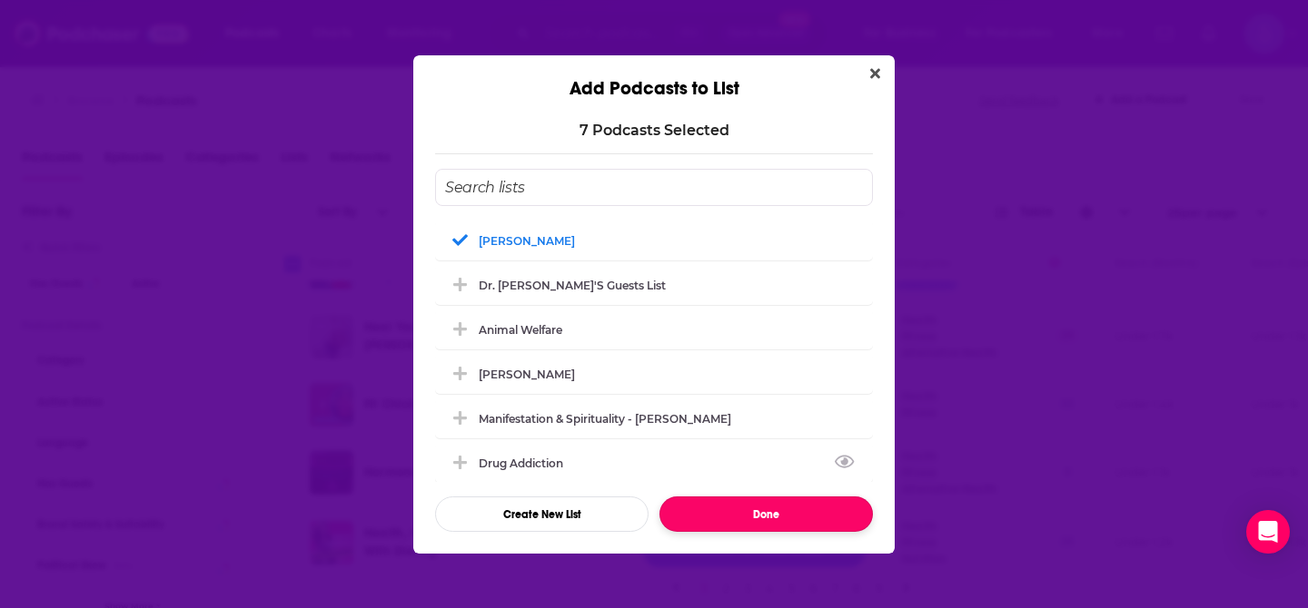
click at [738, 512] on button "Done" at bounding box center [765, 514] width 213 height 35
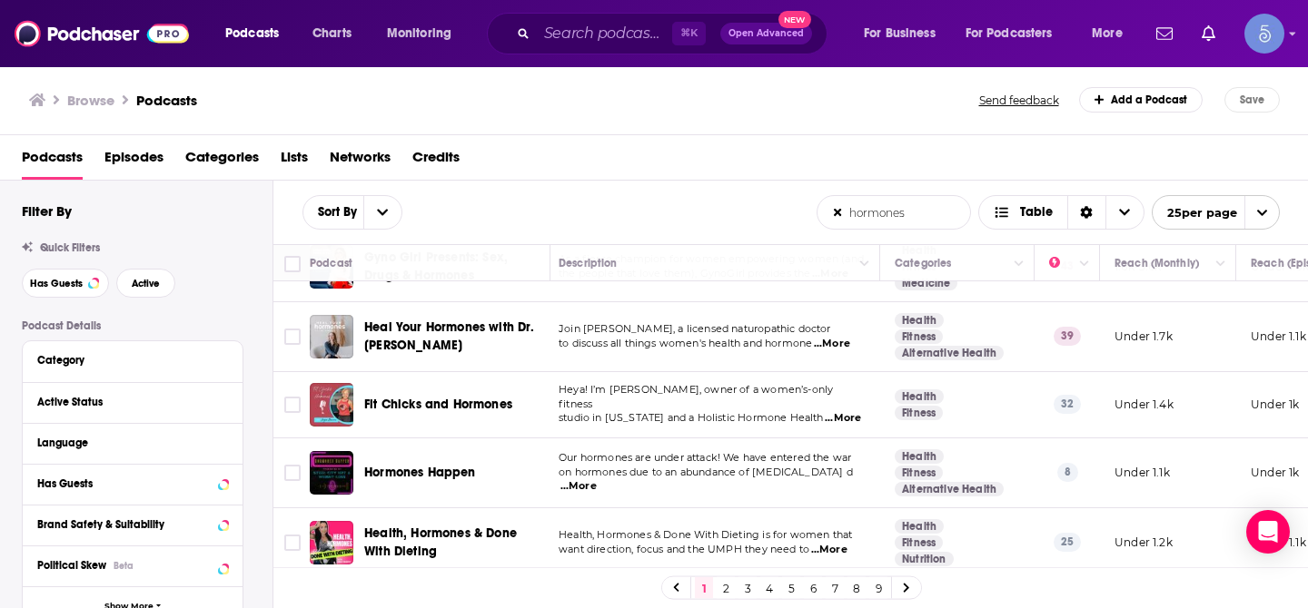
click at [726, 587] on link "2" at bounding box center [726, 589] width 18 height 22
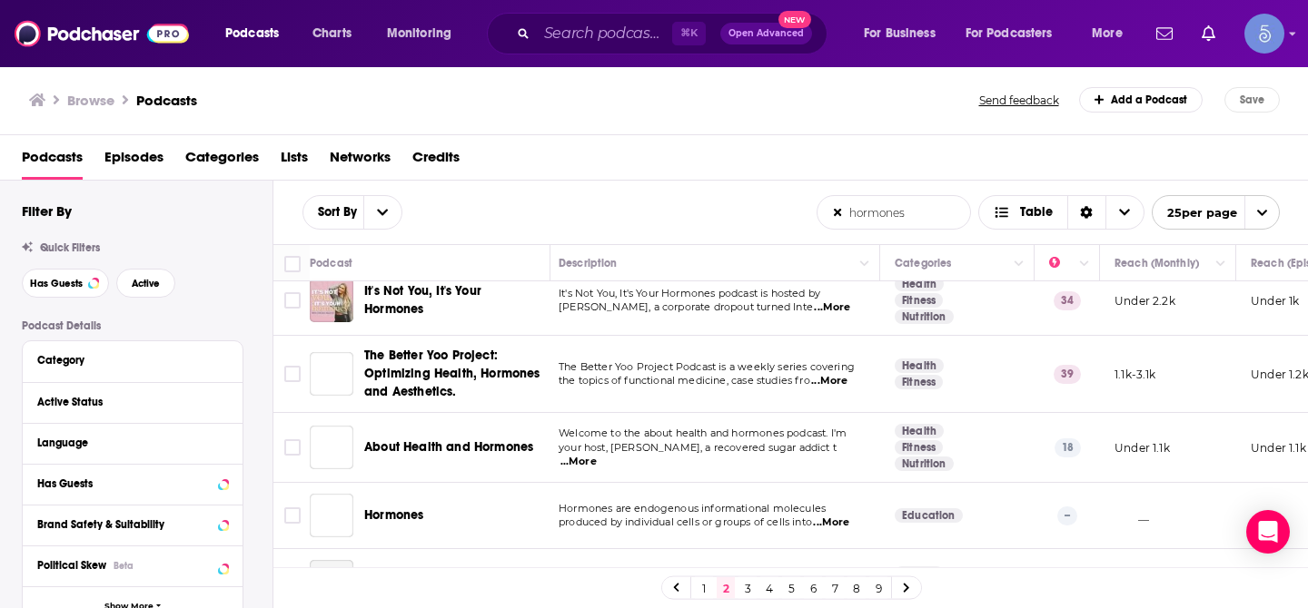
scroll to position [0, 6]
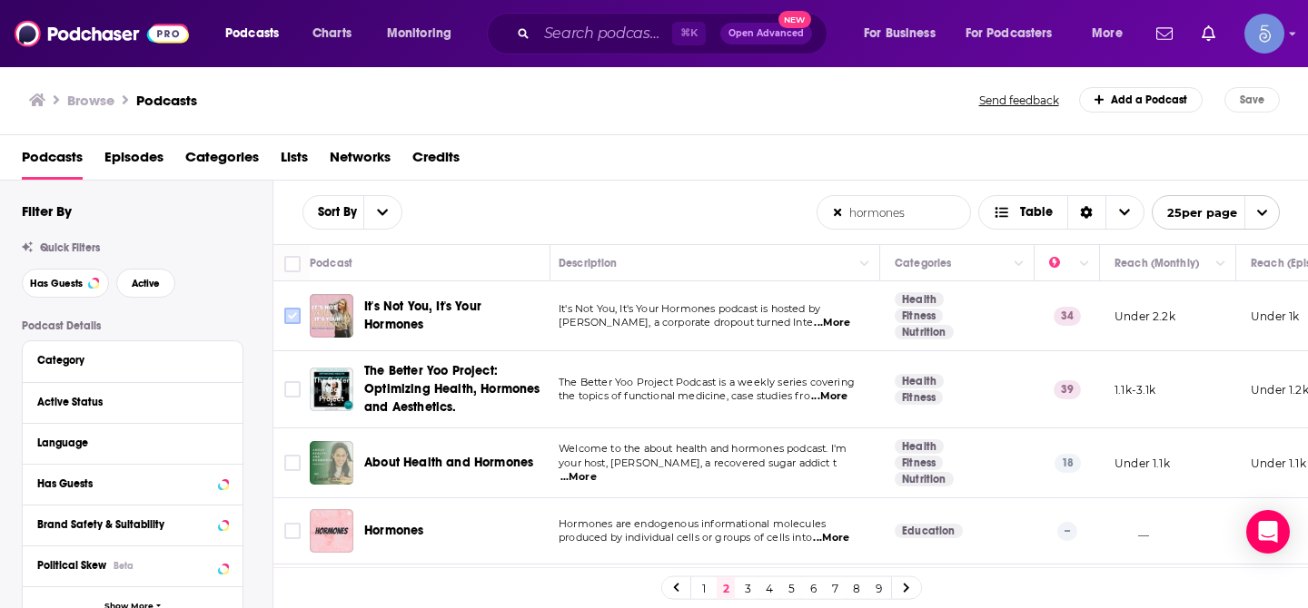
click at [285, 314] on input "Toggle select row" at bounding box center [292, 316] width 16 height 16
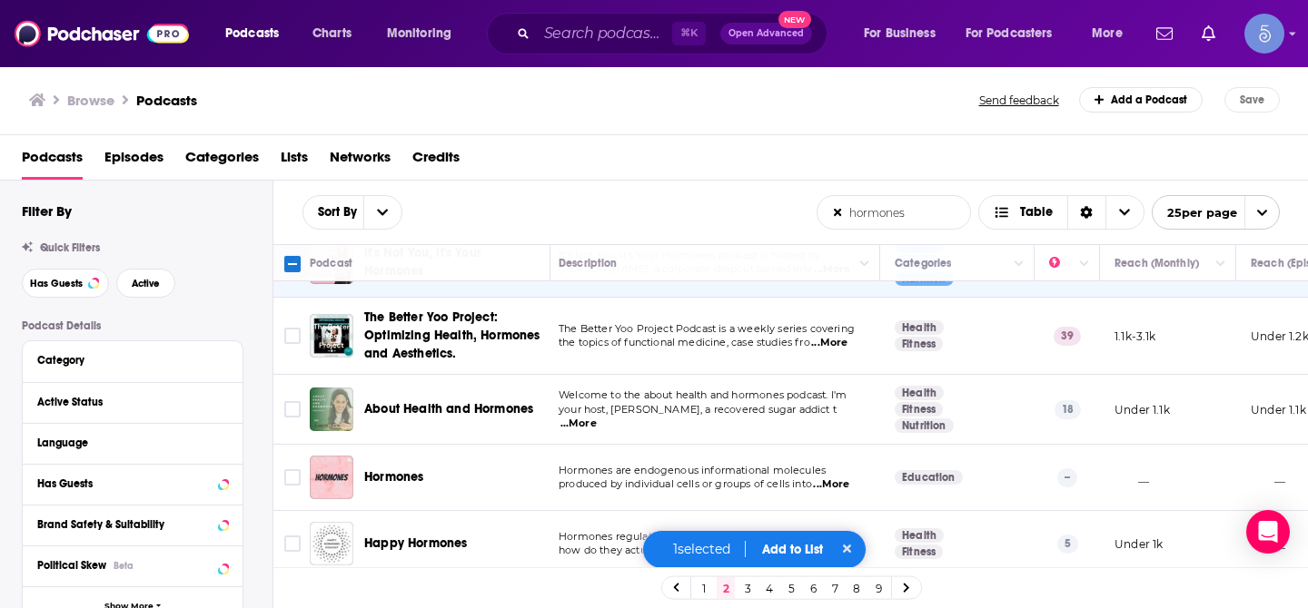
scroll to position [58, 6]
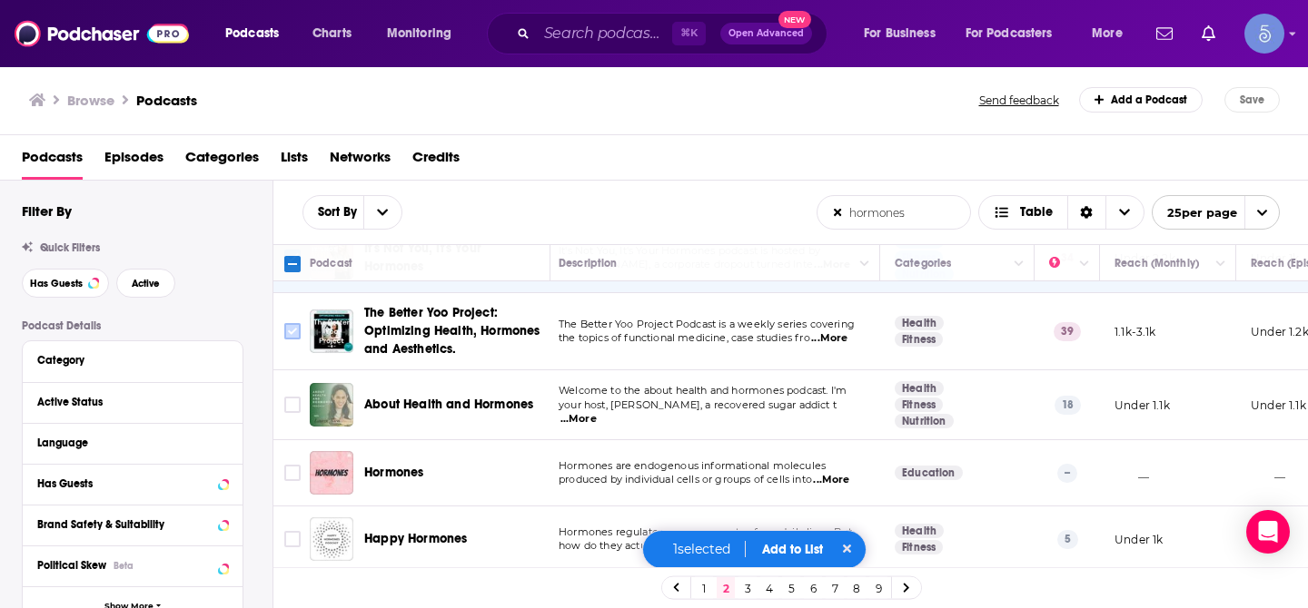
click at [292, 329] on input "Toggle select row" at bounding box center [292, 331] width 16 height 16
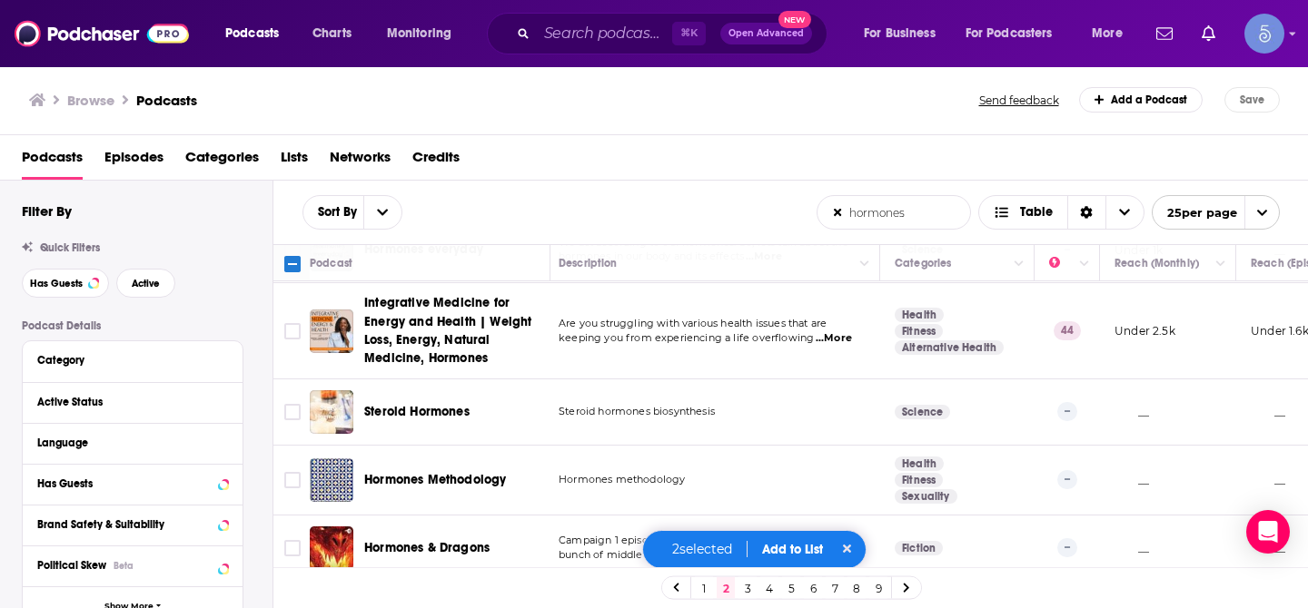
scroll to position [496, 6]
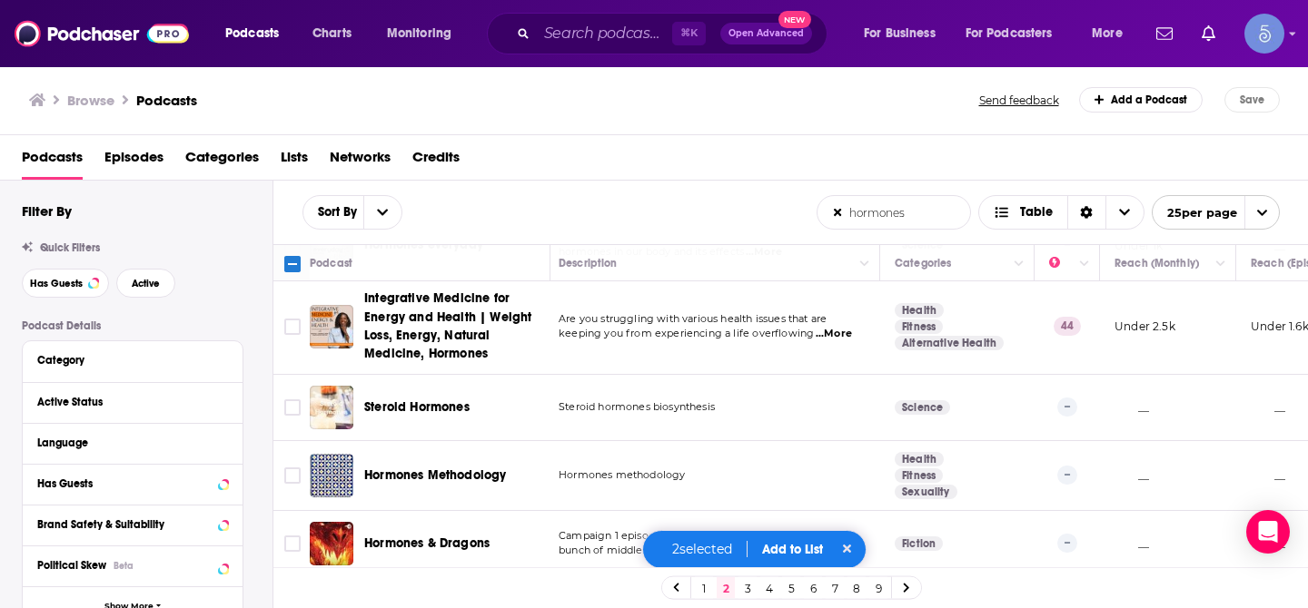
click at [292, 329] on input "Toggle select row" at bounding box center [292, 327] width 16 height 16
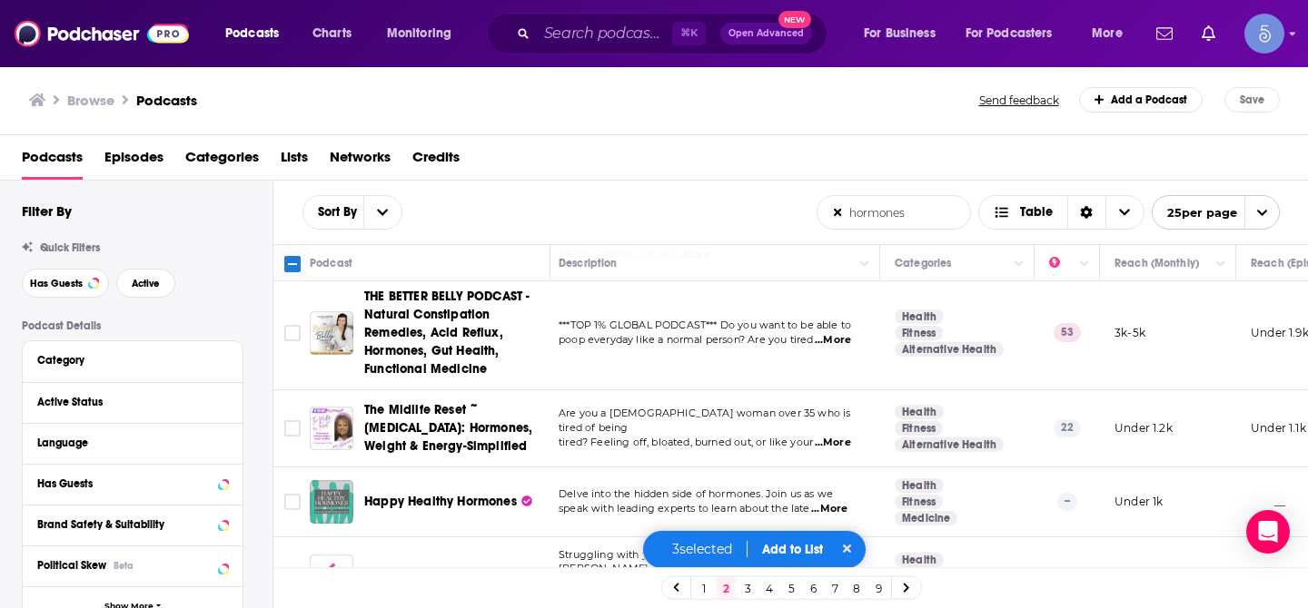
scroll to position [1148, 6]
click at [292, 329] on input "Toggle select row" at bounding box center [292, 331] width 16 height 16
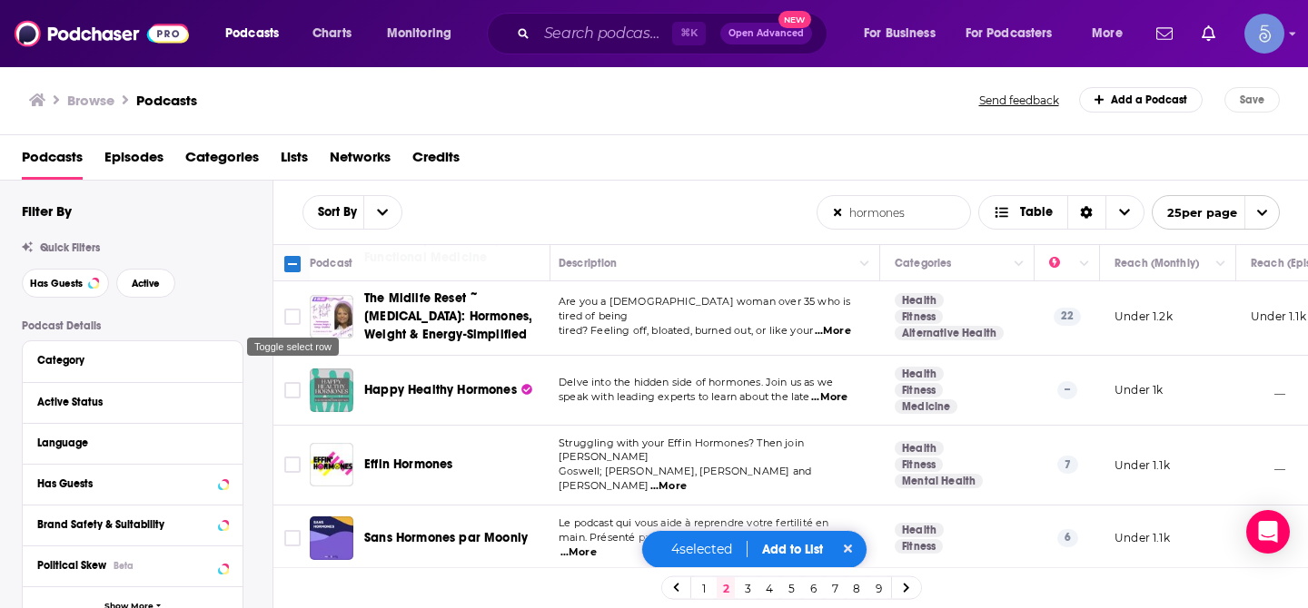
scroll to position [1278, 6]
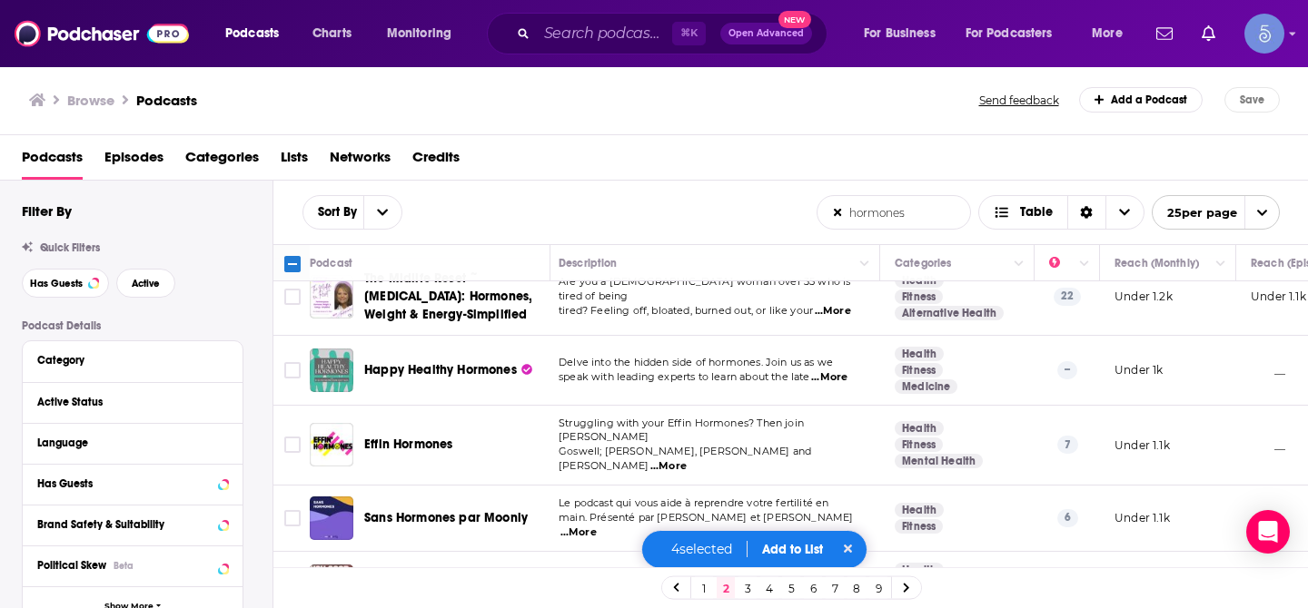
click at [810, 546] on button "Add to List" at bounding box center [792, 549] width 90 height 15
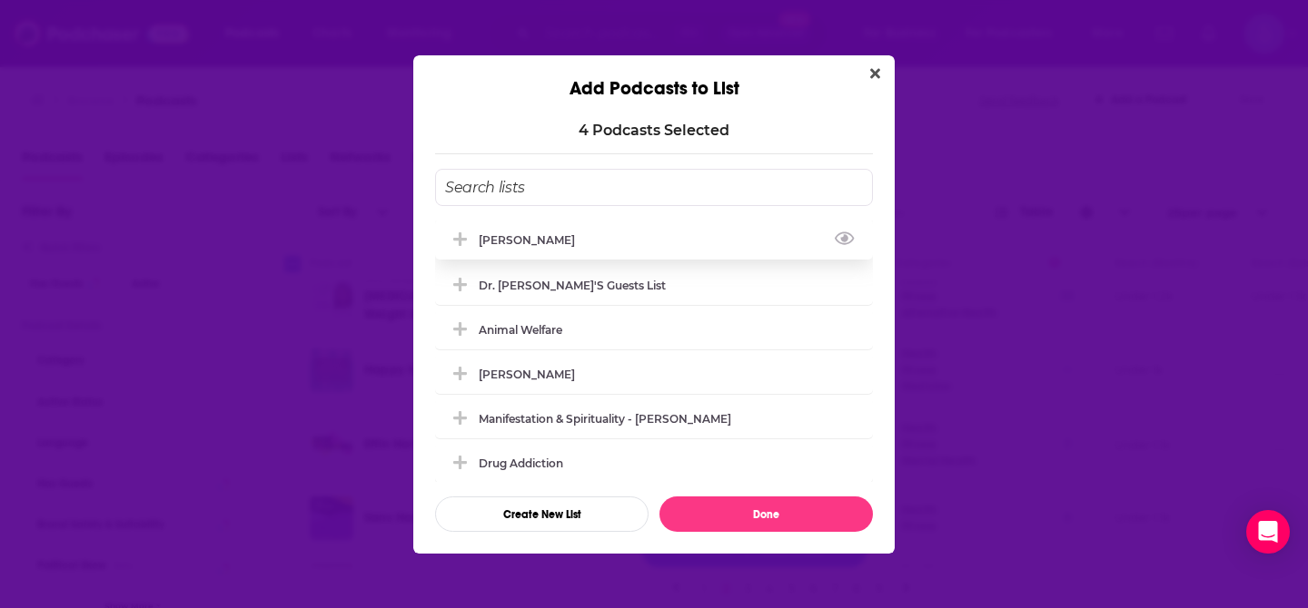
click at [608, 246] on div "[PERSON_NAME]" at bounding box center [654, 240] width 438 height 40
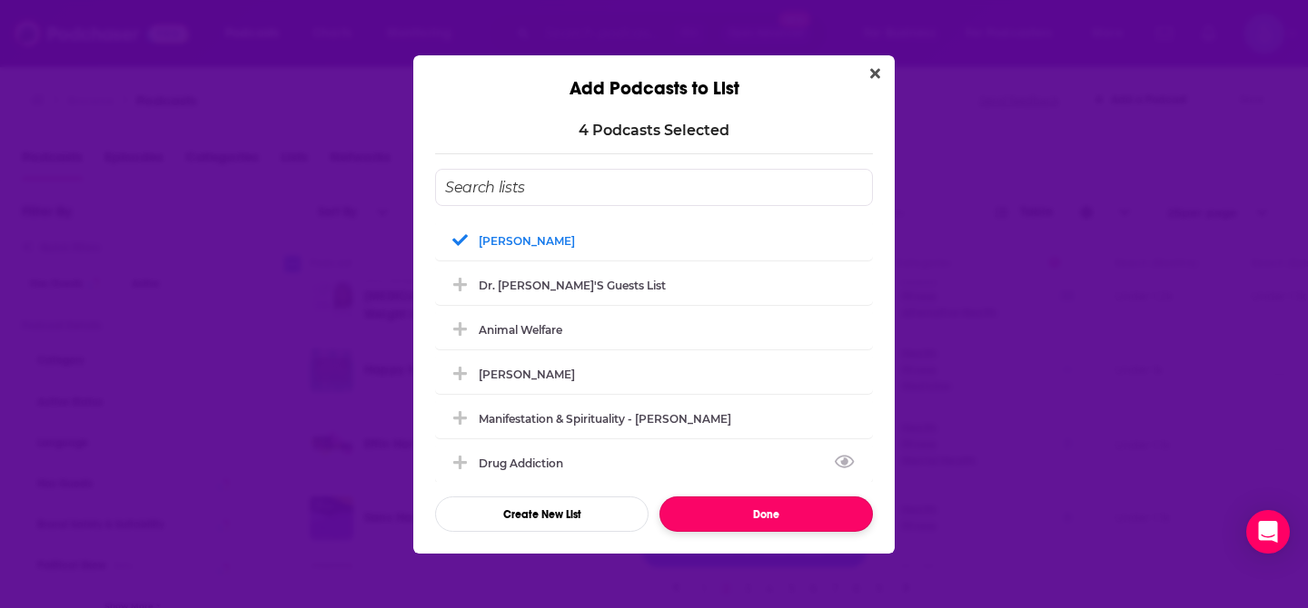
click at [722, 517] on button "Done" at bounding box center [765, 514] width 213 height 35
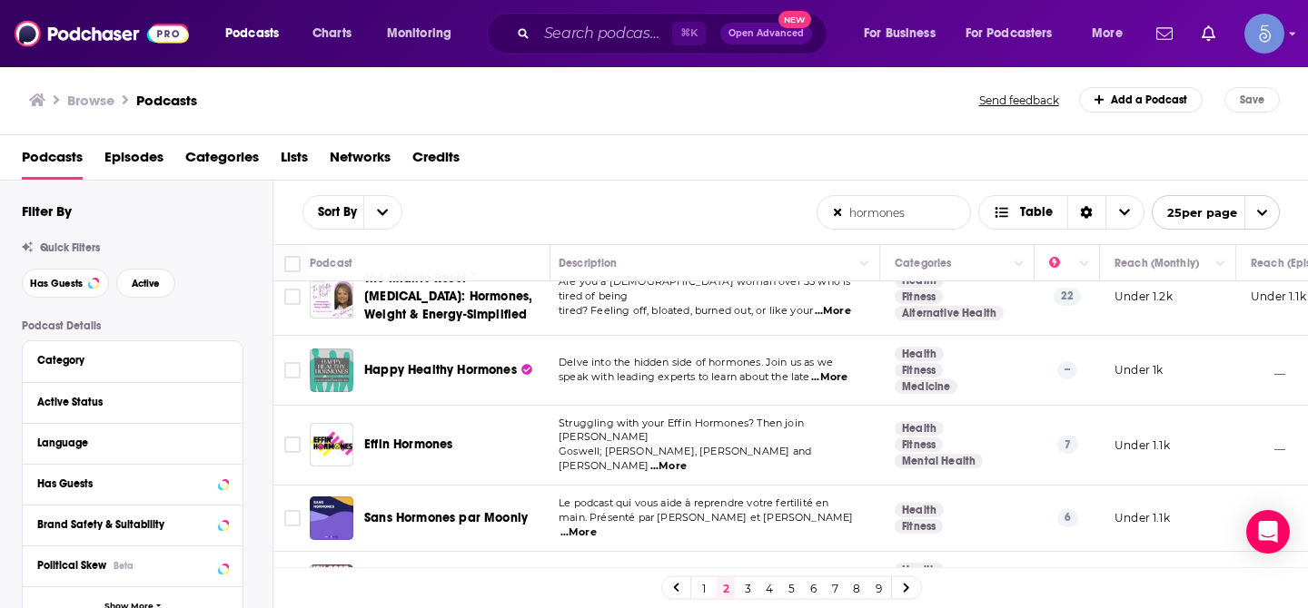
click at [747, 589] on link "3" at bounding box center [747, 589] width 18 height 22
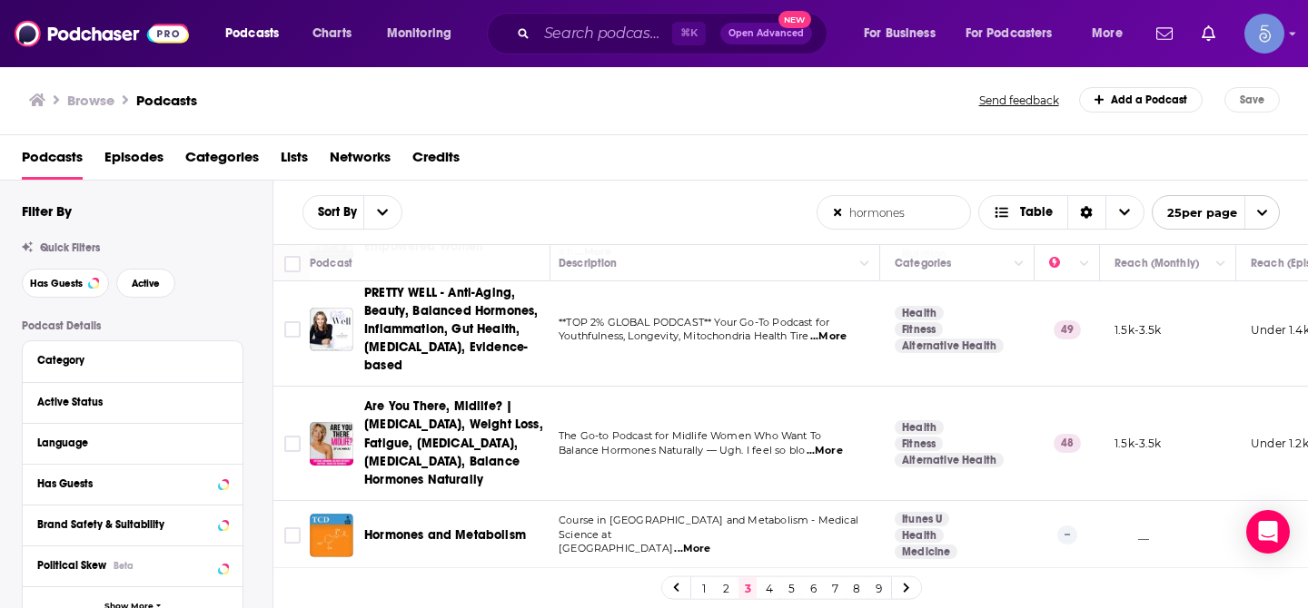
scroll to position [426, 5]
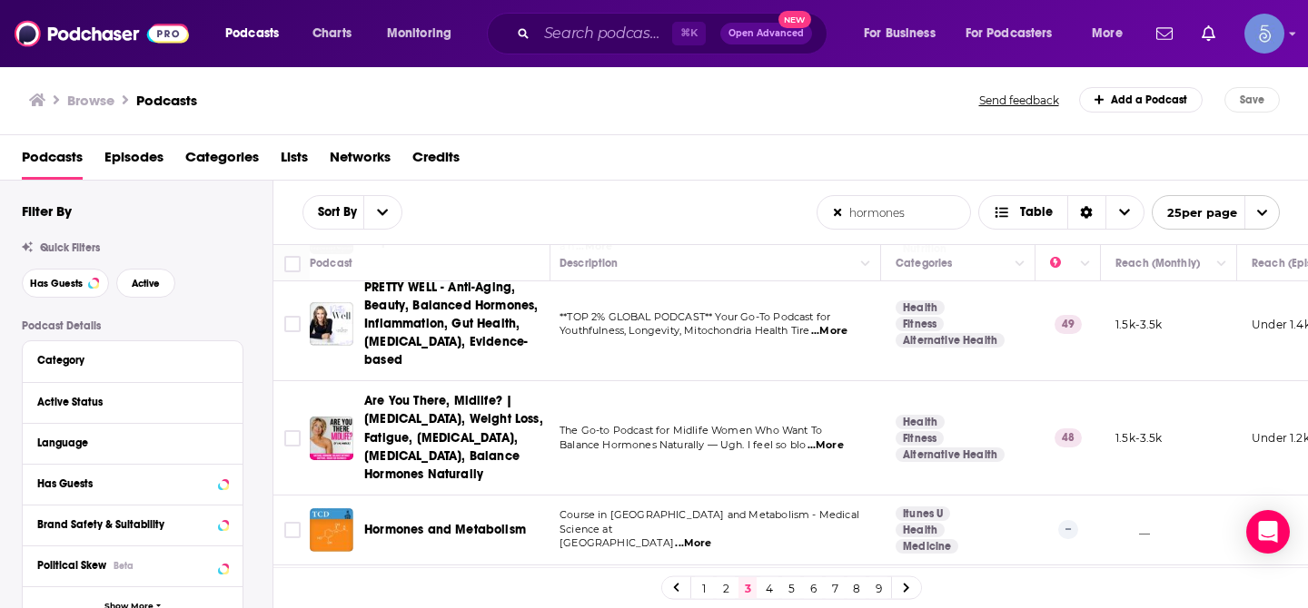
click at [292, 316] on input "Toggle select row" at bounding box center [292, 324] width 16 height 16
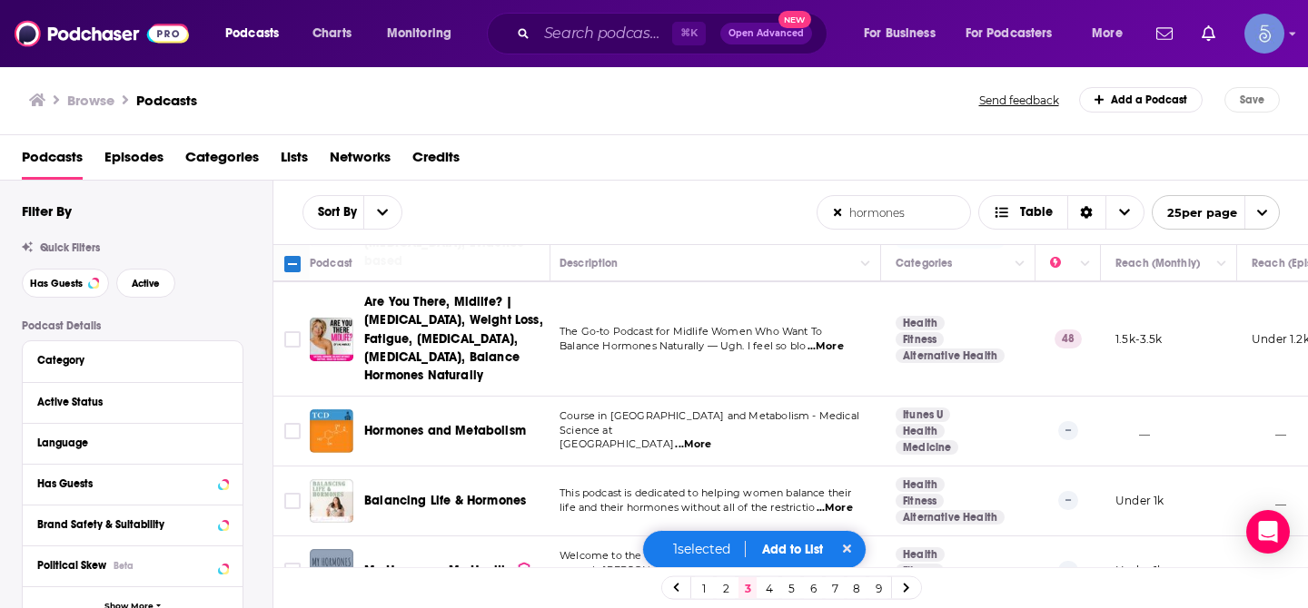
scroll to position [530, 5]
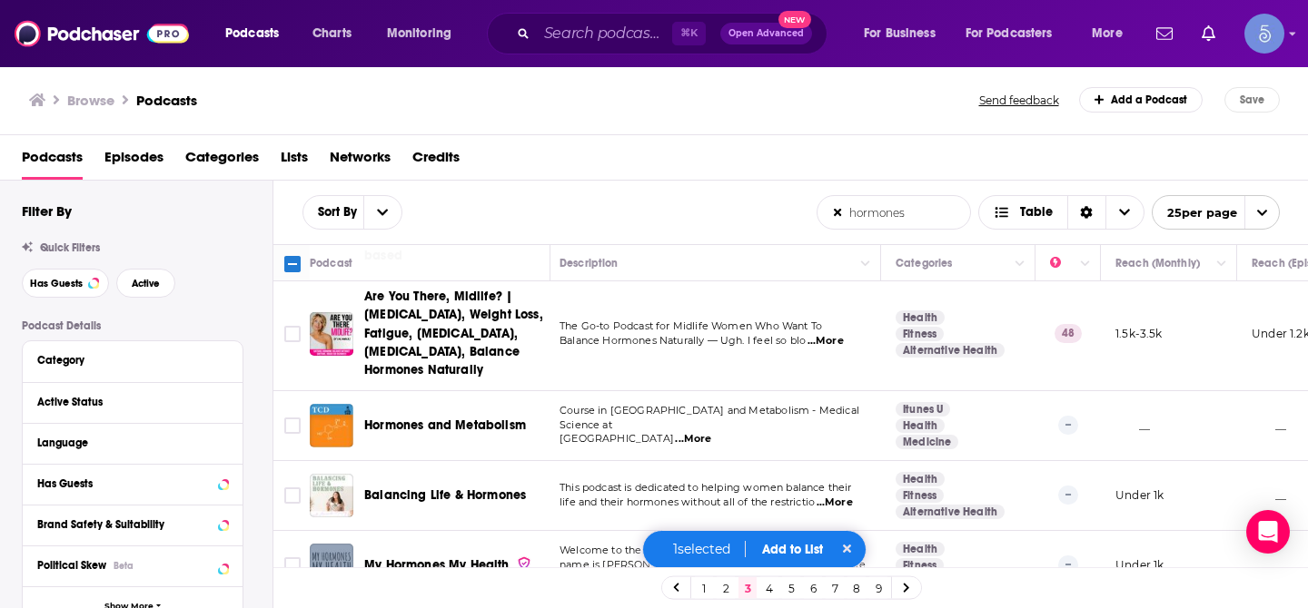
click at [292, 326] on input "Toggle select row" at bounding box center [292, 334] width 16 height 16
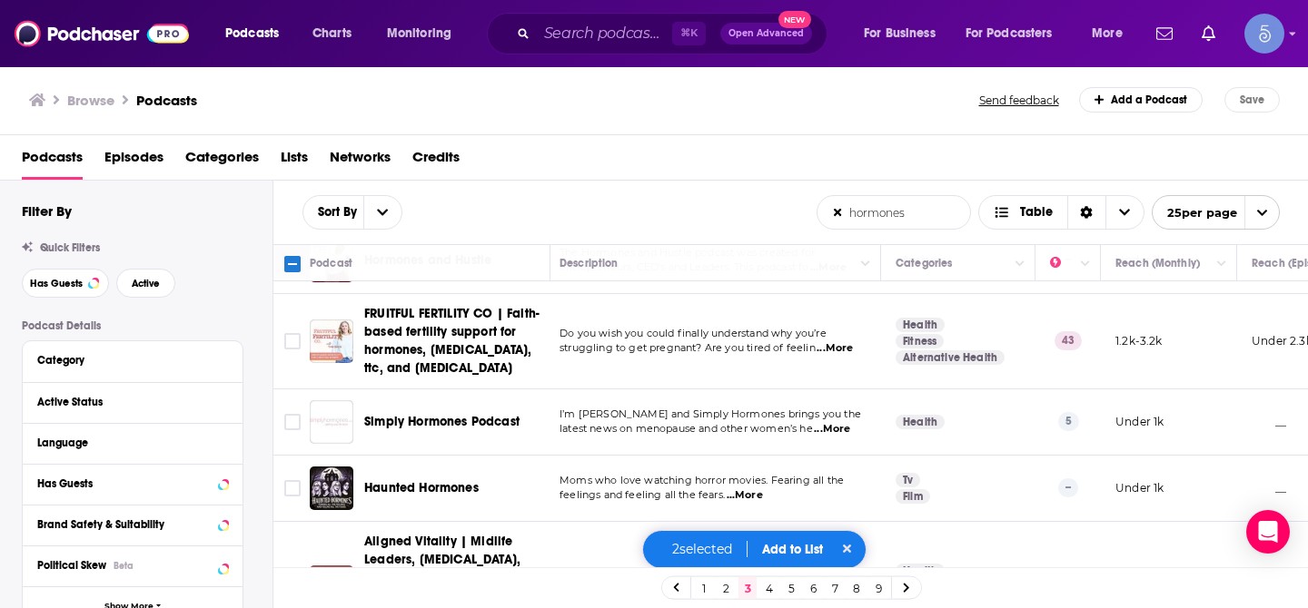
scroll to position [918, 5]
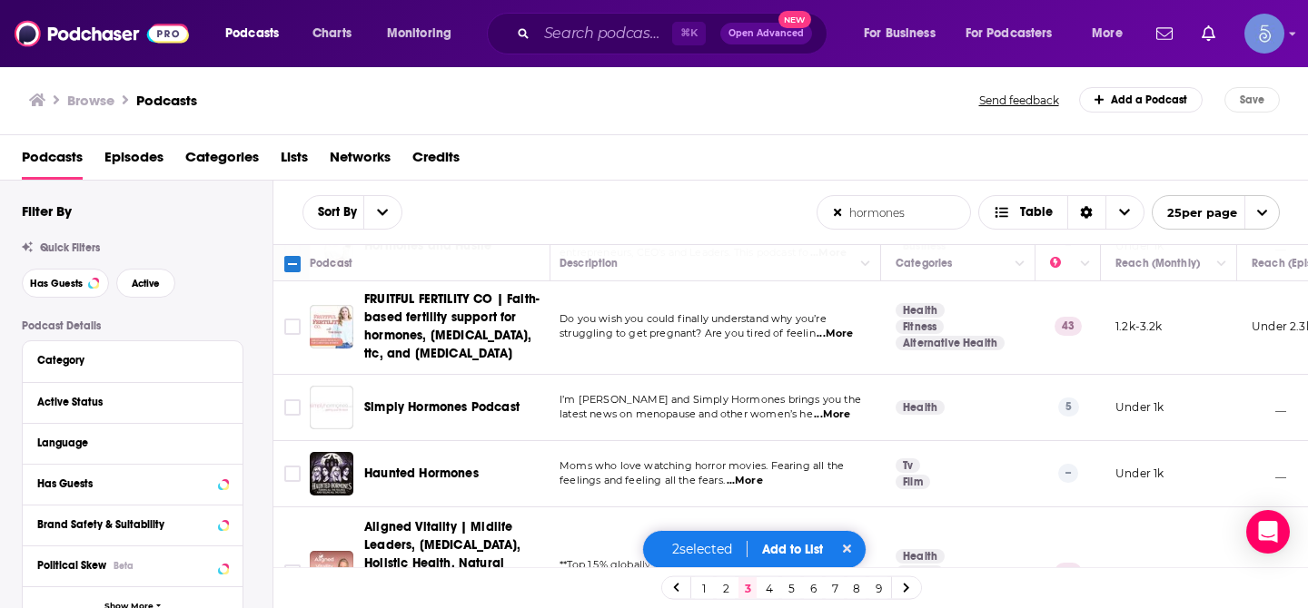
click at [292, 319] on input "Toggle select row" at bounding box center [292, 327] width 16 height 16
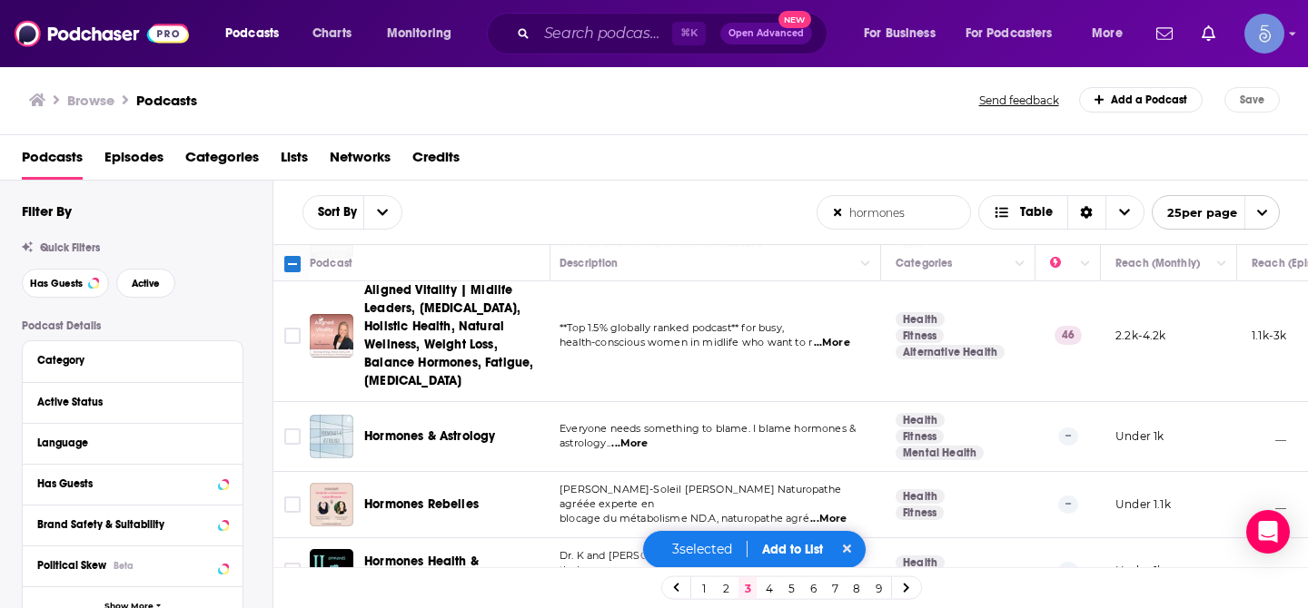
scroll to position [1159, 5]
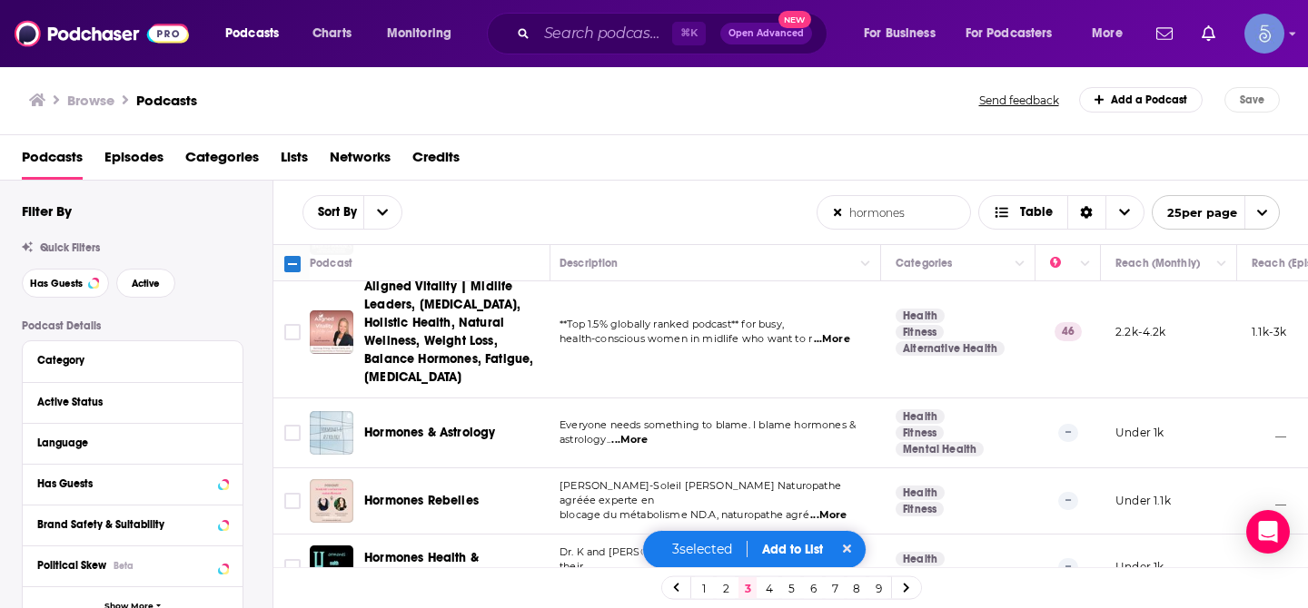
click at [292, 324] on input "Toggle select row" at bounding box center [292, 332] width 16 height 16
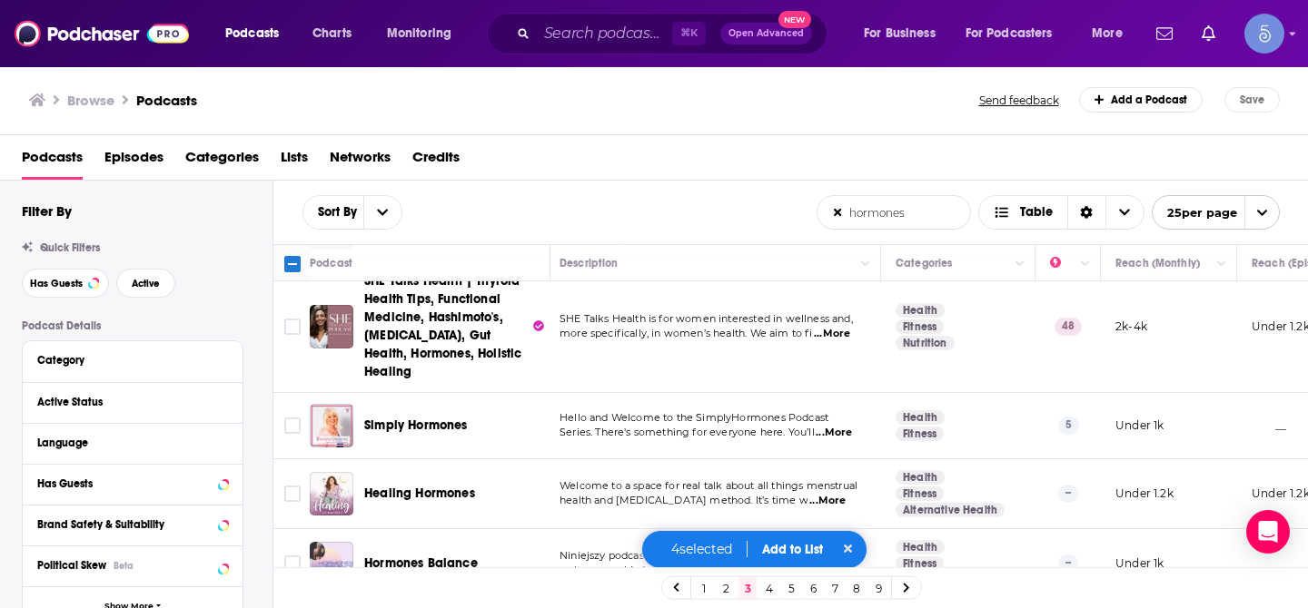
scroll to position [1505, 5]
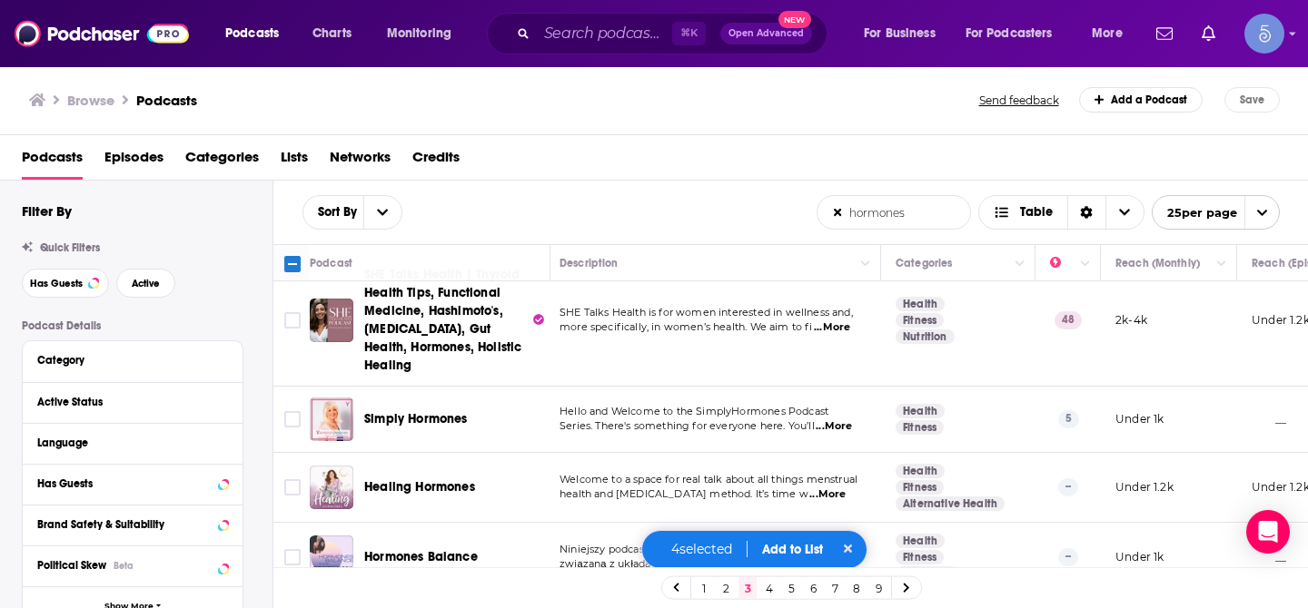
click at [292, 312] on icon "Toggle select row" at bounding box center [293, 321] width 22 height 22
click at [292, 312] on div "Toggle select row" at bounding box center [292, 327] width 95 height 33
click at [293, 312] on input "Toggle select row" at bounding box center [292, 320] width 16 height 16
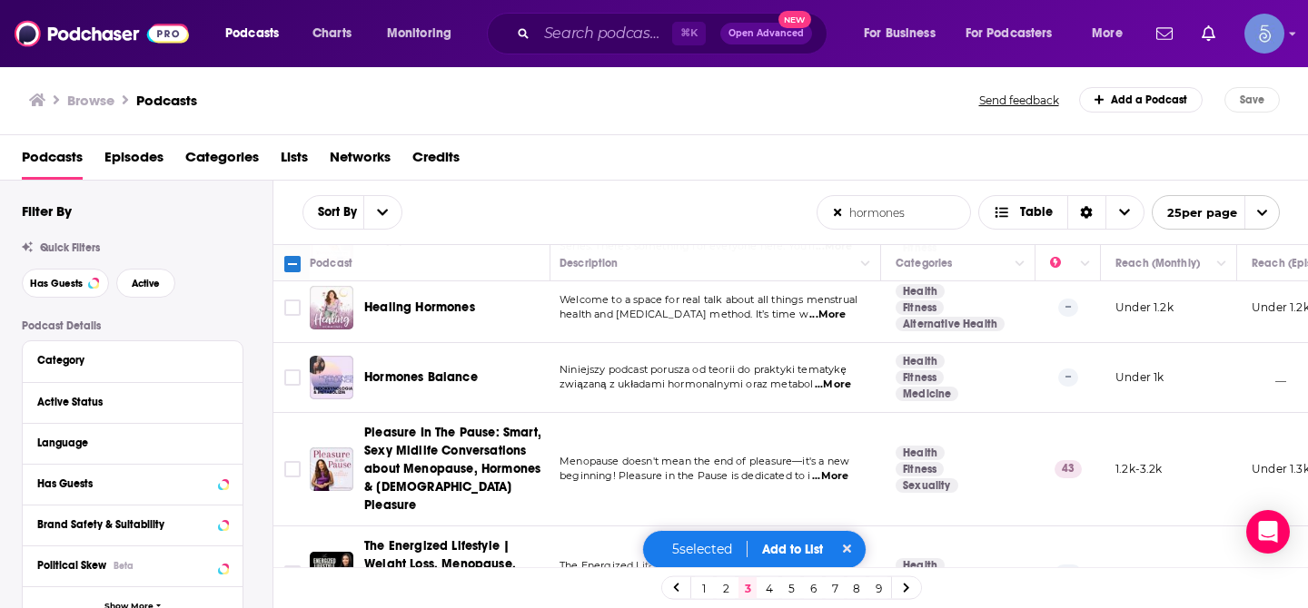
scroll to position [1713, 5]
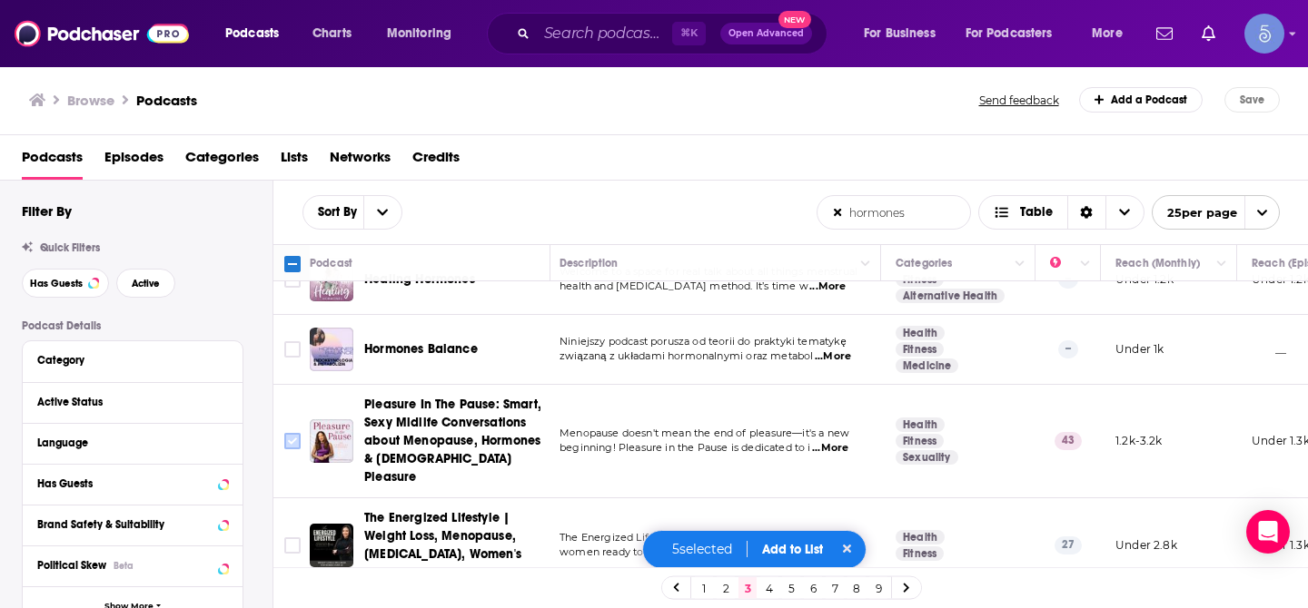
click at [288, 433] on input "Toggle select row" at bounding box center [292, 441] width 16 height 16
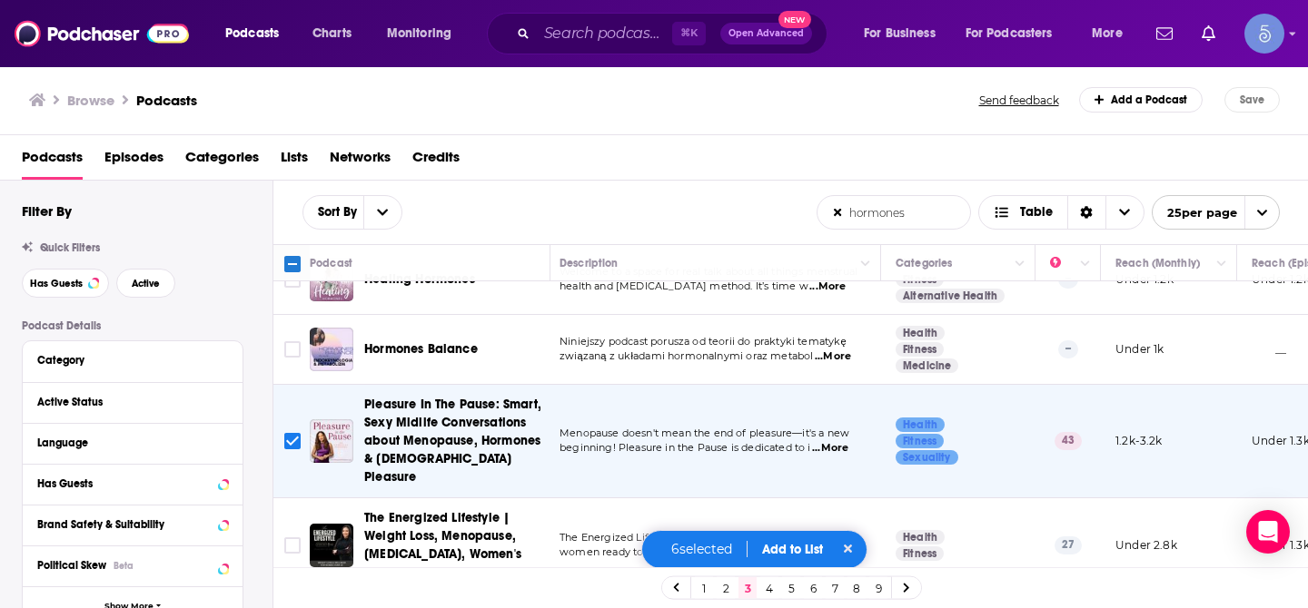
click at [771, 552] on button "Add to List" at bounding box center [792, 549] width 90 height 15
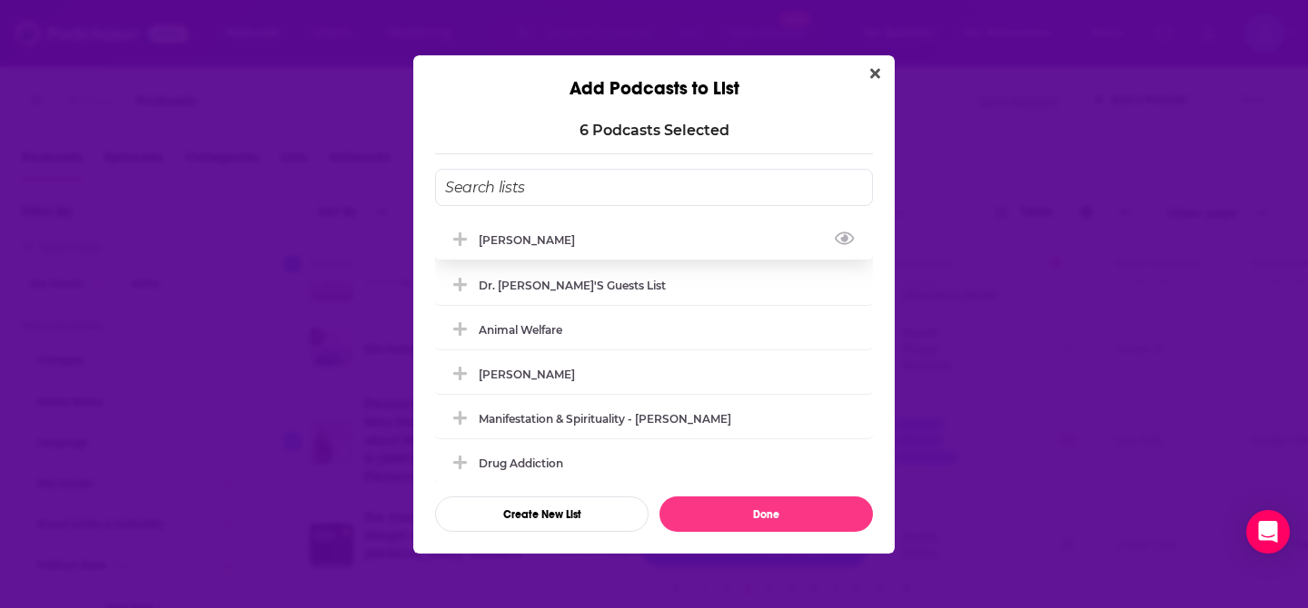
click at [658, 239] on div "[PERSON_NAME]" at bounding box center [654, 240] width 438 height 40
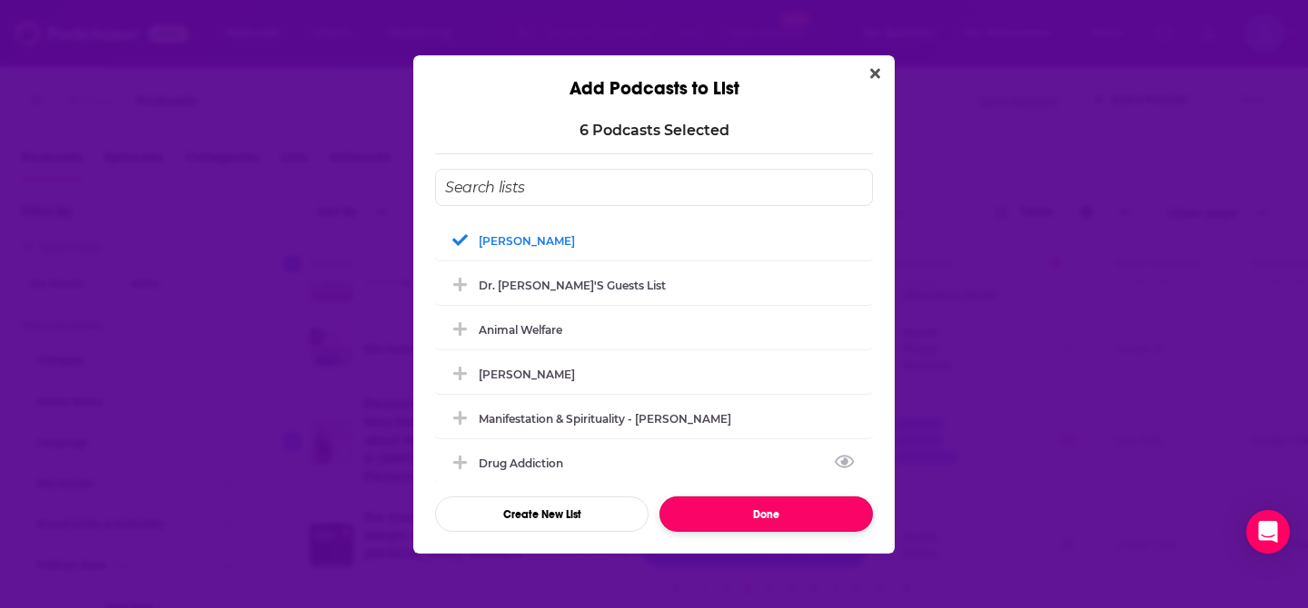
click at [749, 522] on button "Done" at bounding box center [765, 514] width 213 height 35
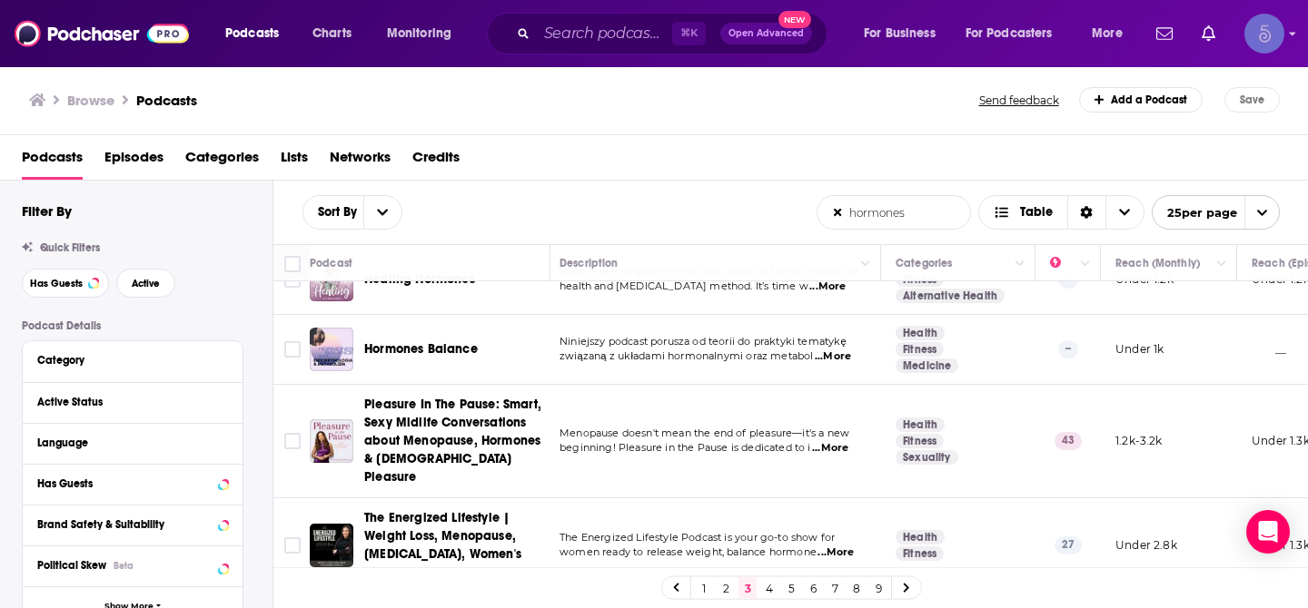
click at [1280, 33] on img "Logged in as Spiral5-G1" at bounding box center [1264, 34] width 40 height 40
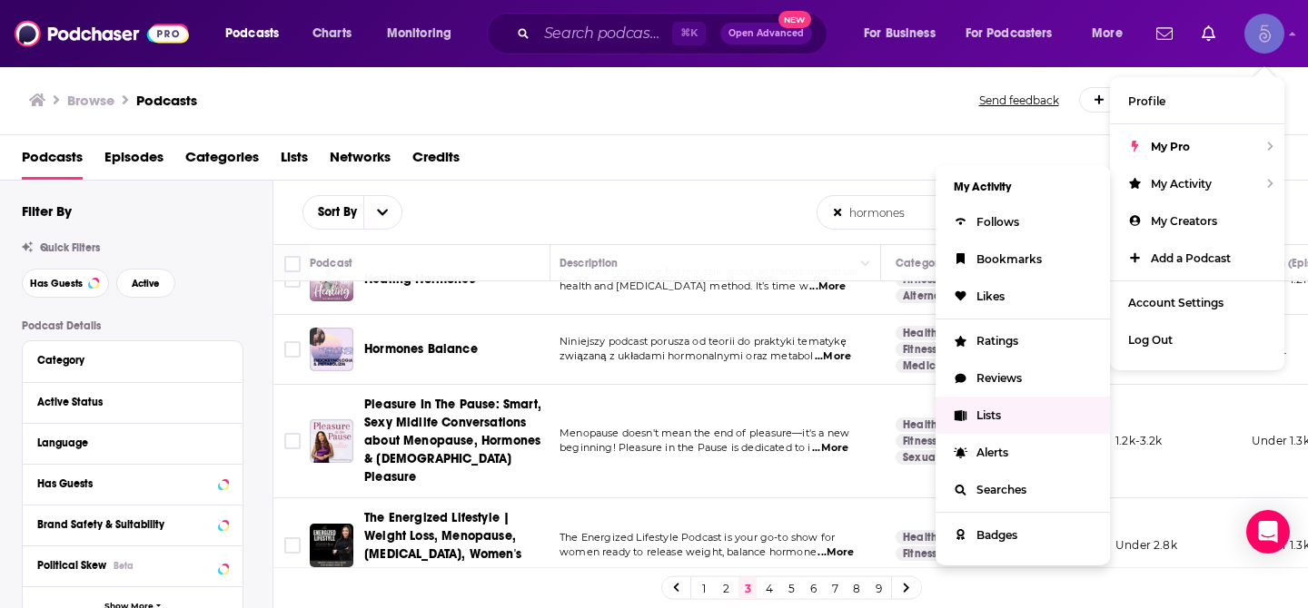
click at [1000, 409] on span "Lists" at bounding box center [988, 416] width 25 height 14
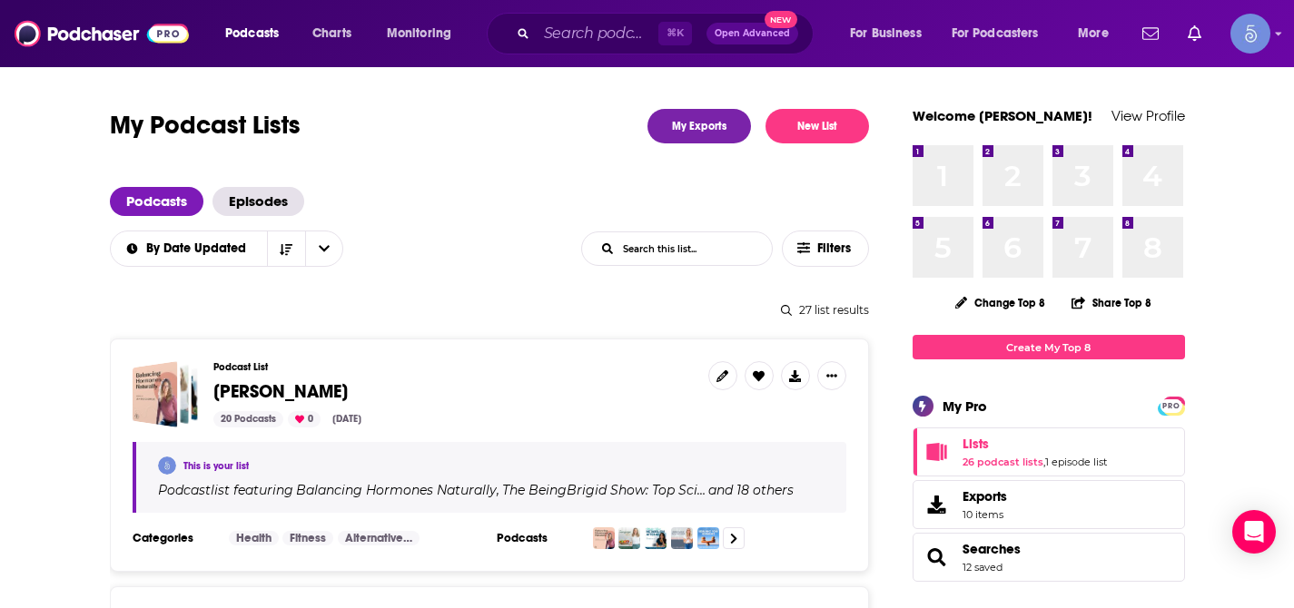
click at [468, 410] on div "Podcast List [PERSON_NAME] 20 Podcasts 0 [DATE]" at bounding box center [453, 394] width 480 height 66
click at [276, 394] on span "[PERSON_NAME]" at bounding box center [280, 392] width 134 height 23
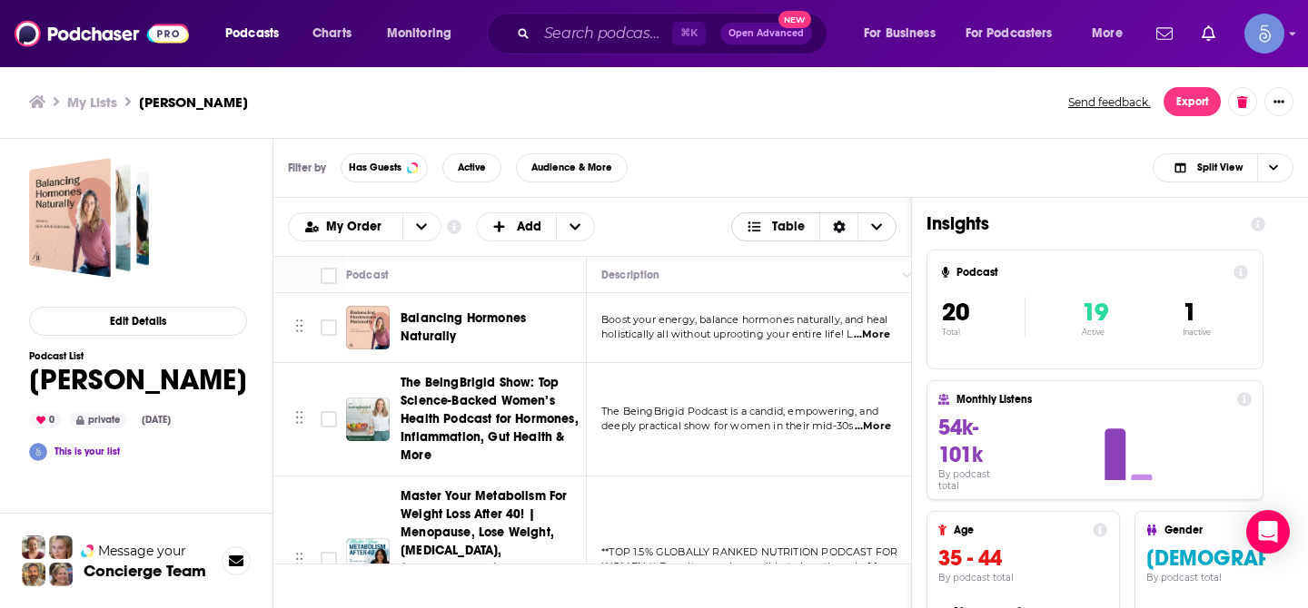
click at [876, 229] on icon "Choose View" at bounding box center [877, 226] width 11 height 6
click at [876, 229] on icon "Choose View" at bounding box center [876, 227] width 11 height 13
click at [418, 233] on button "open menu" at bounding box center [421, 226] width 38 height 27
click at [418, 233] on button "close menu" at bounding box center [421, 226] width 38 height 27
click at [1198, 99] on button "Export" at bounding box center [1191, 101] width 57 height 29
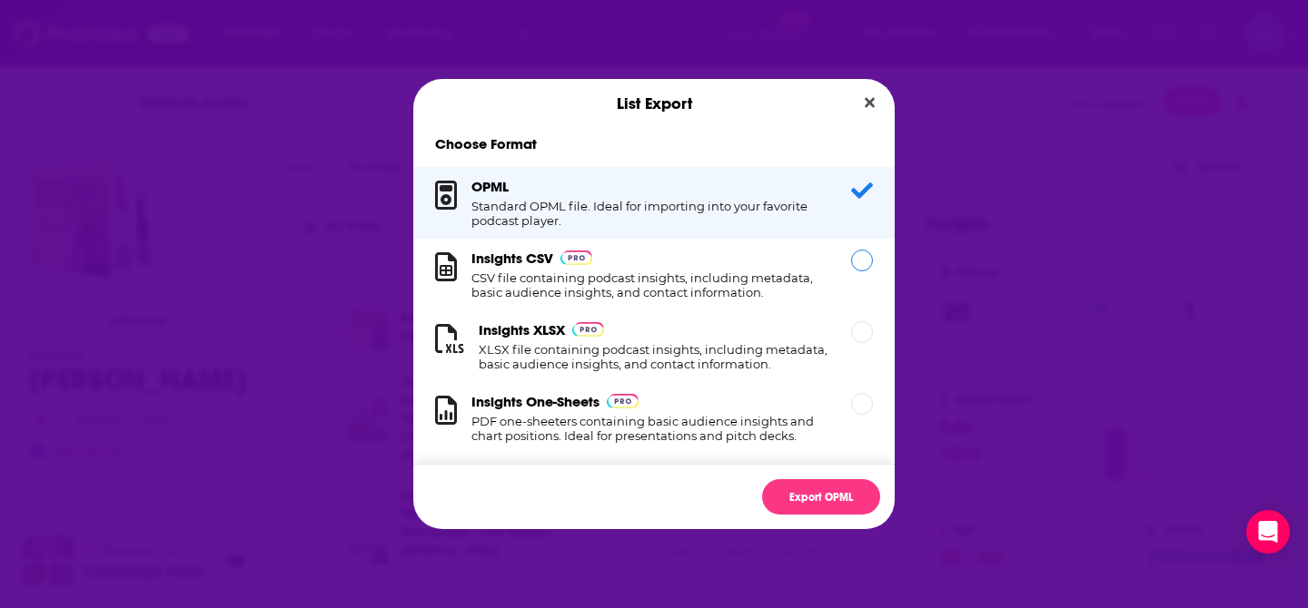
click at [851, 262] on div "Dialog" at bounding box center [862, 261] width 22 height 22
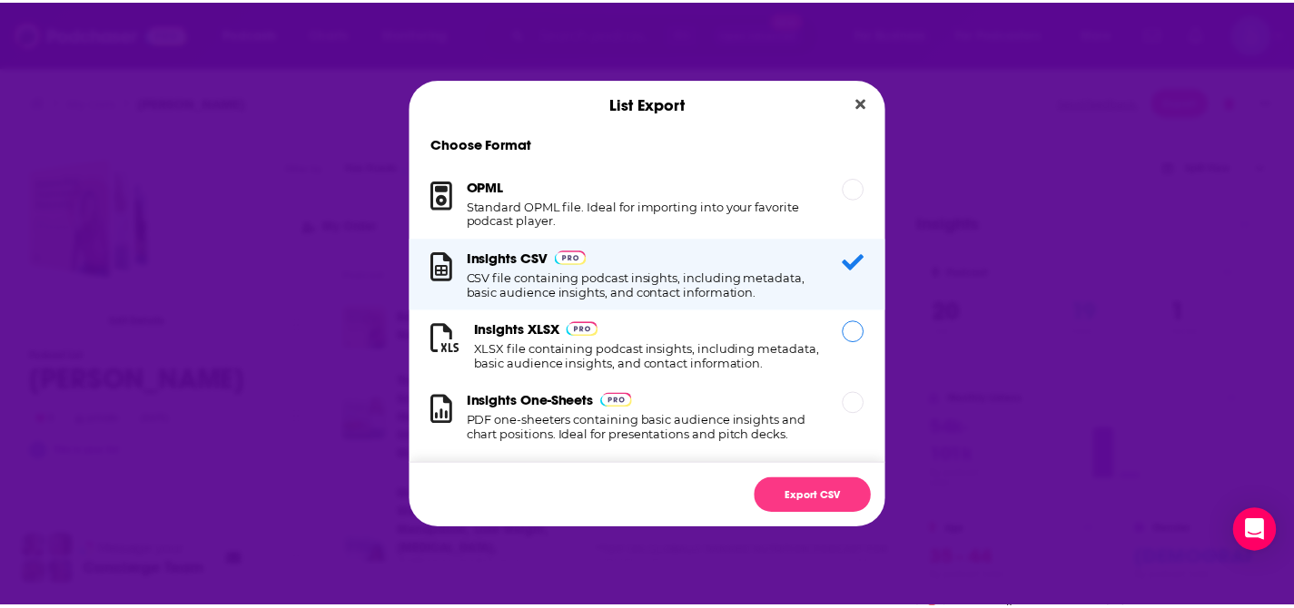
scroll to position [30, 0]
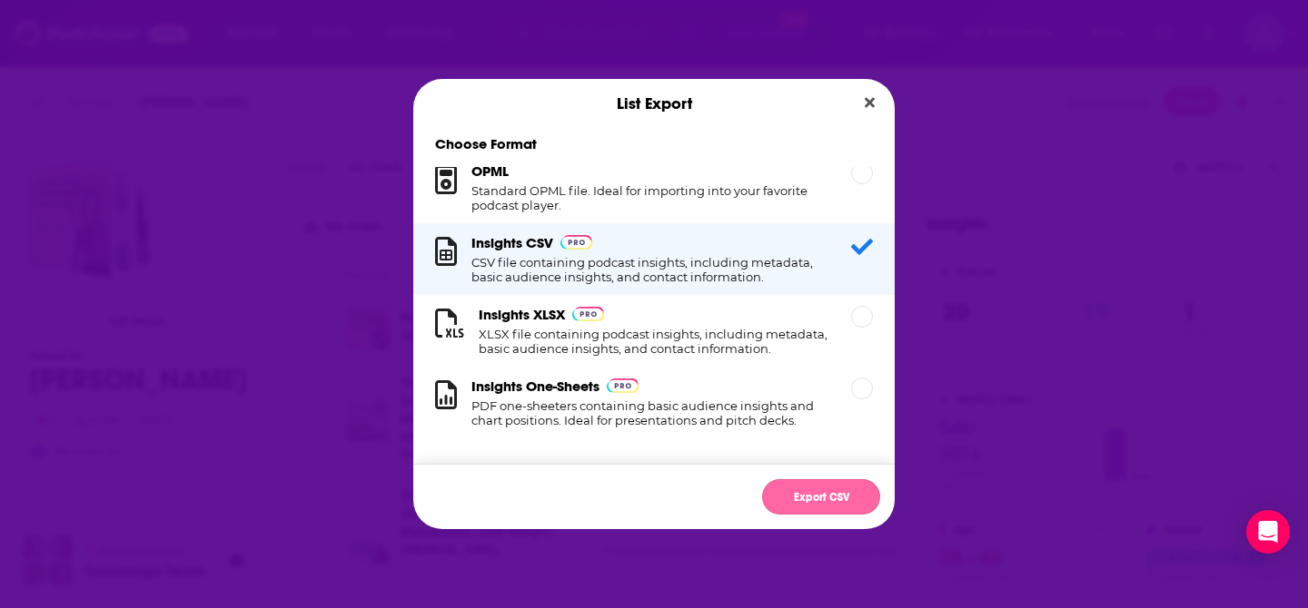
click at [833, 492] on button "Export CSV" at bounding box center [821, 497] width 118 height 35
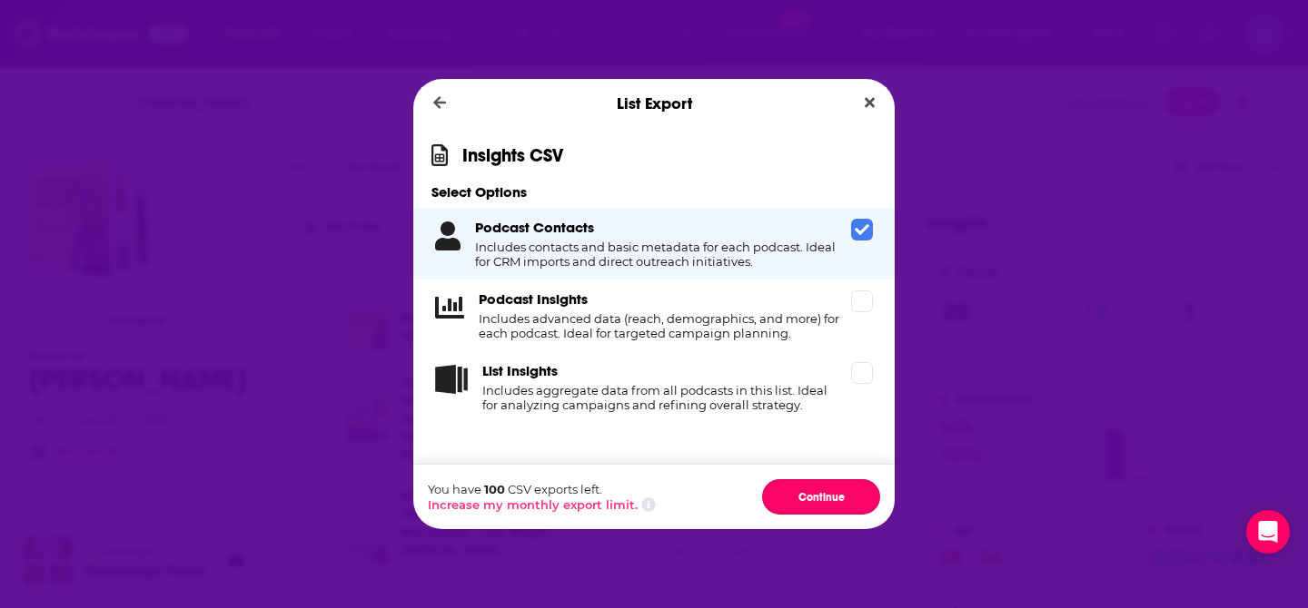
click at [833, 492] on button "Continue" at bounding box center [821, 497] width 118 height 35
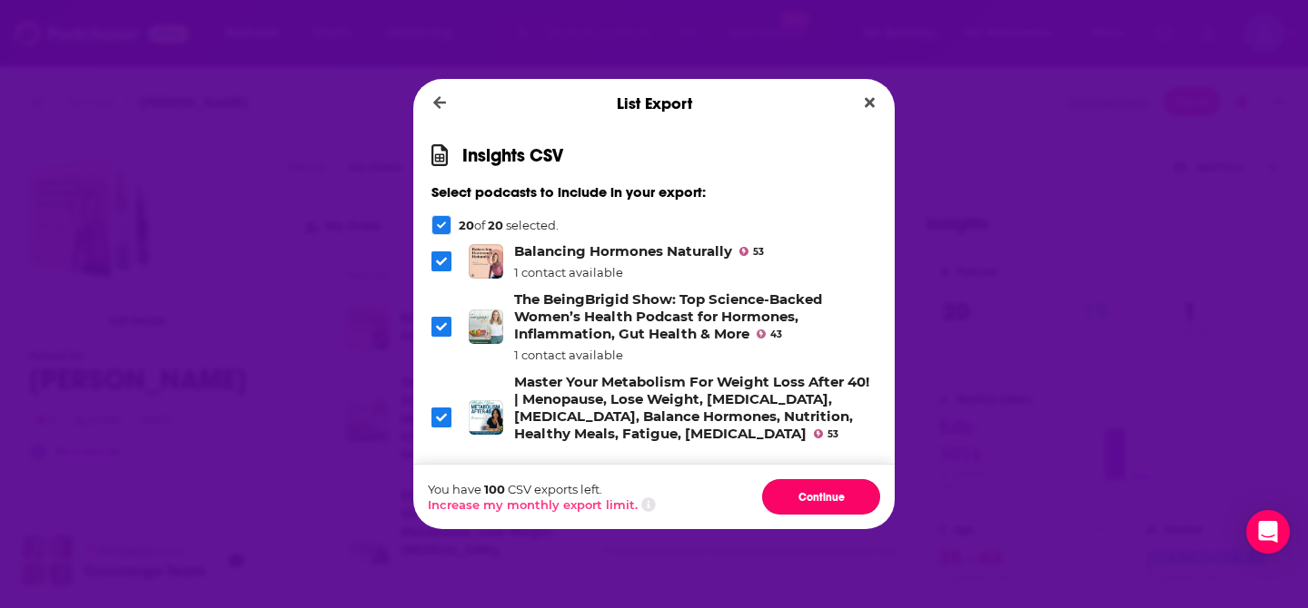
click at [833, 492] on button "Continue" at bounding box center [821, 497] width 118 height 35
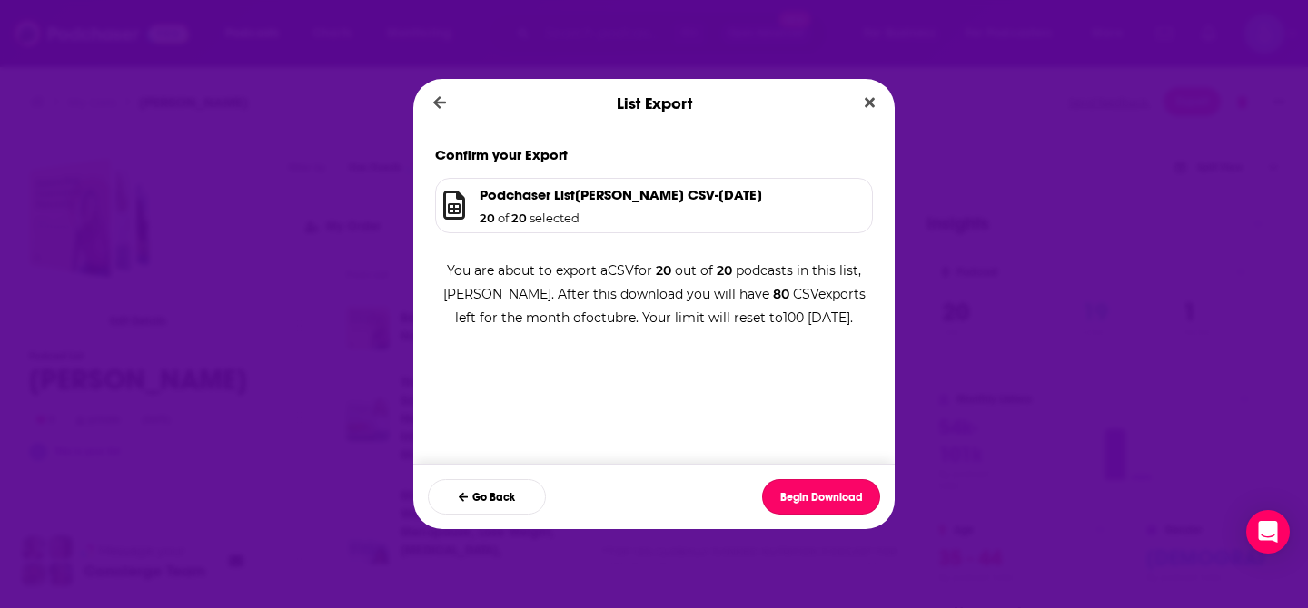
click at [833, 492] on button "Begin Download" at bounding box center [821, 497] width 118 height 35
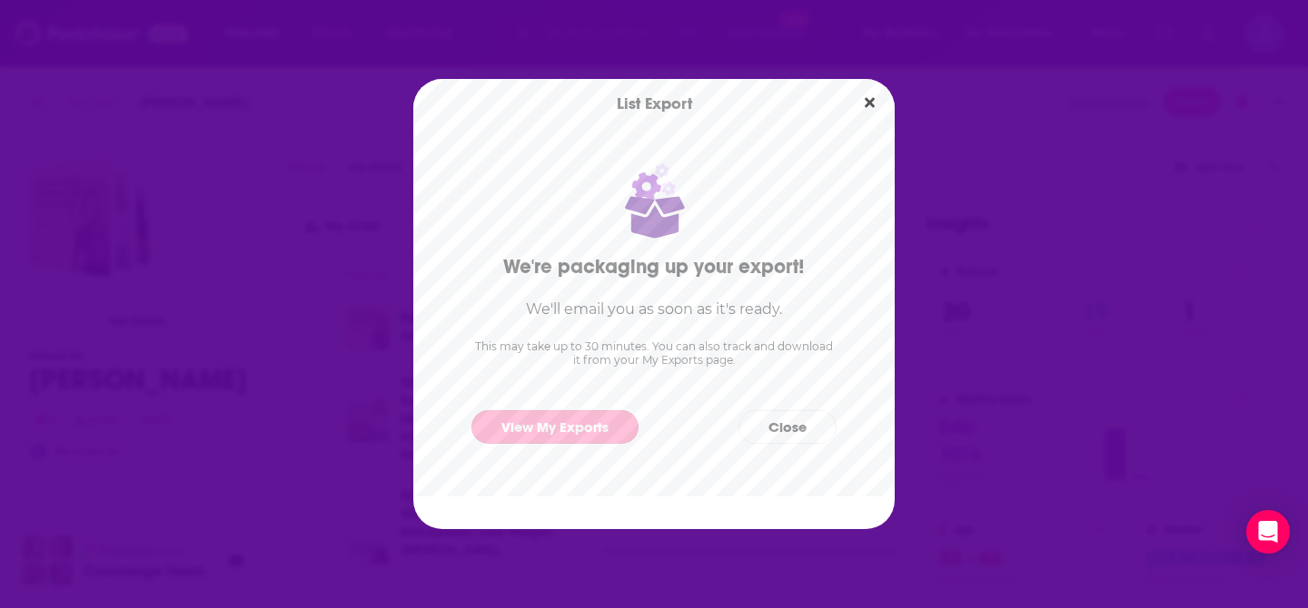
click at [596, 434] on link "View My Exports" at bounding box center [554, 427] width 167 height 34
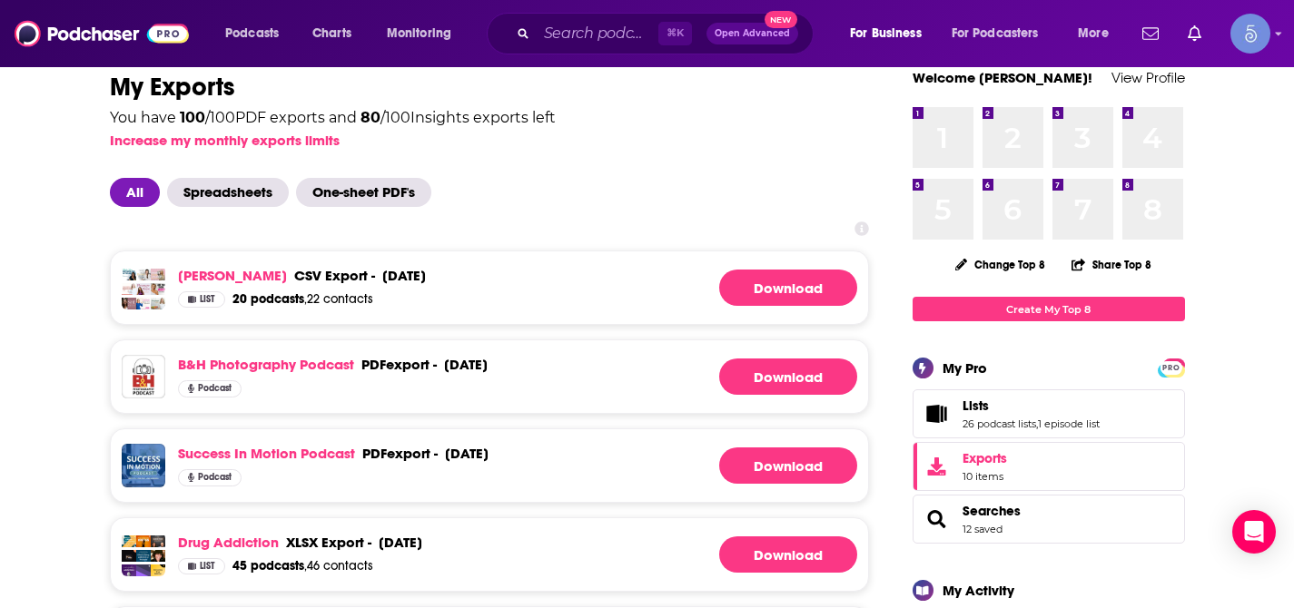
scroll to position [43, 0]
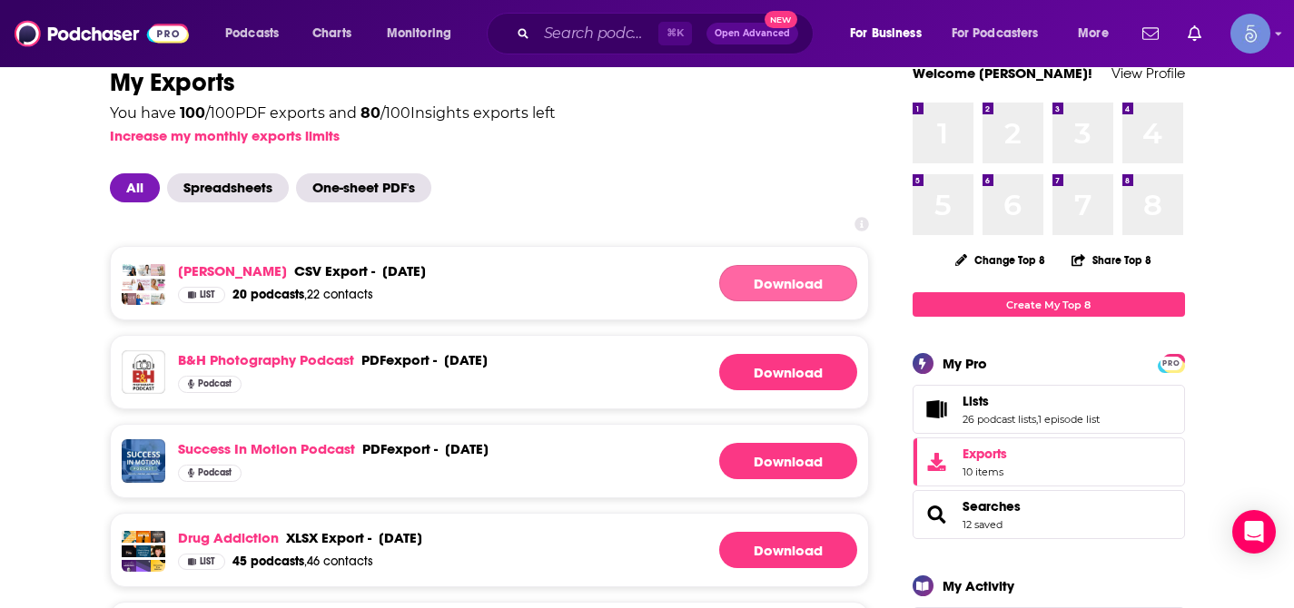
click at [757, 284] on link "Download" at bounding box center [788, 283] width 138 height 36
